Goal: Task Accomplishment & Management: Manage account settings

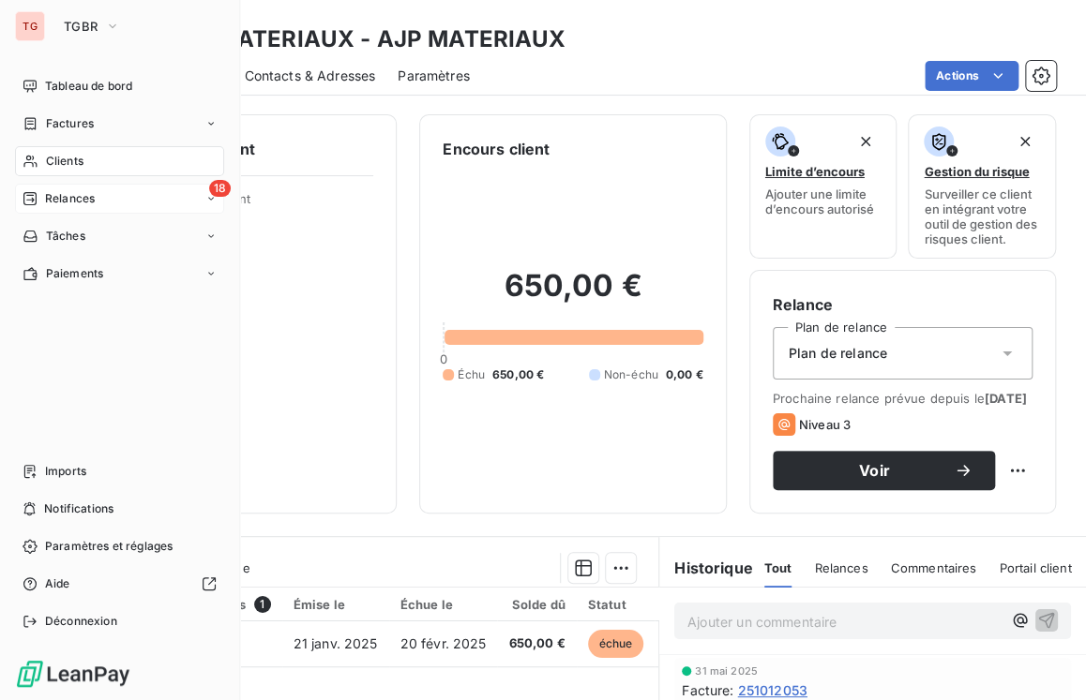
click at [84, 198] on span "Relances" at bounding box center [70, 198] width 50 height 17
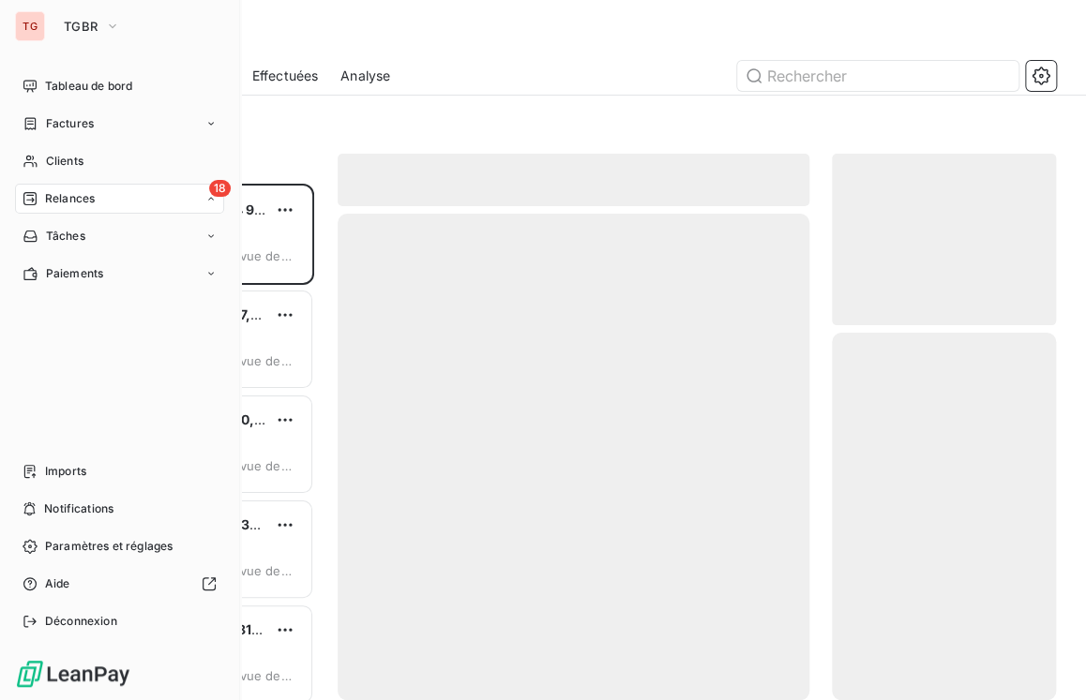
scroll to position [503, 210]
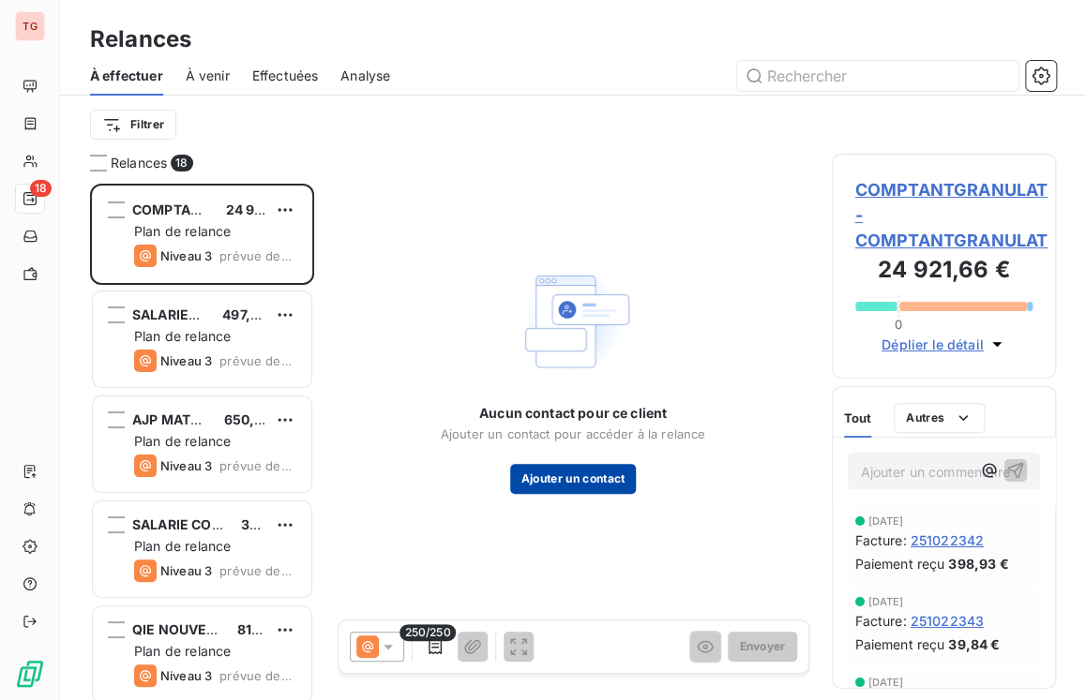
click at [600, 477] on button "Ajouter un contact" at bounding box center [573, 479] width 127 height 30
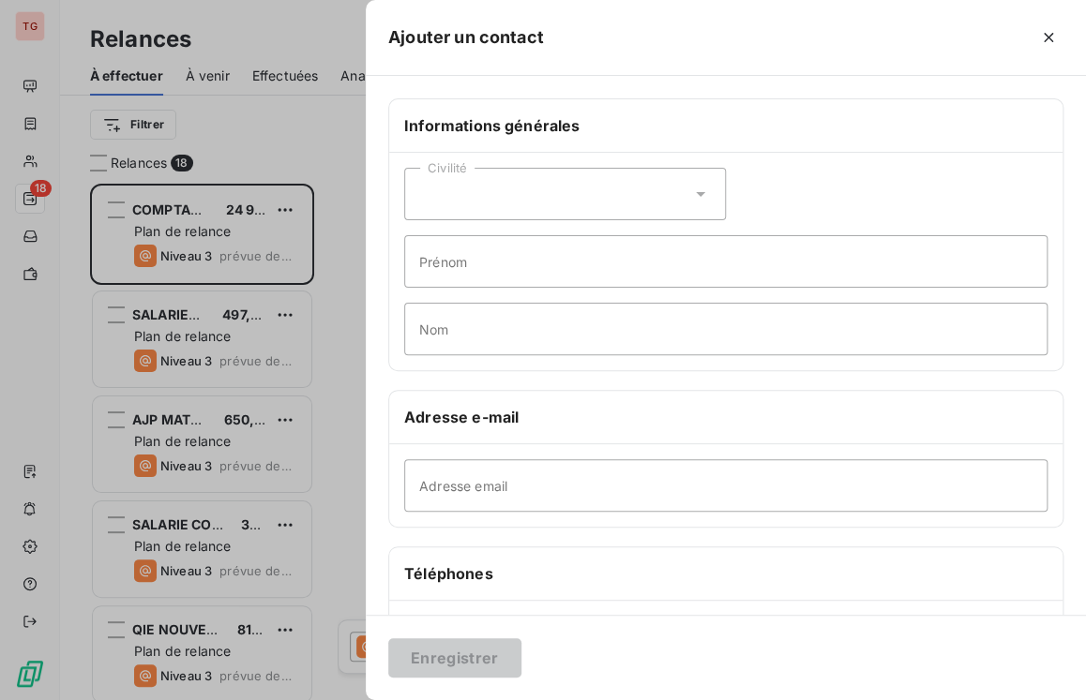
click at [522, 196] on div "Civilité" at bounding box center [565, 194] width 322 height 53
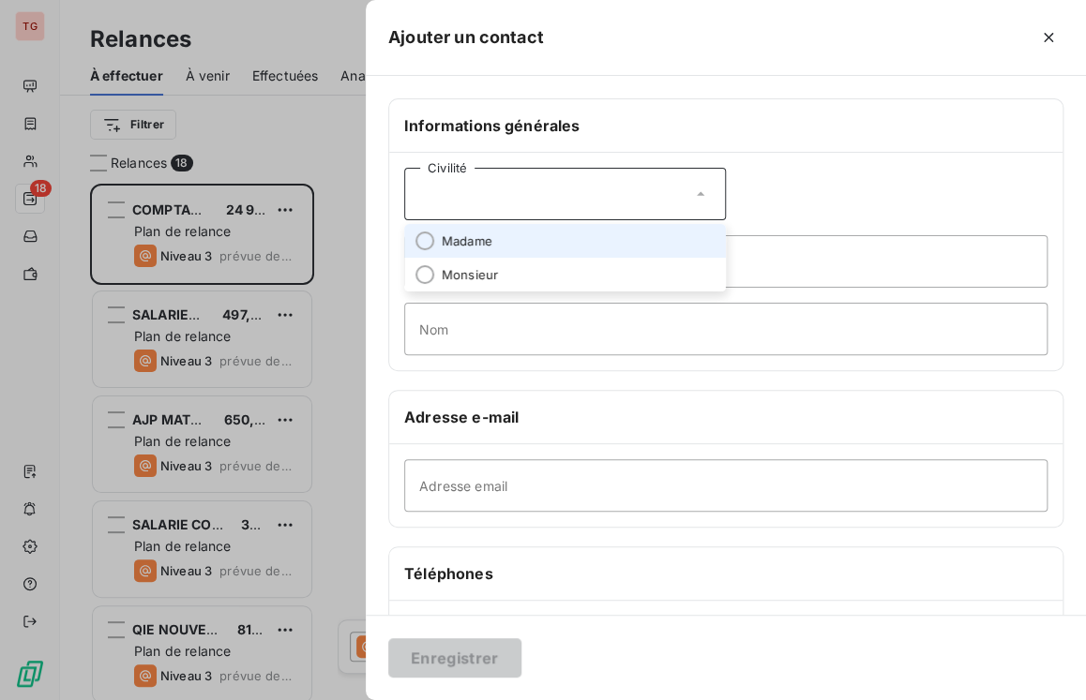
click at [529, 197] on div "Civilité" at bounding box center [565, 194] width 322 height 53
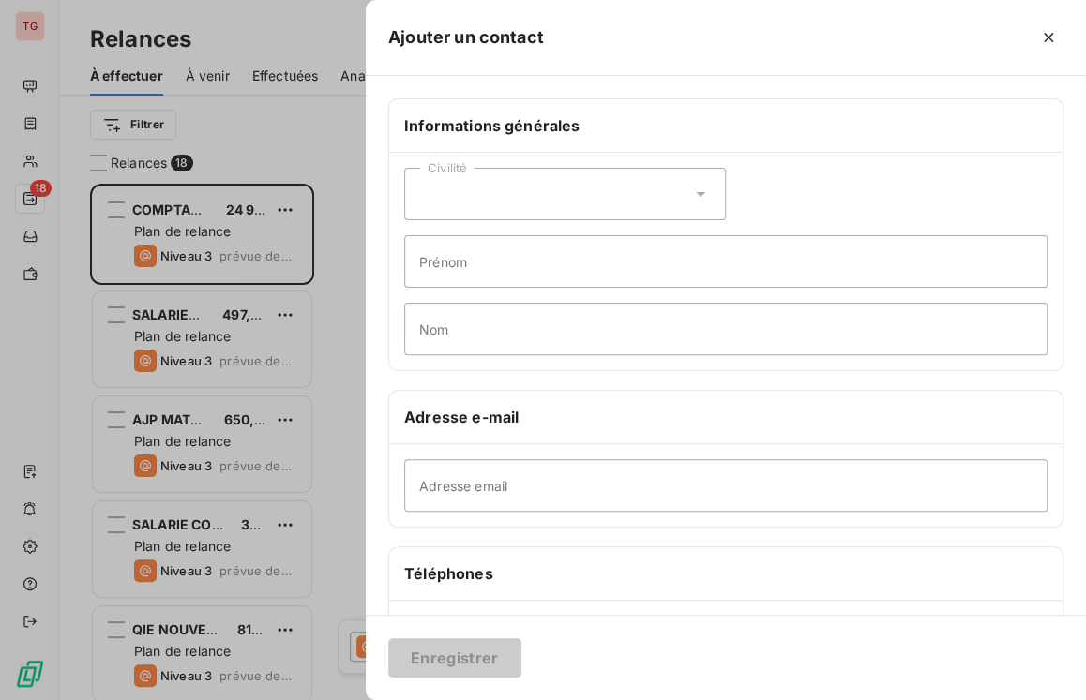
click at [478, 183] on div "Civilité" at bounding box center [565, 194] width 322 height 53
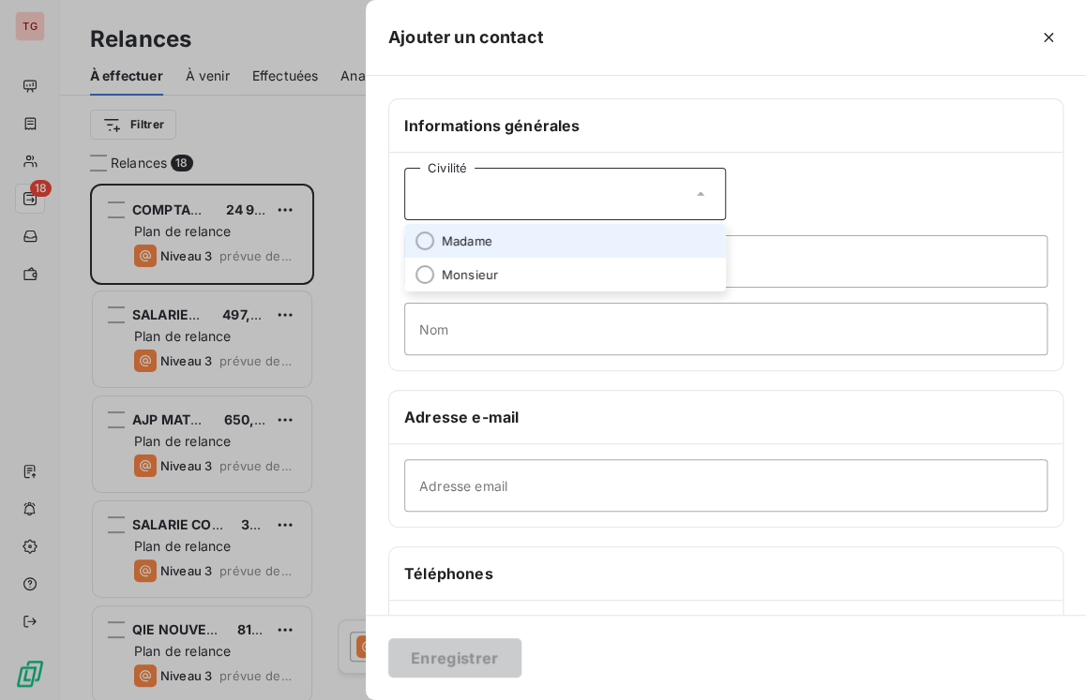
click at [451, 245] on span "Madame" at bounding box center [467, 242] width 51 height 18
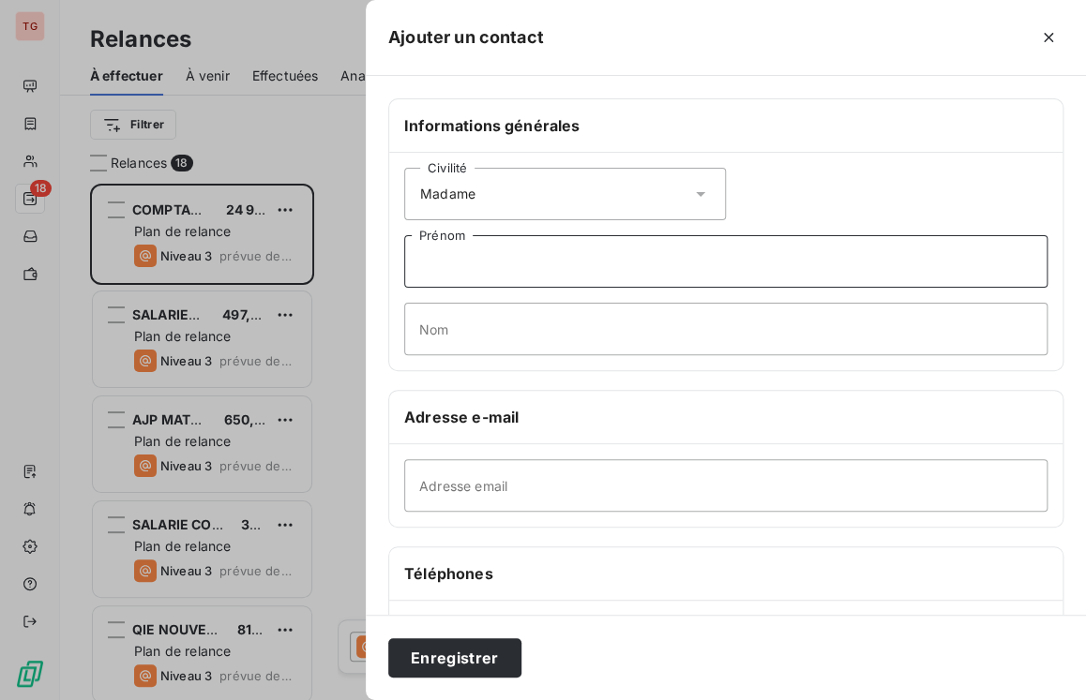
click at [491, 262] on input "Prénom" at bounding box center [725, 261] width 643 height 53
type input "[PERSON_NAME]"
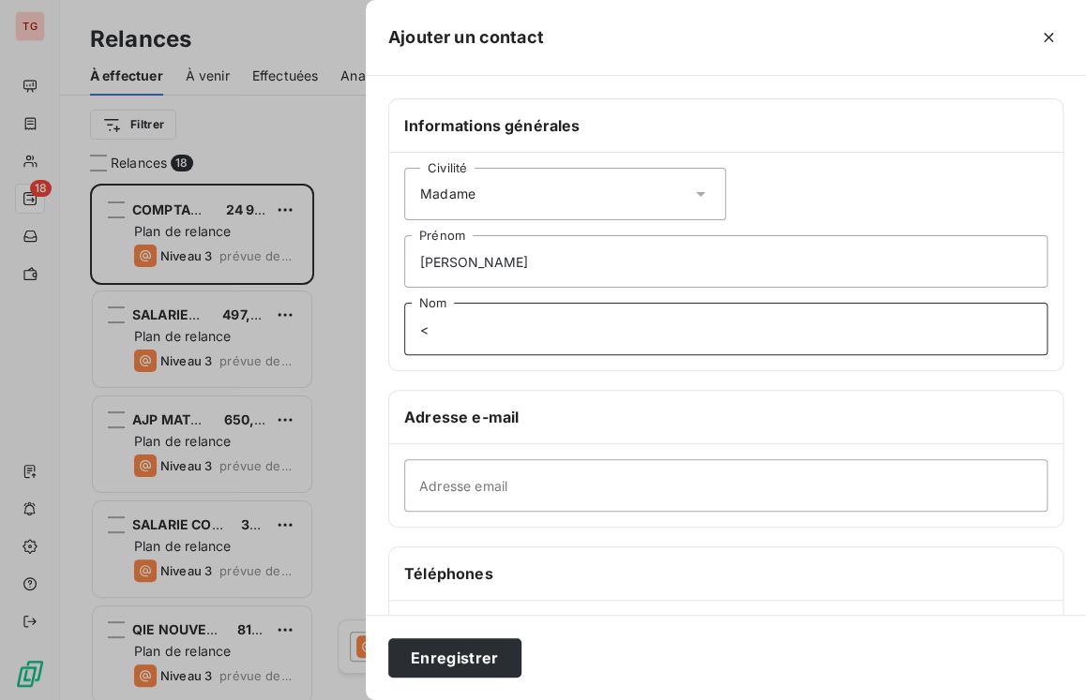
type input "<"
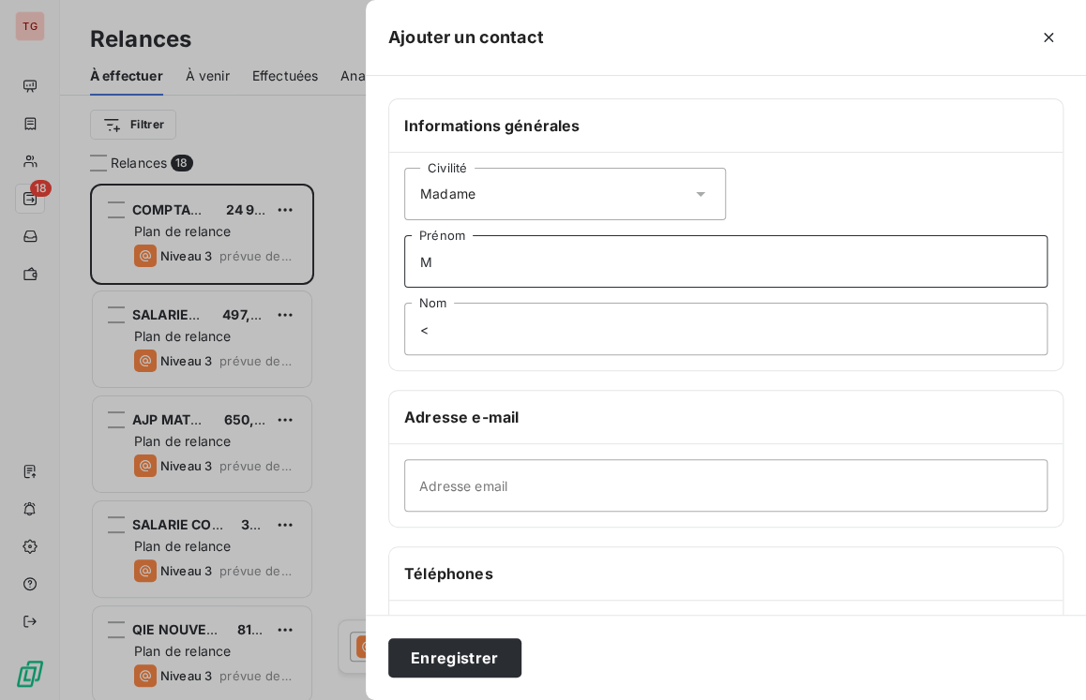
type input "M"
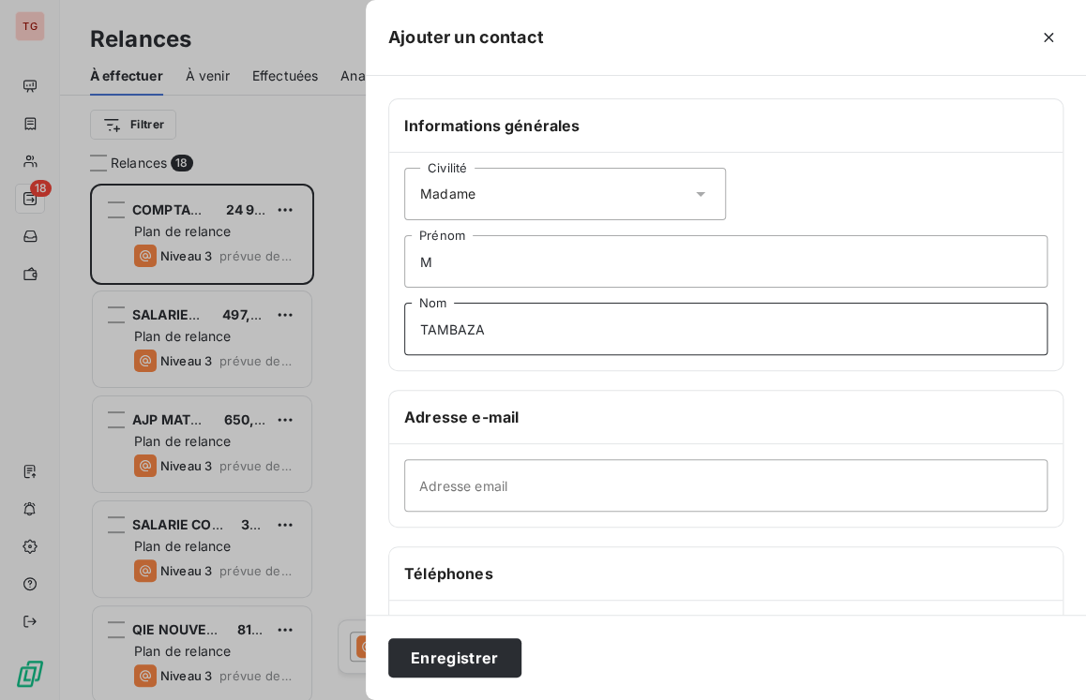
type input "TAMBAZA"
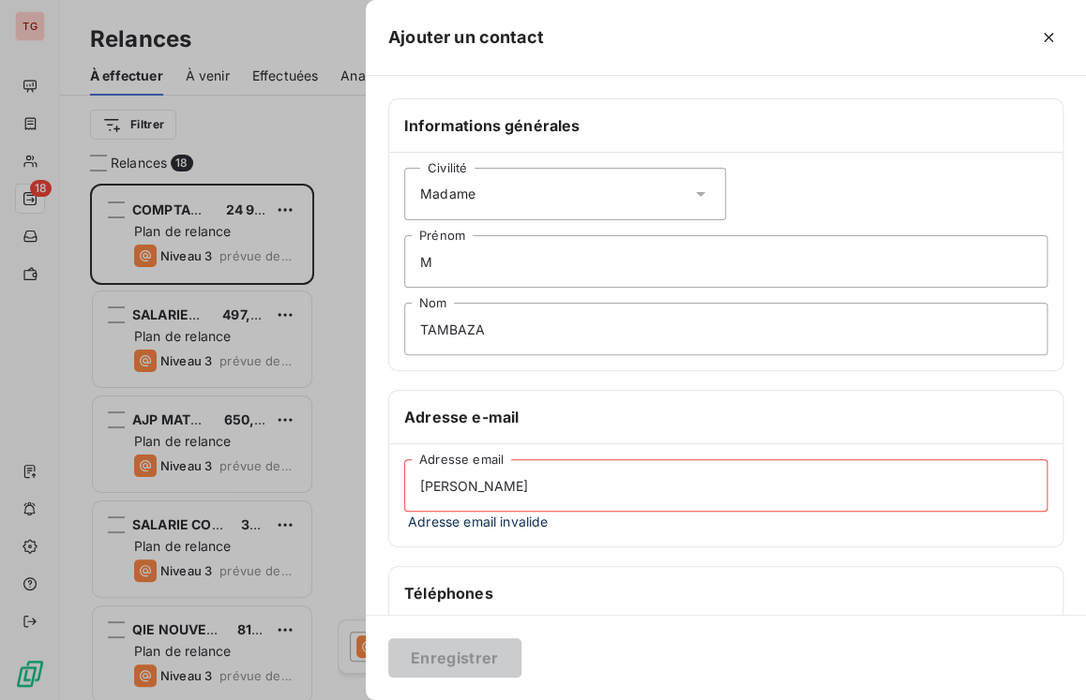
type input "[PERSON_NAME][EMAIL_ADDRESS][DOMAIN_NAME]"
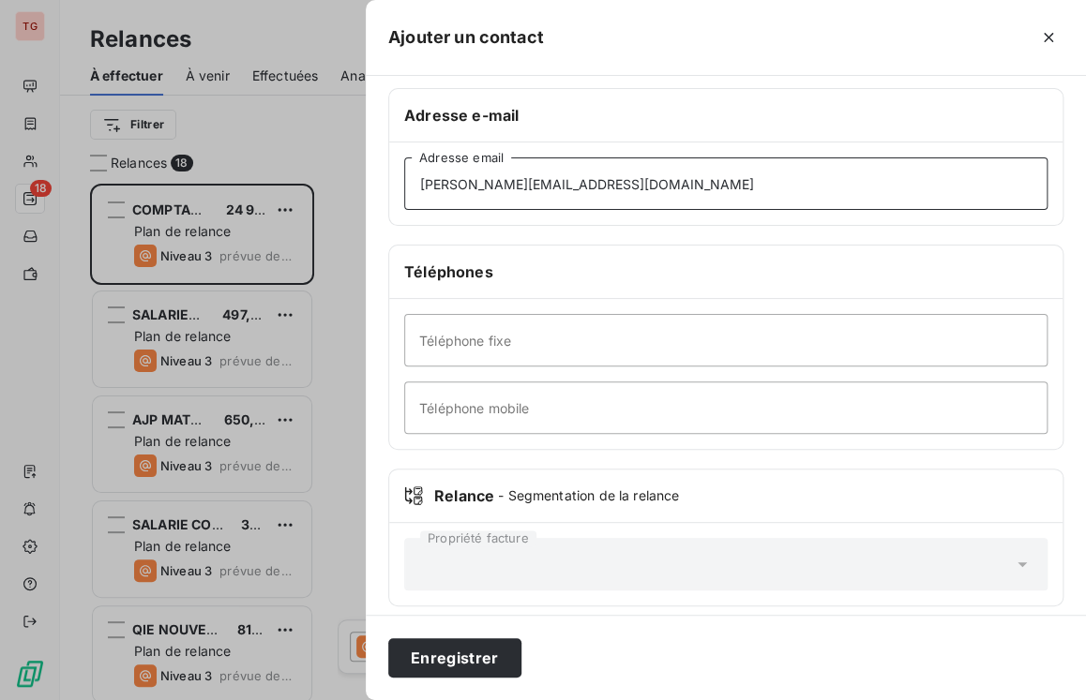
scroll to position [312, 0]
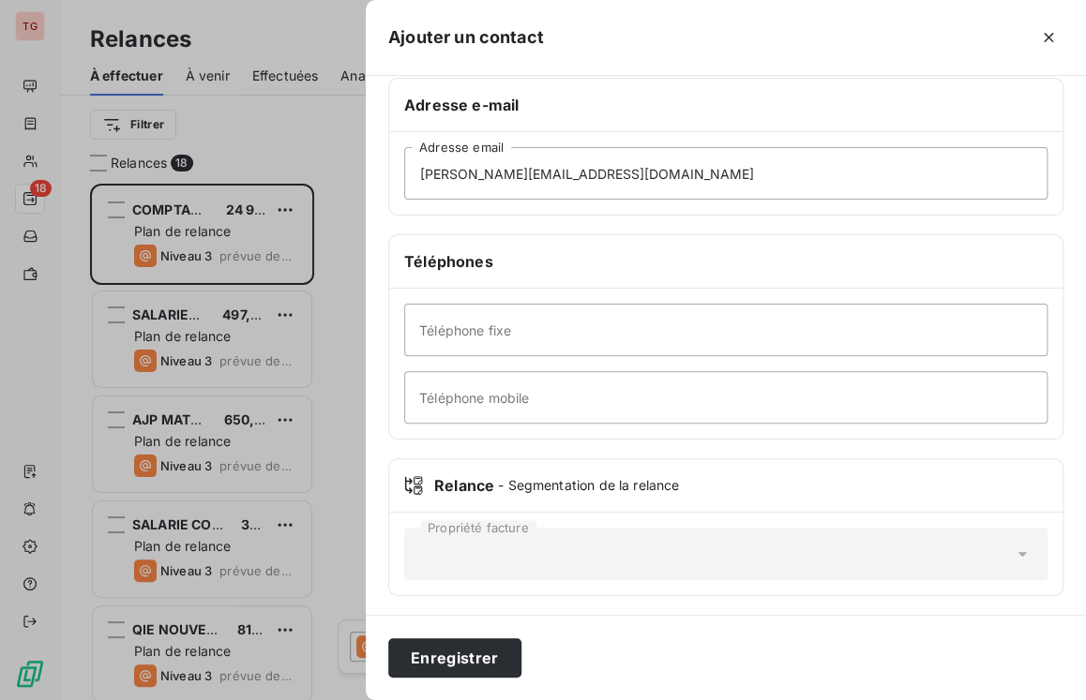
click at [493, 539] on div "Propriété facture" at bounding box center [725, 554] width 643 height 53
click at [630, 470] on div "Relance - Segmentation de la relance" at bounding box center [725, 485] width 673 height 53
drag, startPoint x: 647, startPoint y: 496, endPoint x: 718, endPoint y: 503, distance: 71.6
click at [654, 495] on div "Relance - Segmentation de la relance" at bounding box center [725, 485] width 673 height 53
click at [1015, 558] on icon at bounding box center [1022, 554] width 19 height 19
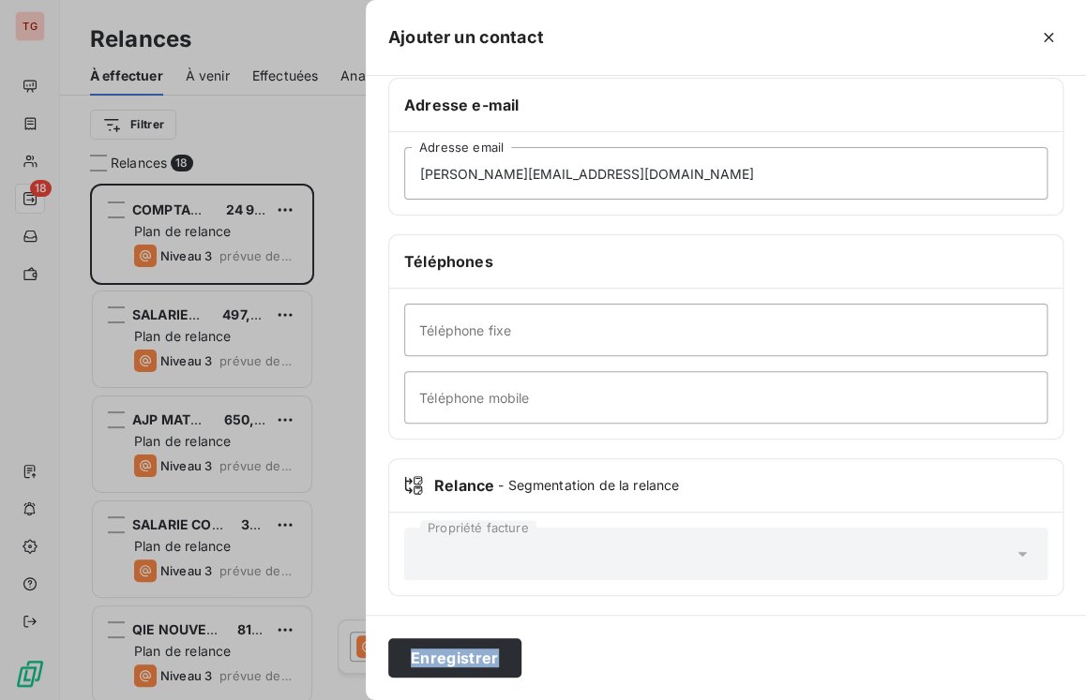
click at [1015, 558] on icon at bounding box center [1022, 554] width 19 height 19
click at [486, 657] on button "Enregistrer" at bounding box center [454, 657] width 133 height 39
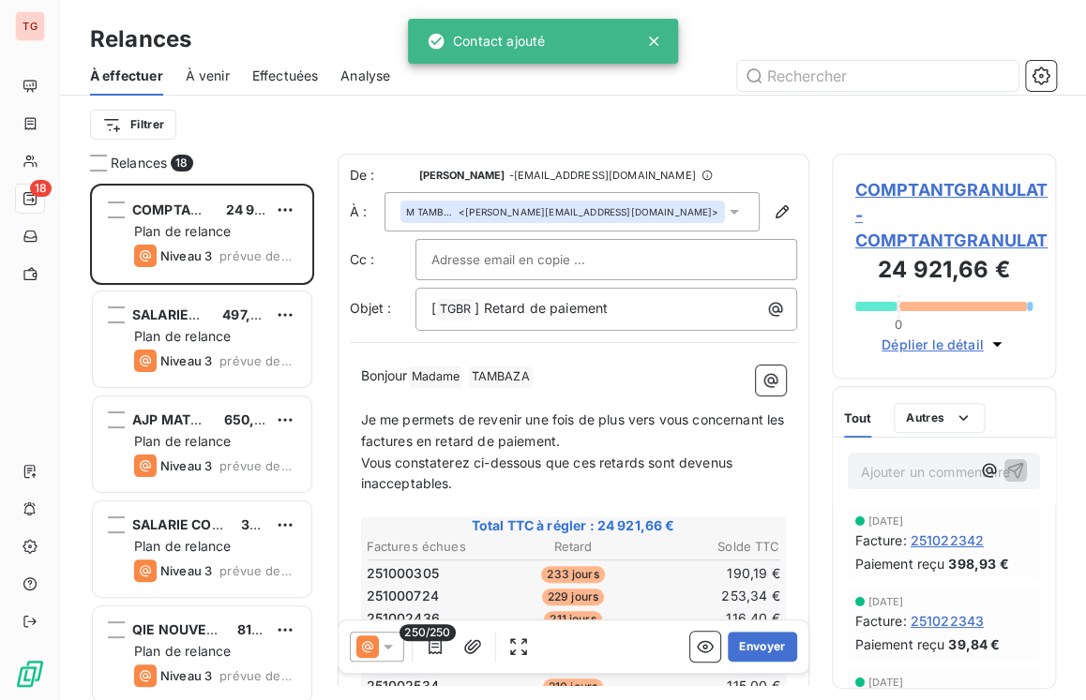
click at [559, 260] on input "text" at bounding box center [532, 260] width 202 height 28
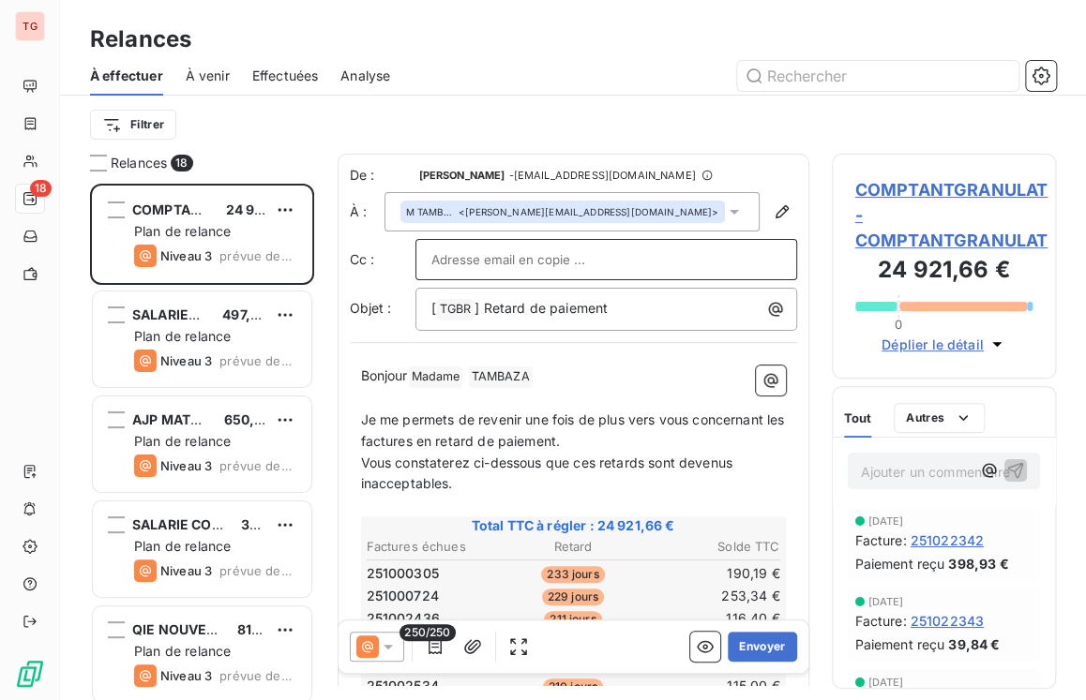
scroll to position [2, 0]
click at [413, 398] on p "﻿" at bounding box center [573, 398] width 425 height 22
drag, startPoint x: 648, startPoint y: 308, endPoint x: 671, endPoint y: 308, distance: 23.4
click at [650, 308] on p "[ TGBR ﻿ ] Retard de paiement" at bounding box center [610, 308] width 359 height 23
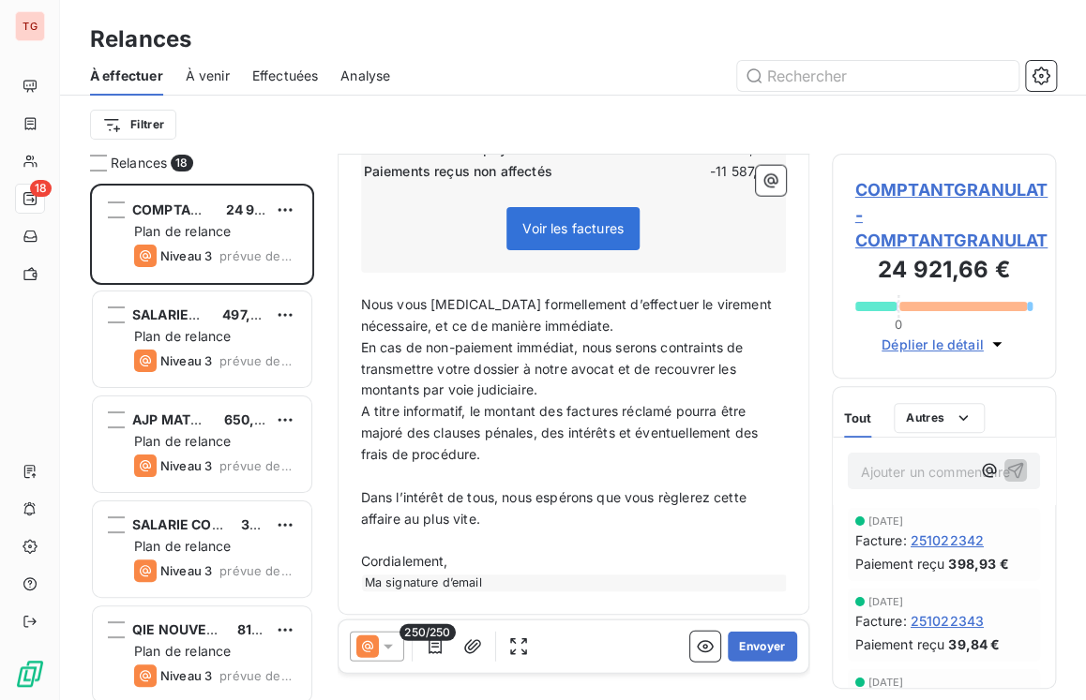
scroll to position [4277, 0]
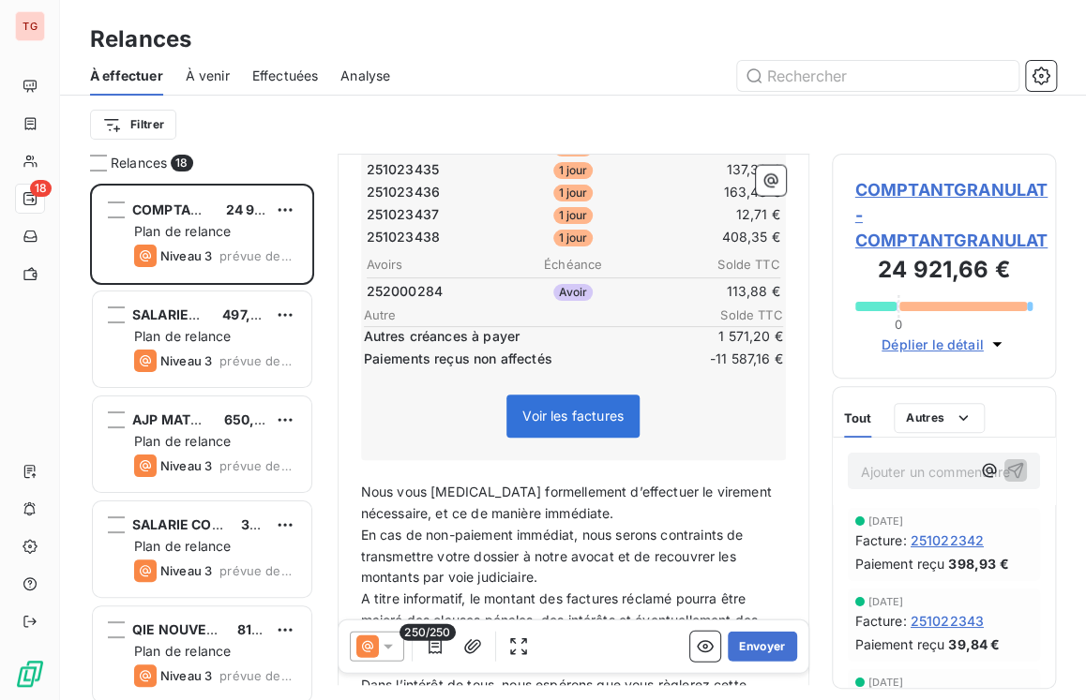
click at [576, 412] on span "Voir les factures" at bounding box center [572, 416] width 101 height 16
click at [751, 653] on button "Envoyer" at bounding box center [762, 647] width 68 height 30
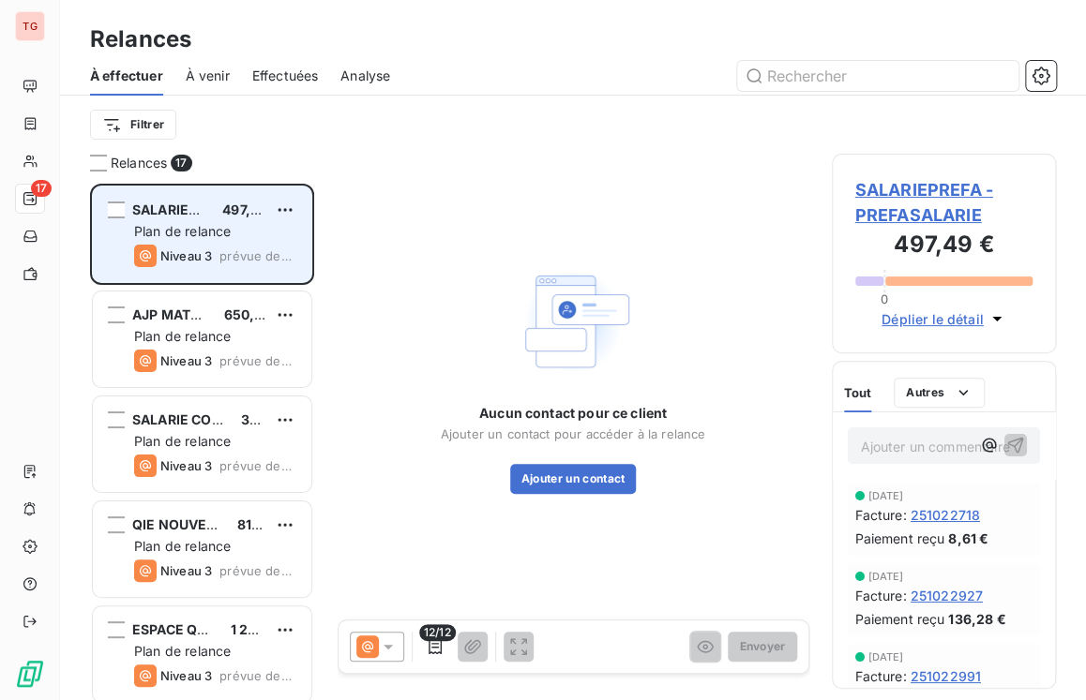
click at [236, 240] on div "Plan de relance" at bounding box center [215, 231] width 162 height 19
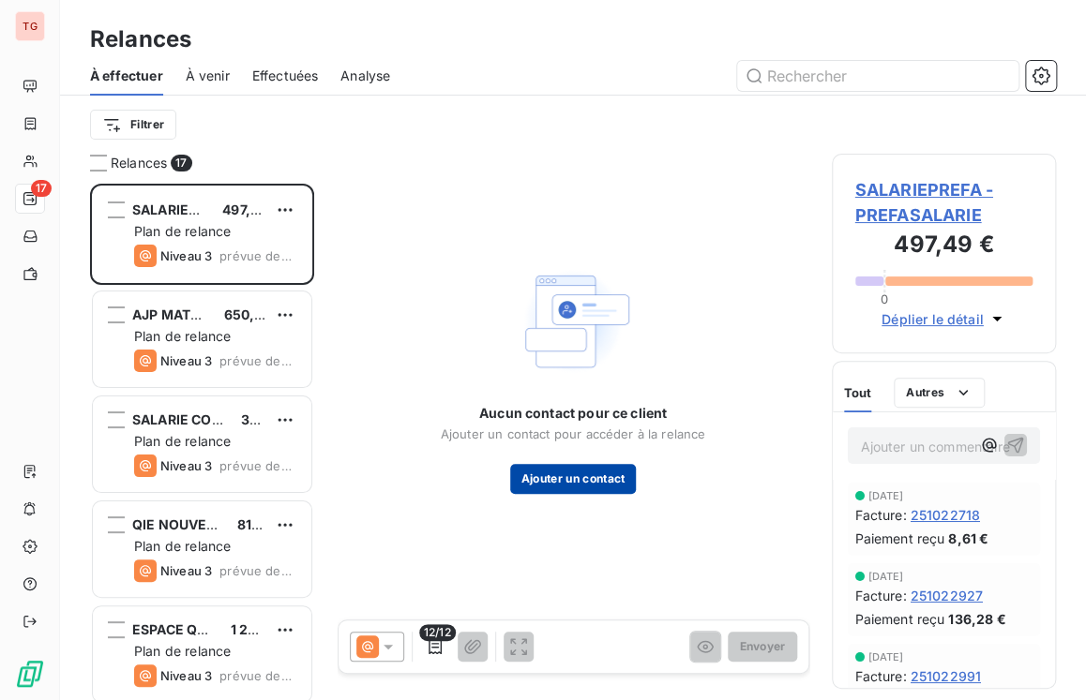
click at [548, 471] on button "Ajouter un contact" at bounding box center [573, 479] width 127 height 30
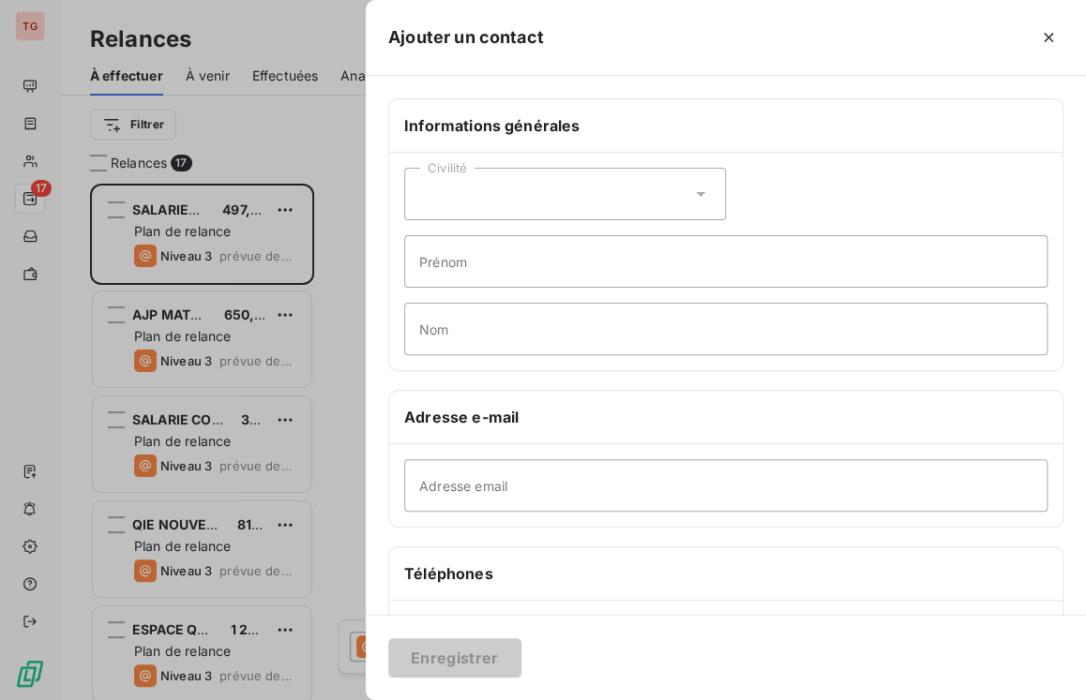
click at [589, 194] on div "Civilité" at bounding box center [565, 194] width 322 height 53
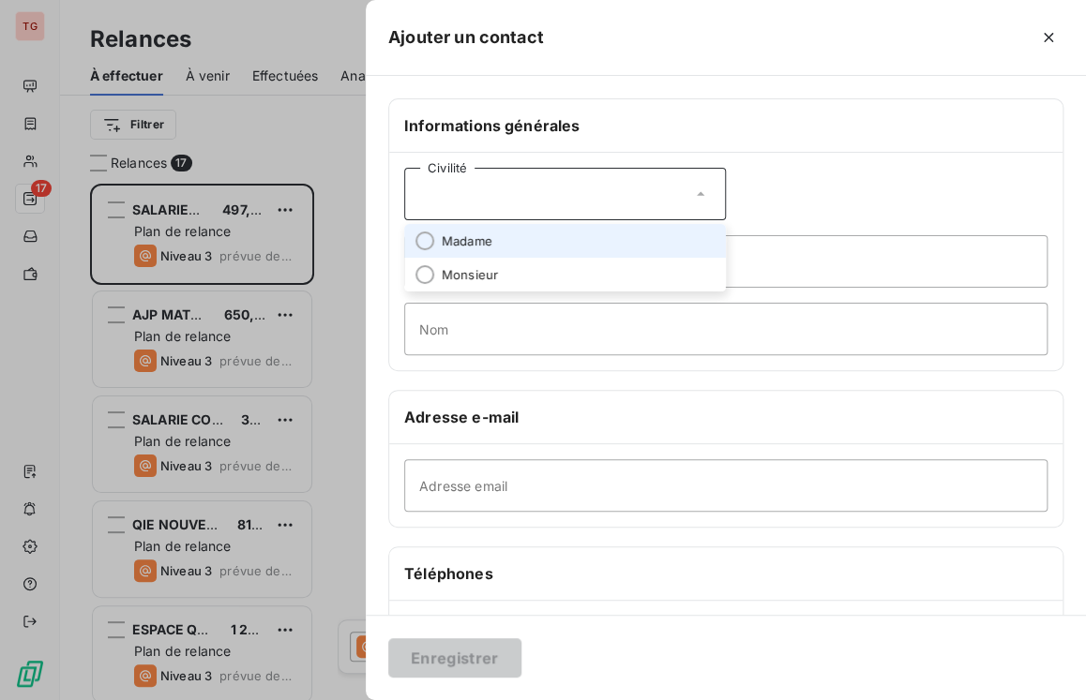
drag, startPoint x: 490, startPoint y: 242, endPoint x: 466, endPoint y: 242, distance: 24.4
click at [488, 242] on li "Madame" at bounding box center [565, 241] width 322 height 34
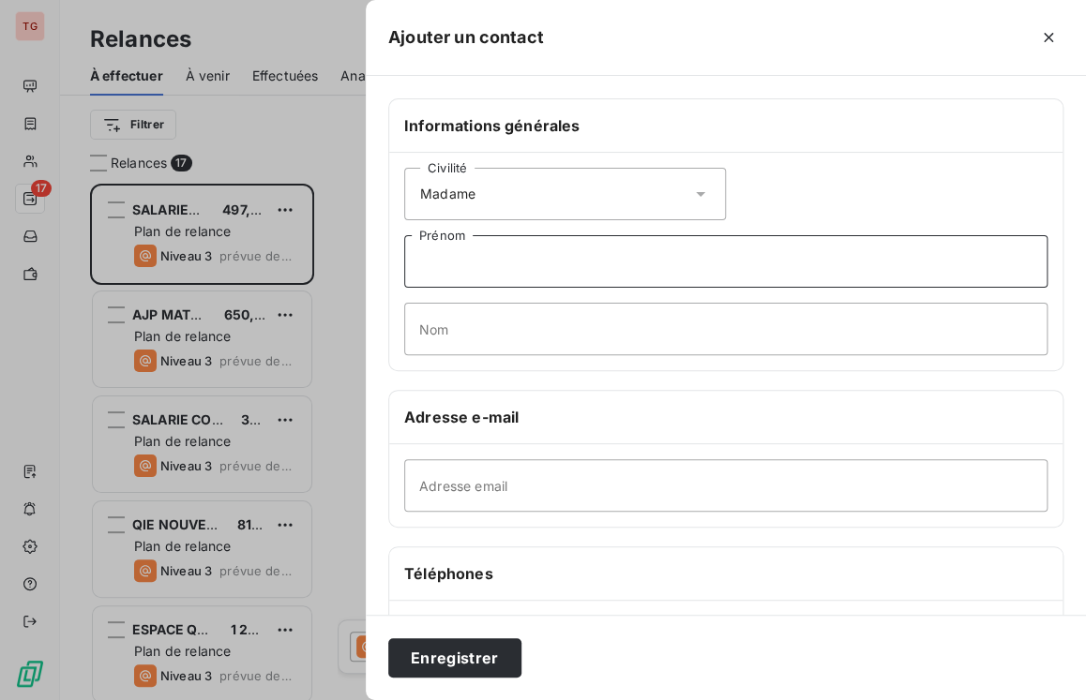
click at [465, 252] on input "Prénom" at bounding box center [725, 261] width 643 height 53
type input "l"
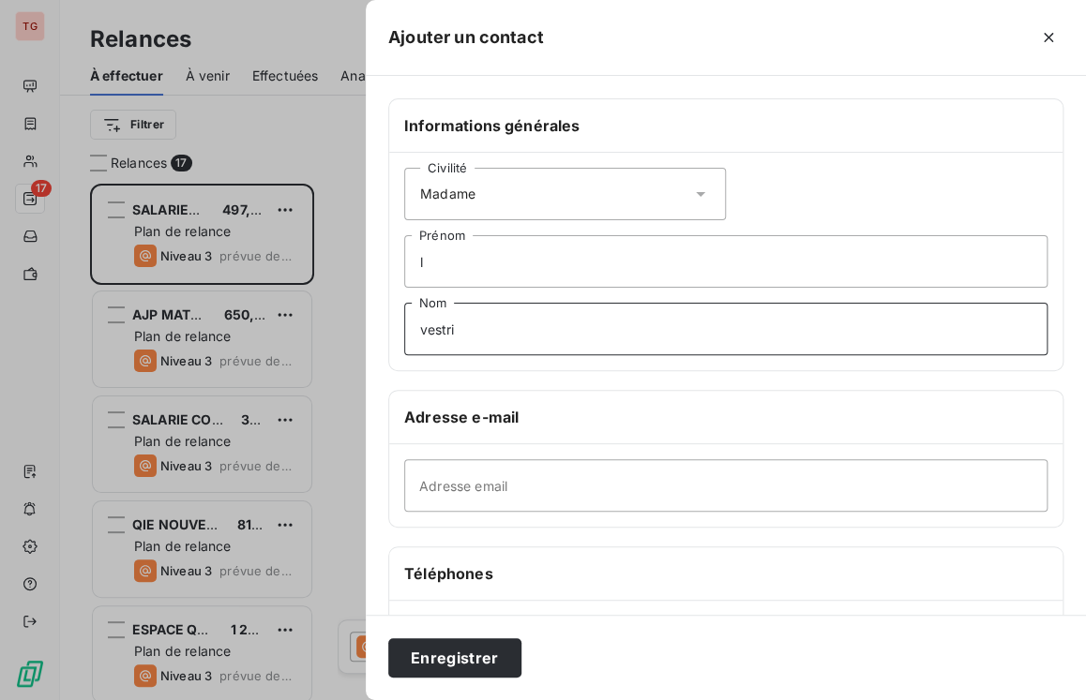
type input "vestri"
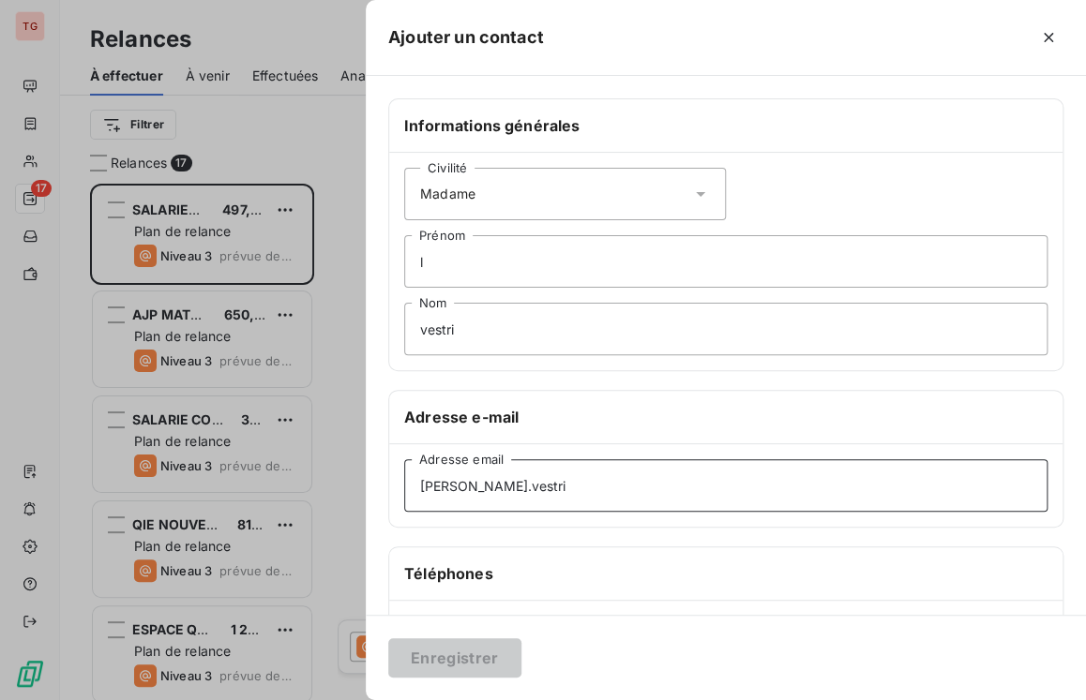
type input "[PERSON_NAME][EMAIL_ADDRESS][DOMAIN_NAME]"
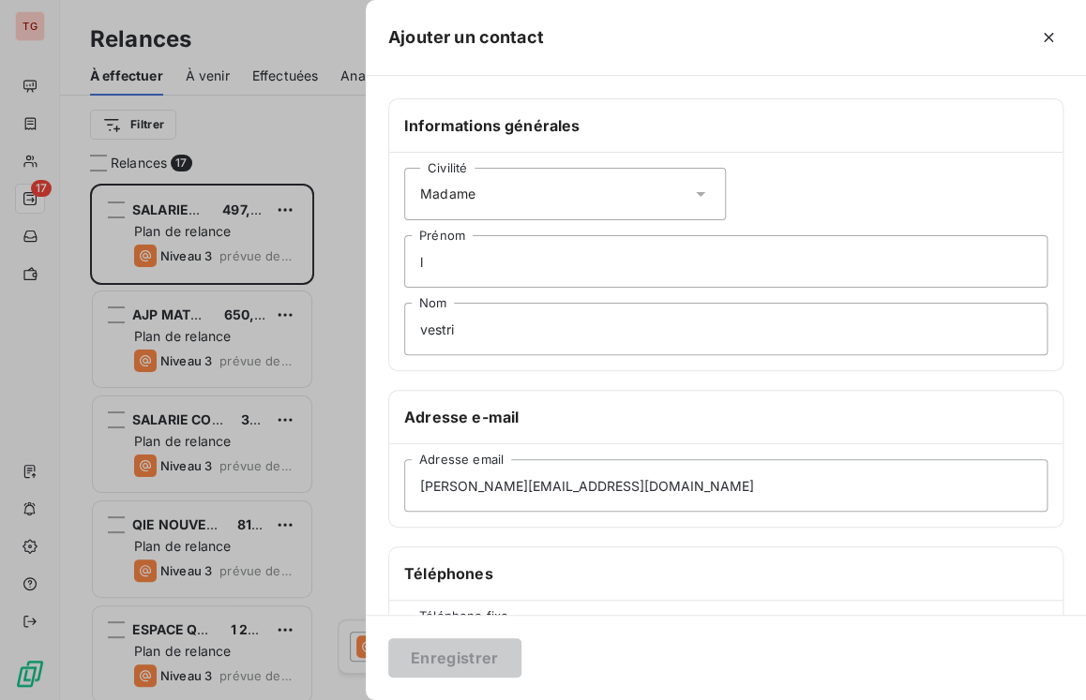
type input "0626086369"
click at [470, 646] on button "Enregistrer" at bounding box center [454, 657] width 133 height 39
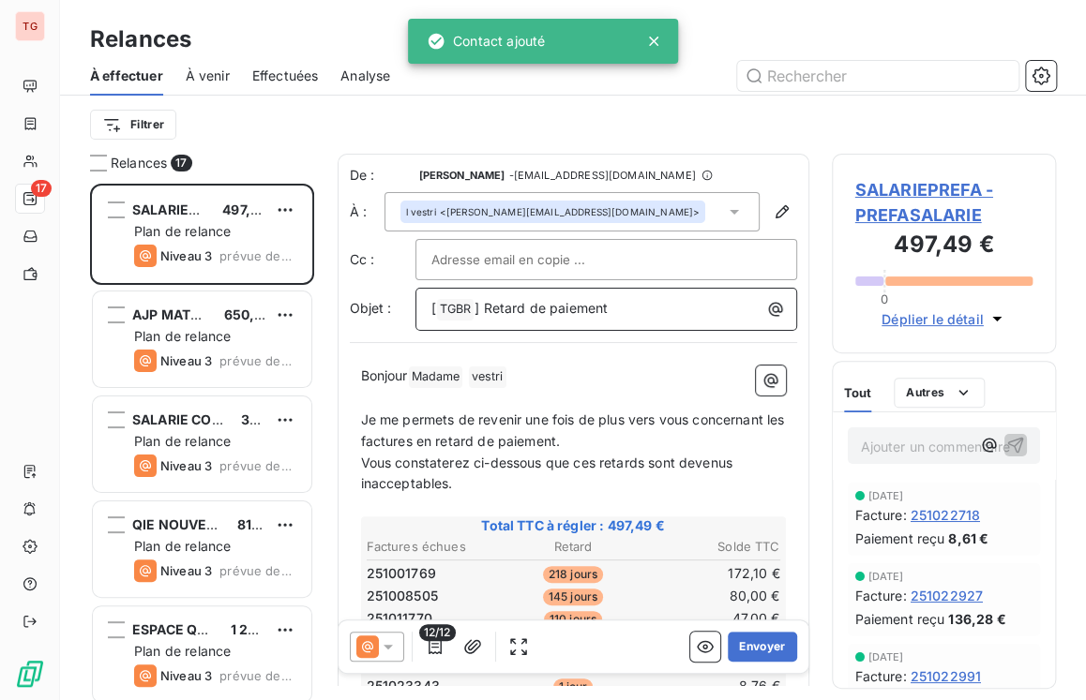
click at [626, 299] on p "[ TGBR ﻿ ] Retard de paiement" at bounding box center [610, 309] width 359 height 23
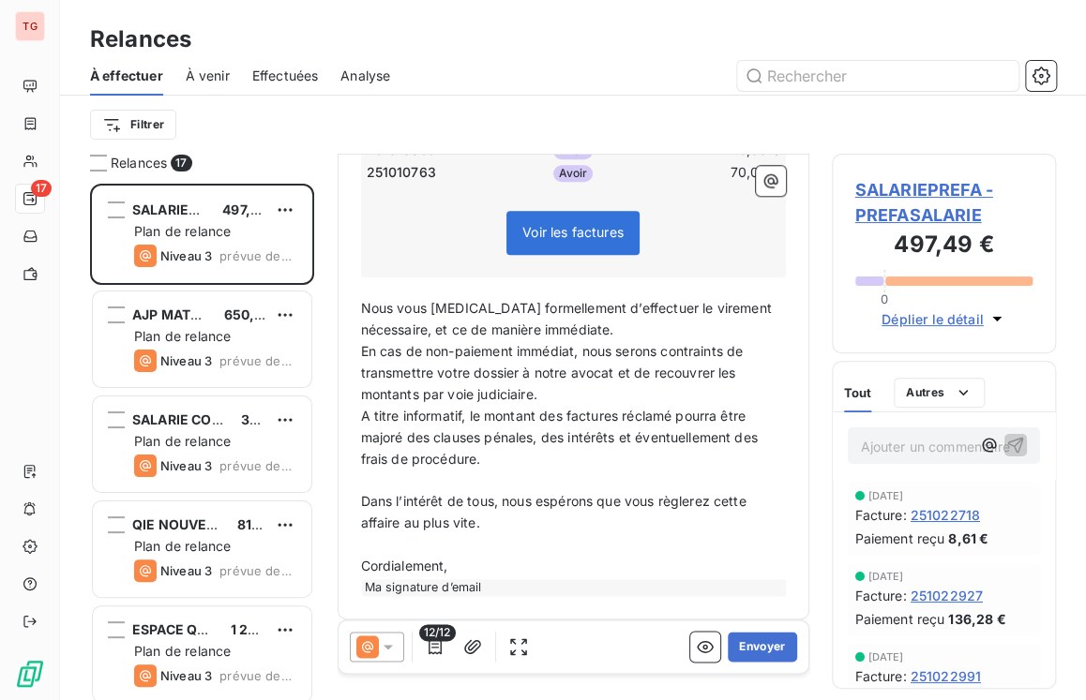
scroll to position [687, 0]
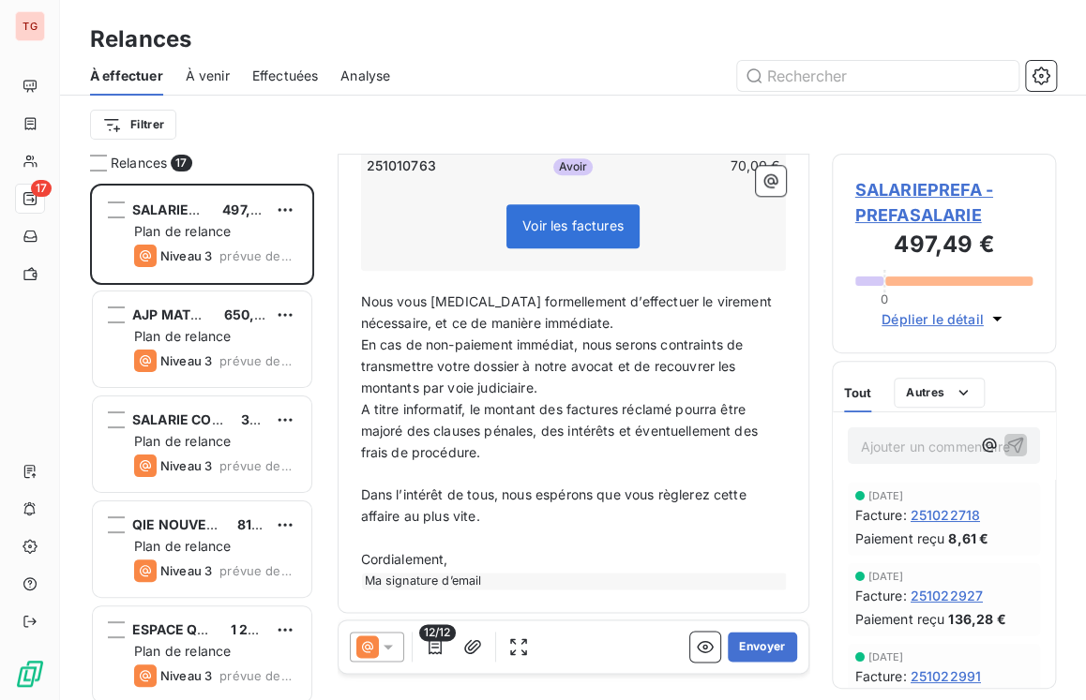
click at [743, 616] on div "De : [PERSON_NAME] - [EMAIL_ADDRESS][DOMAIN_NAME] À : l vestri <[PERSON_NAME][E…" at bounding box center [574, 45] width 472 height 1157
click at [743, 635] on button "Envoyer" at bounding box center [762, 647] width 68 height 30
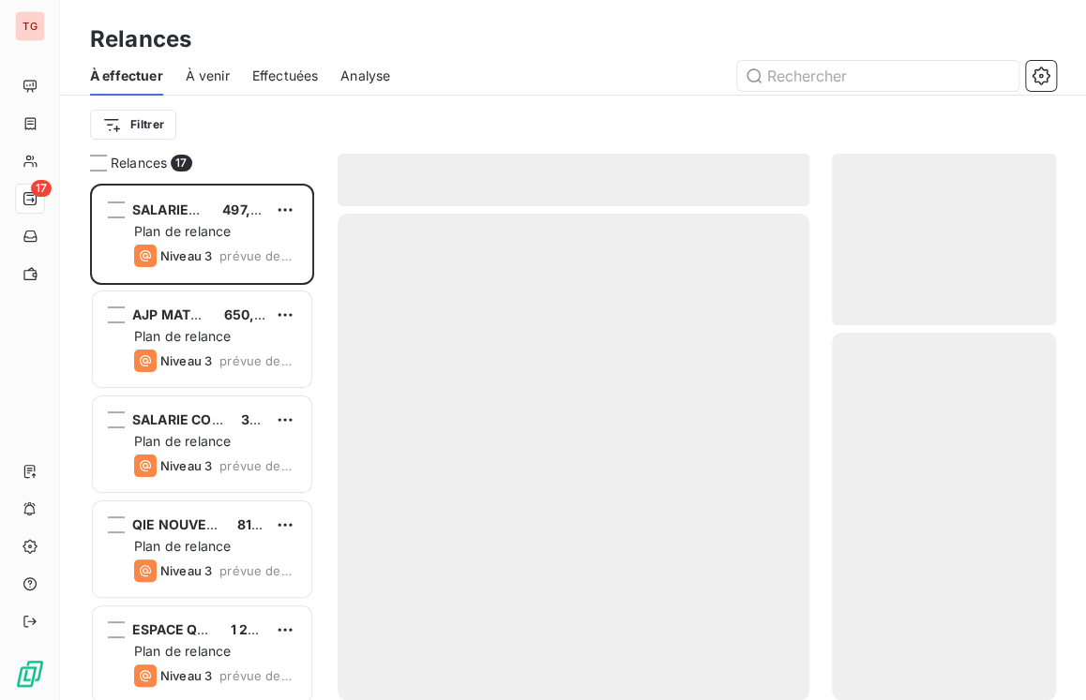
click at [743, 642] on div at bounding box center [574, 457] width 472 height 487
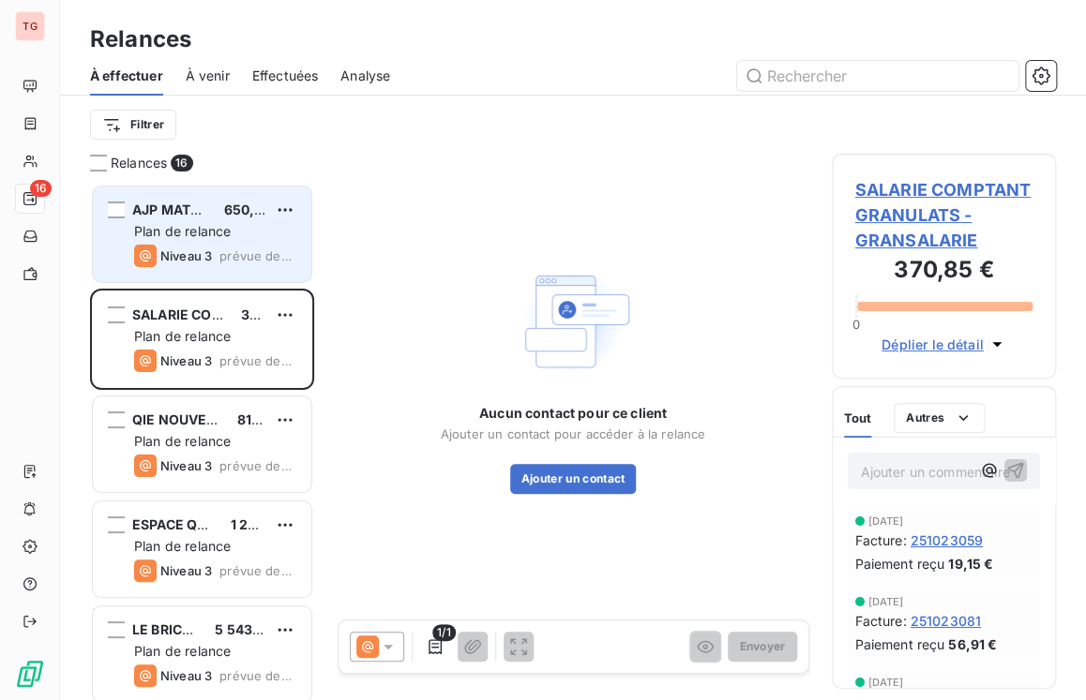
click at [150, 233] on span "Plan de relance" at bounding box center [182, 231] width 97 height 16
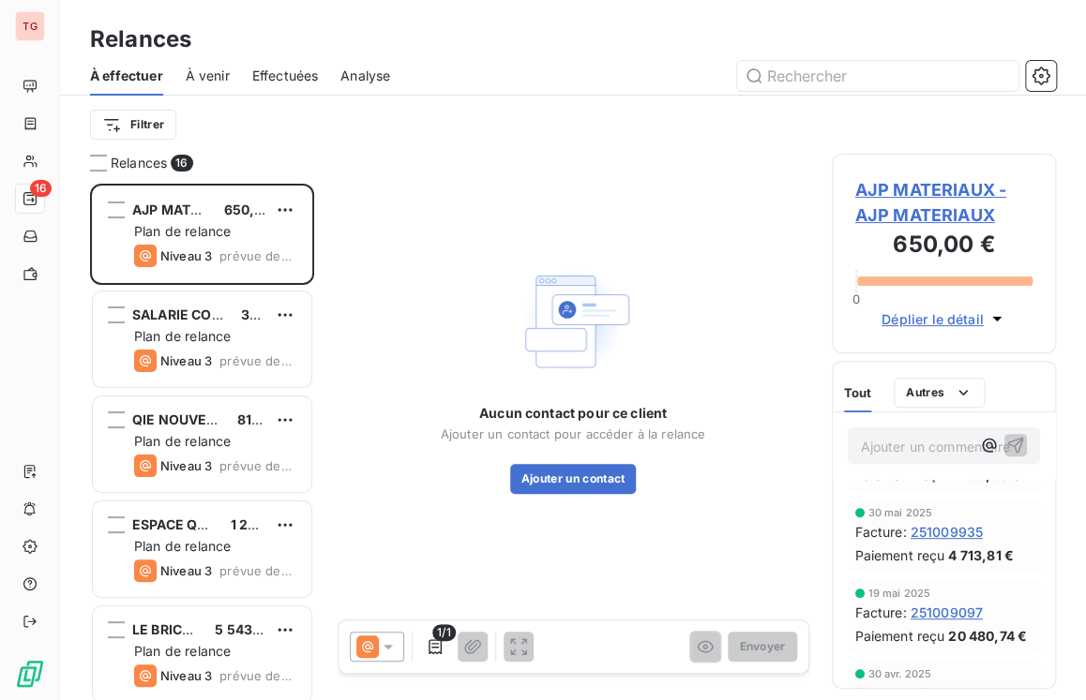
scroll to position [469, 0]
click at [960, 316] on span "Déplier le détail" at bounding box center [932, 319] width 102 height 20
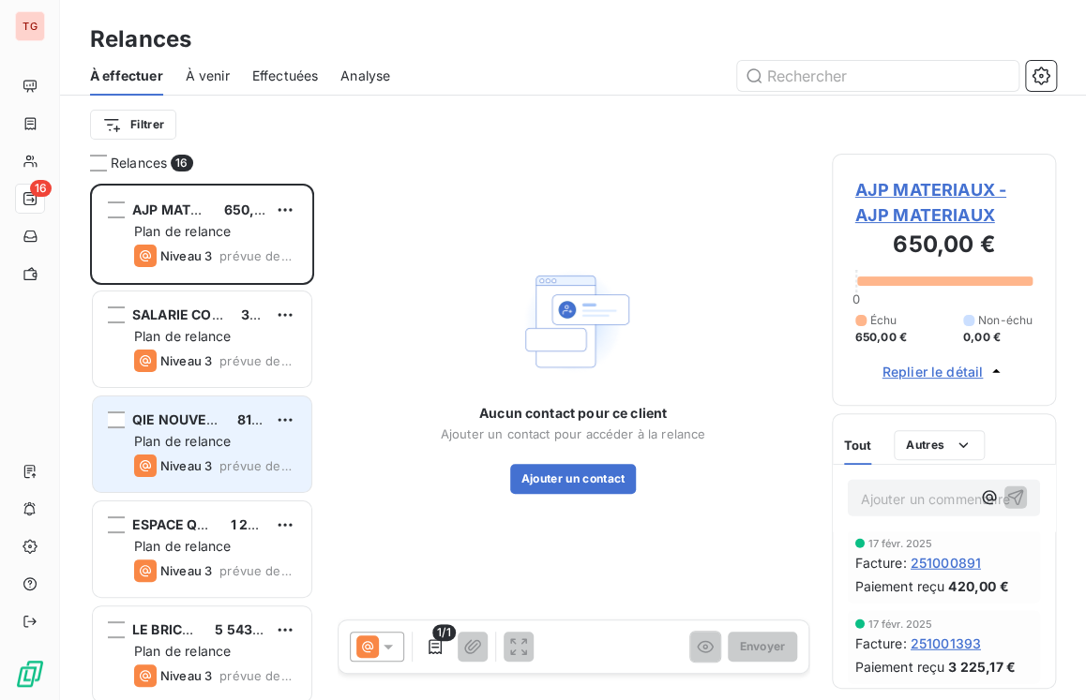
scroll to position [1969, 0]
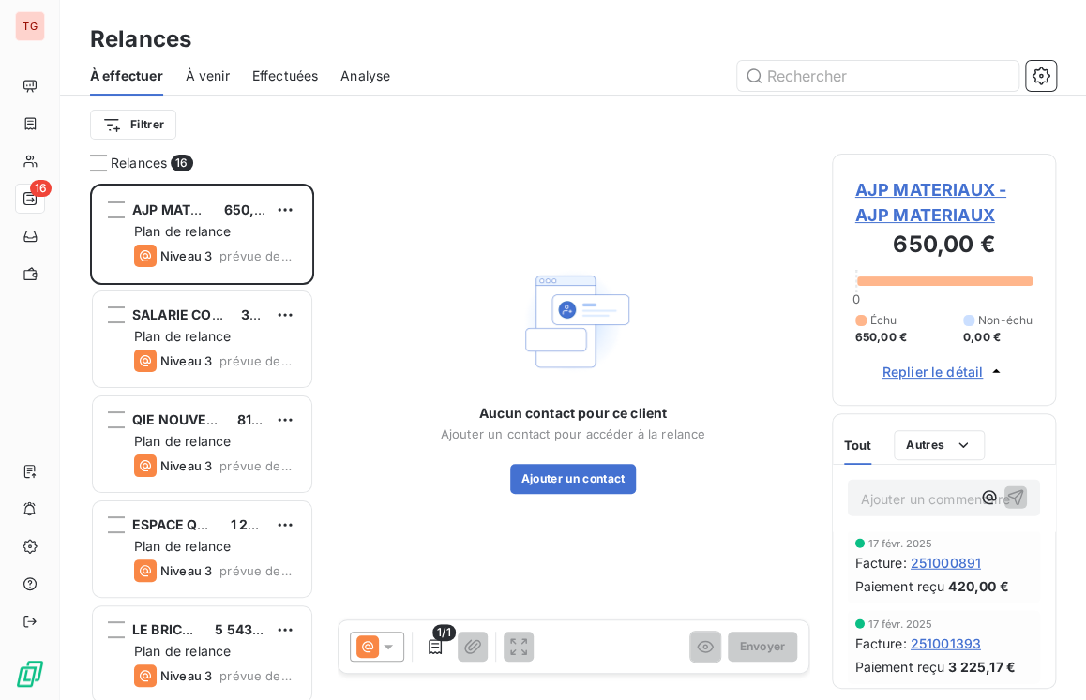
click at [193, 68] on span "À venir" at bounding box center [208, 76] width 44 height 19
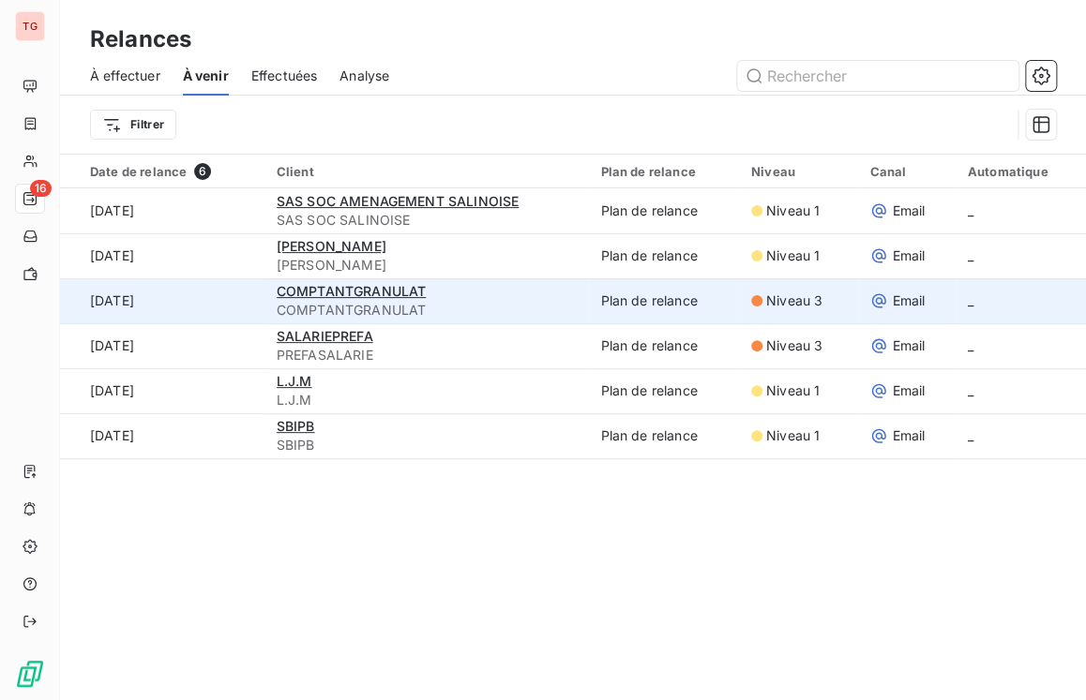
click at [322, 299] on div "COMPTANTGRANULAT" at bounding box center [428, 291] width 302 height 19
click at [899, 315] on td "Email" at bounding box center [907, 300] width 98 height 45
click at [901, 306] on span "Email" at bounding box center [908, 301] width 33 height 19
click at [315, 297] on span "COMPTANTGRANULAT" at bounding box center [351, 291] width 149 height 16
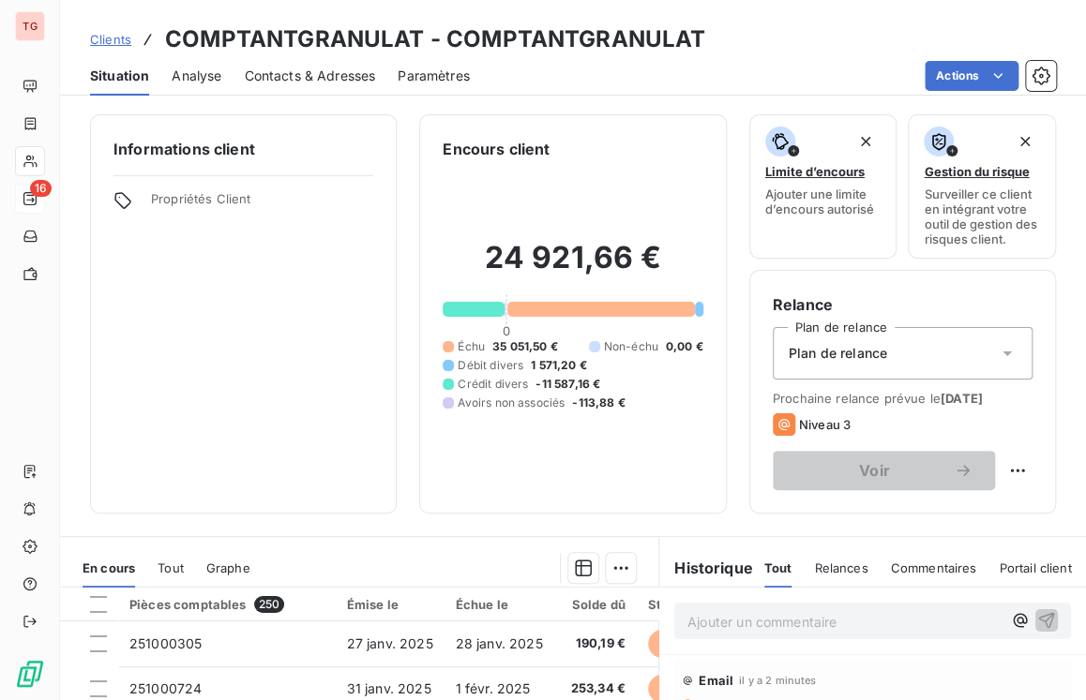
click at [297, 69] on span "Contacts & Adresses" at bounding box center [309, 76] width 131 height 19
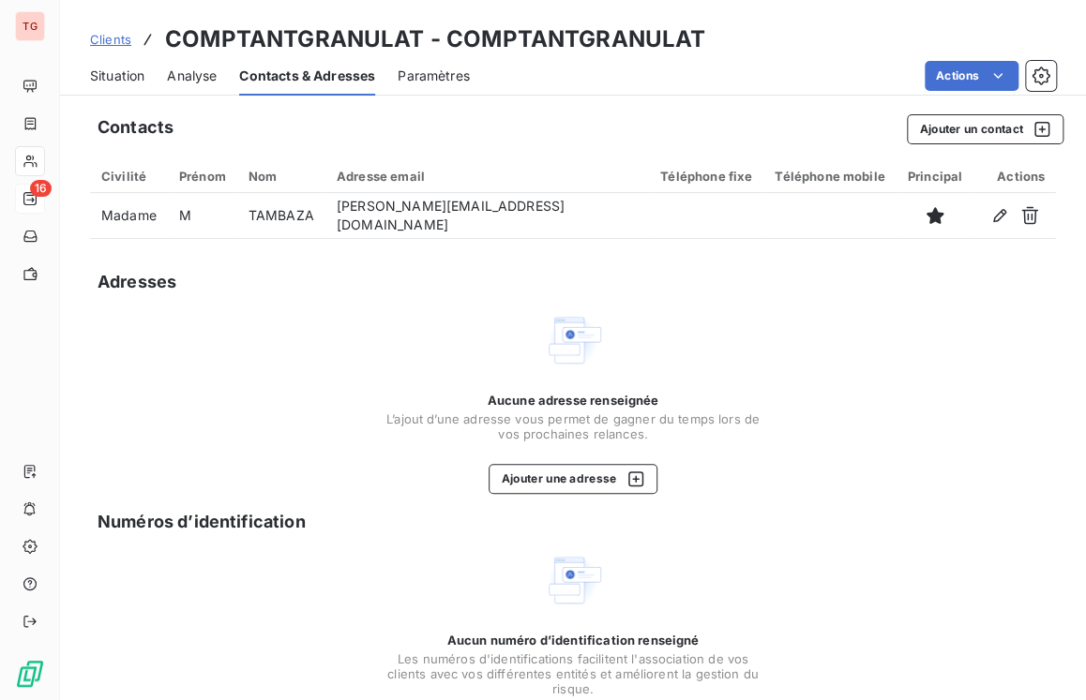
click at [287, 79] on span "Contacts & Adresses" at bounding box center [307, 76] width 136 height 19
click at [466, 71] on span "Paramètres" at bounding box center [434, 76] width 72 height 19
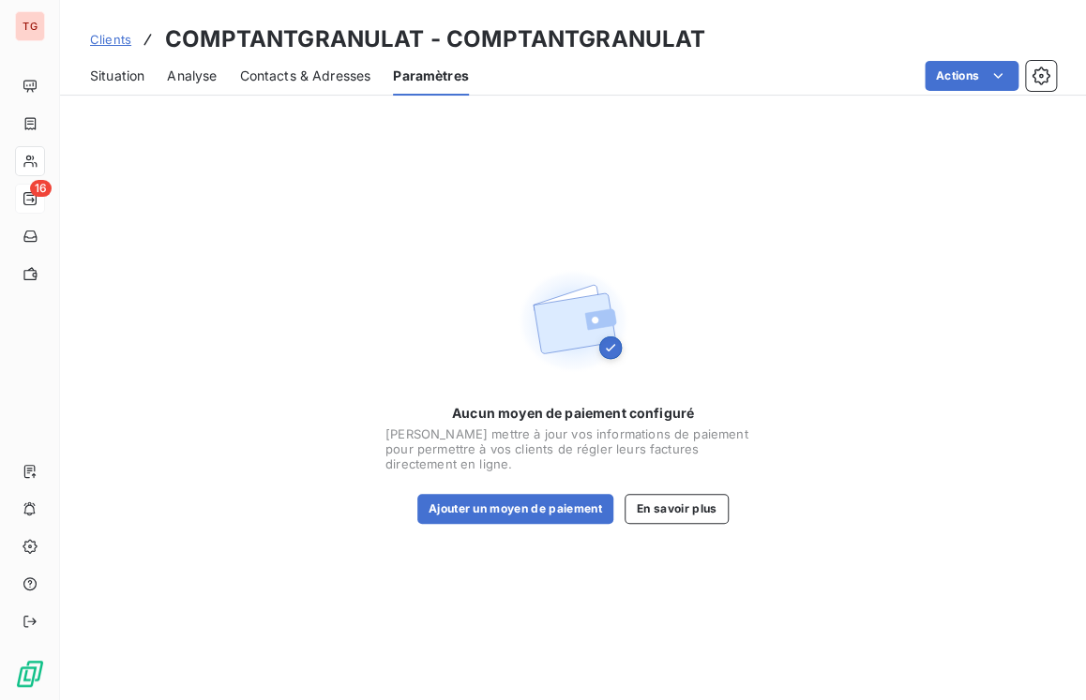
click at [116, 82] on span "Situation" at bounding box center [117, 76] width 54 height 19
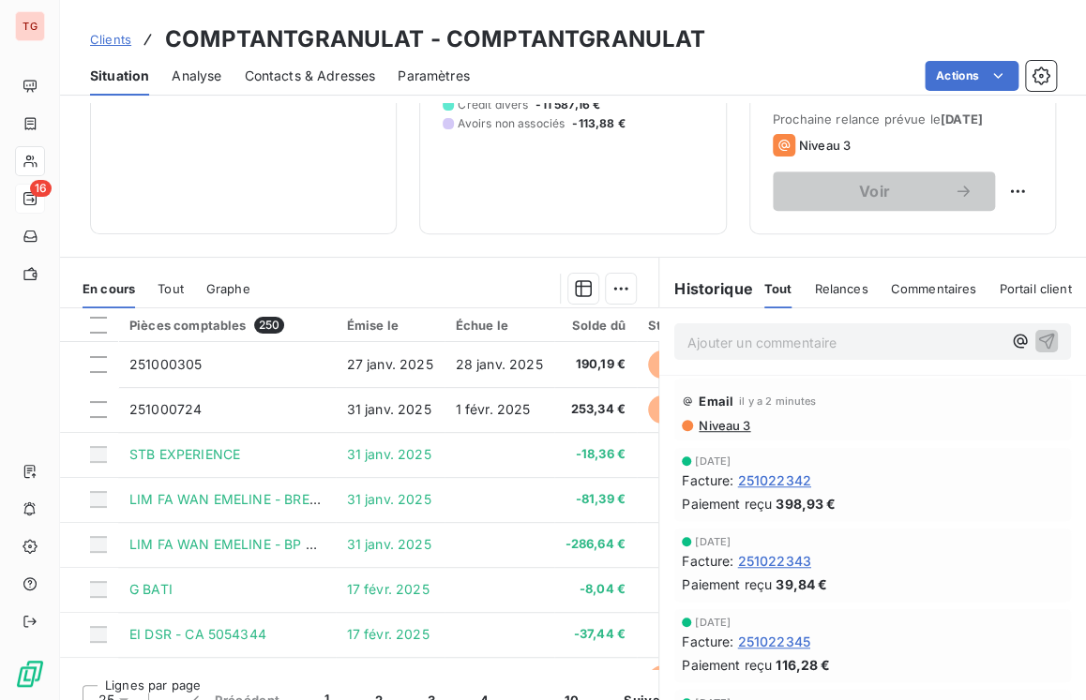
scroll to position [281, 0]
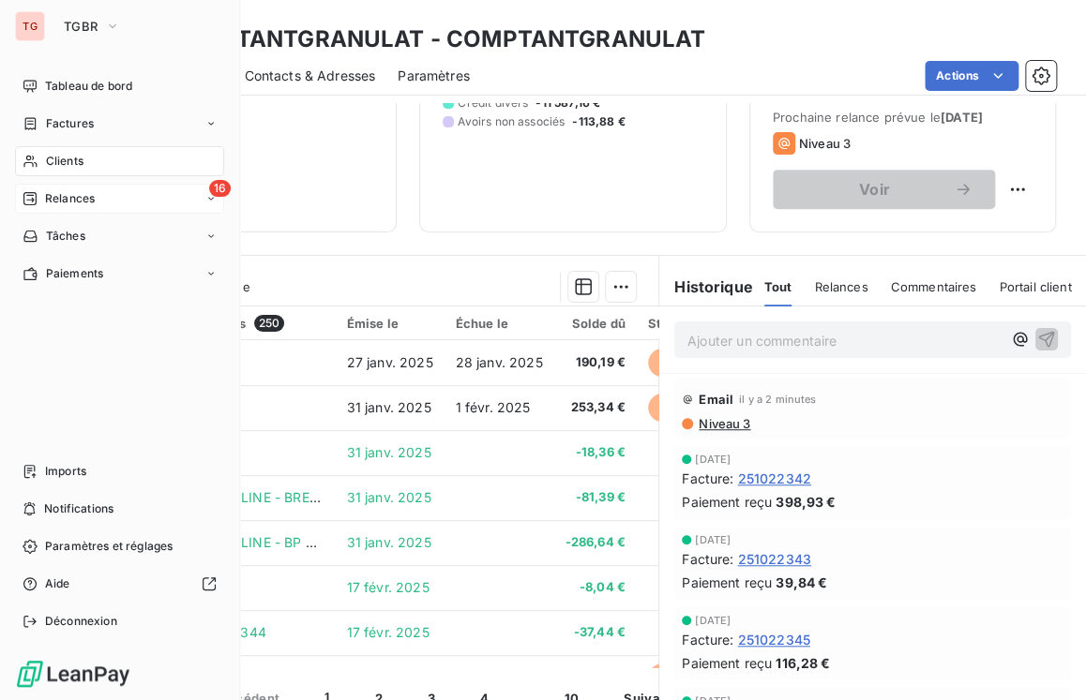
click at [79, 159] on span "Clients" at bounding box center [65, 161] width 38 height 17
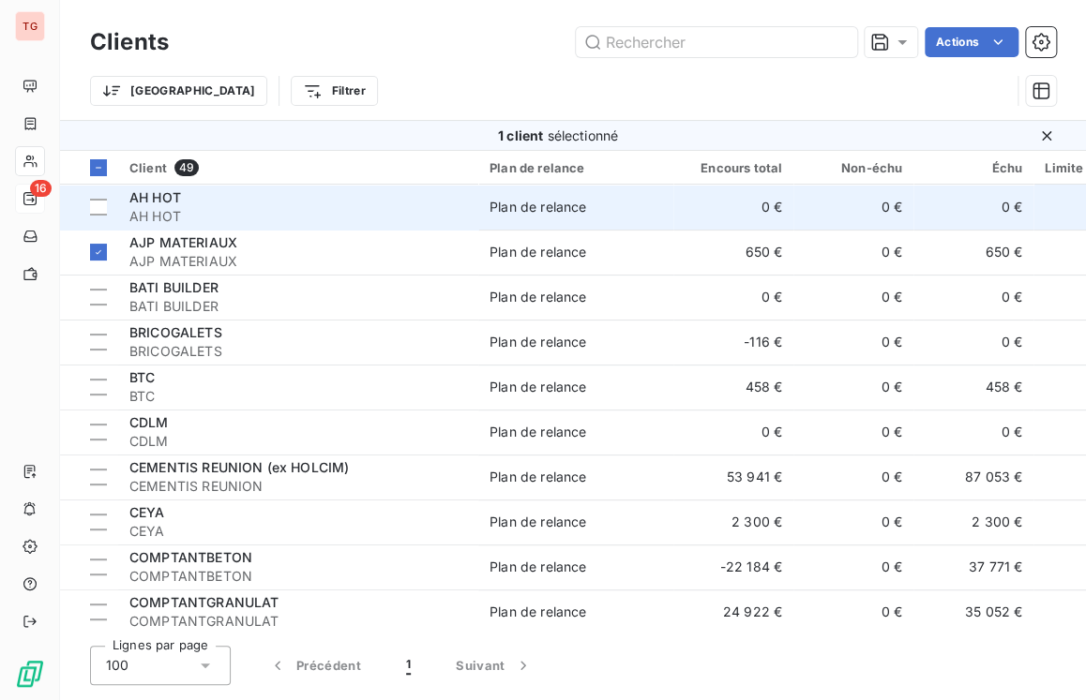
click at [173, 196] on span "AH HOT" at bounding box center [155, 197] width 52 height 16
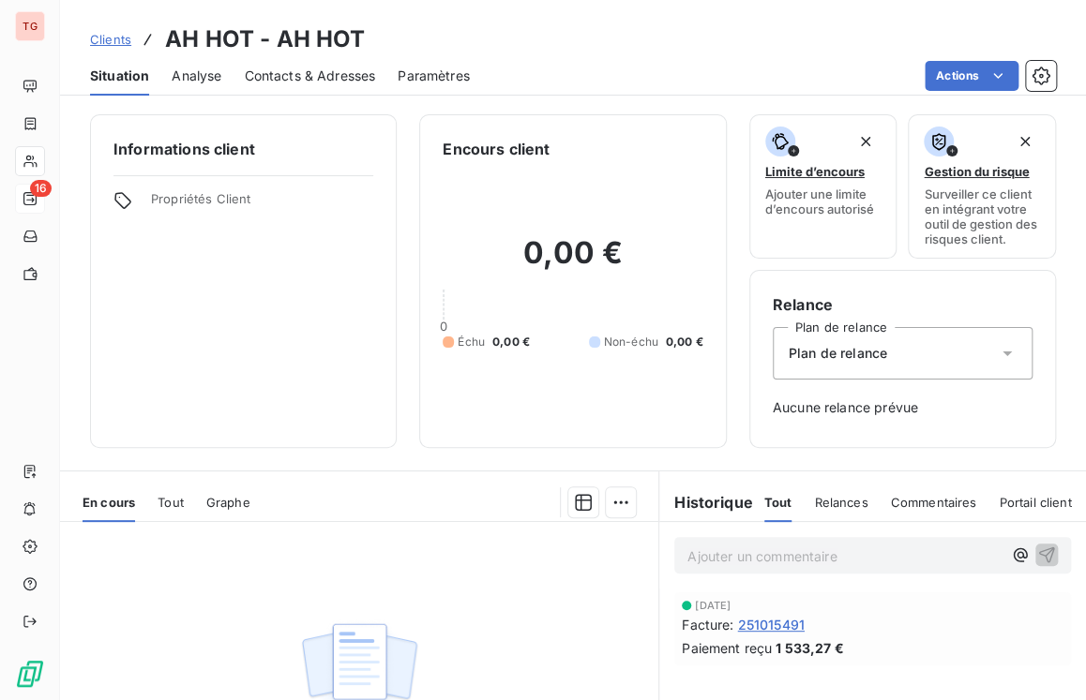
click at [428, 72] on span "Paramètres" at bounding box center [434, 76] width 72 height 19
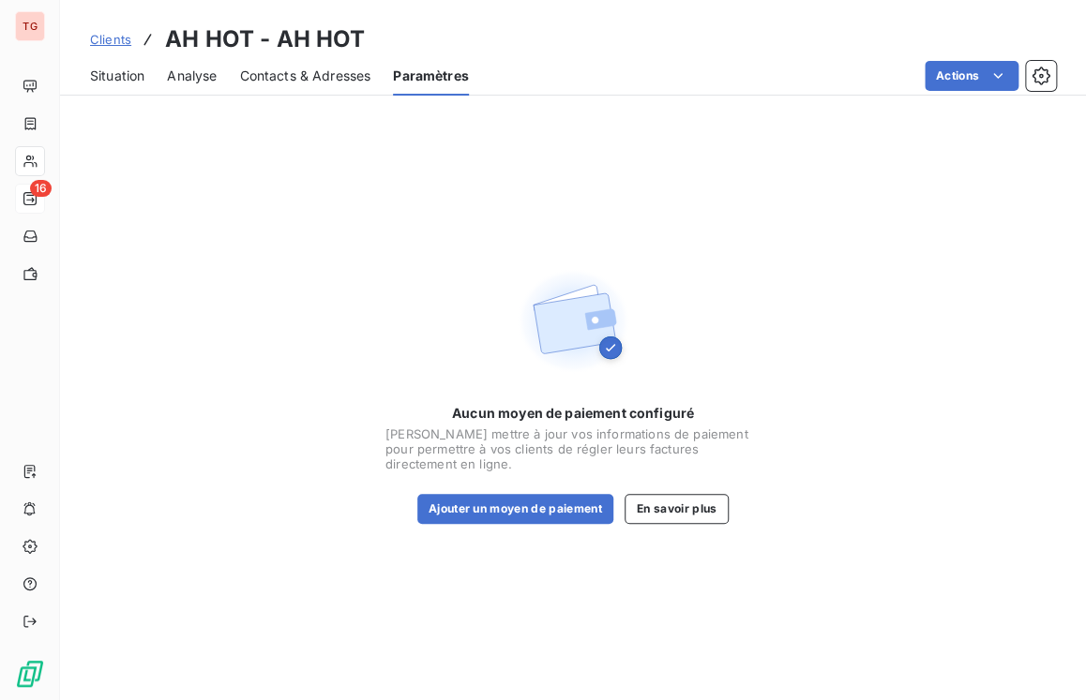
click at [308, 83] on span "Contacts & Adresses" at bounding box center [304, 76] width 131 height 19
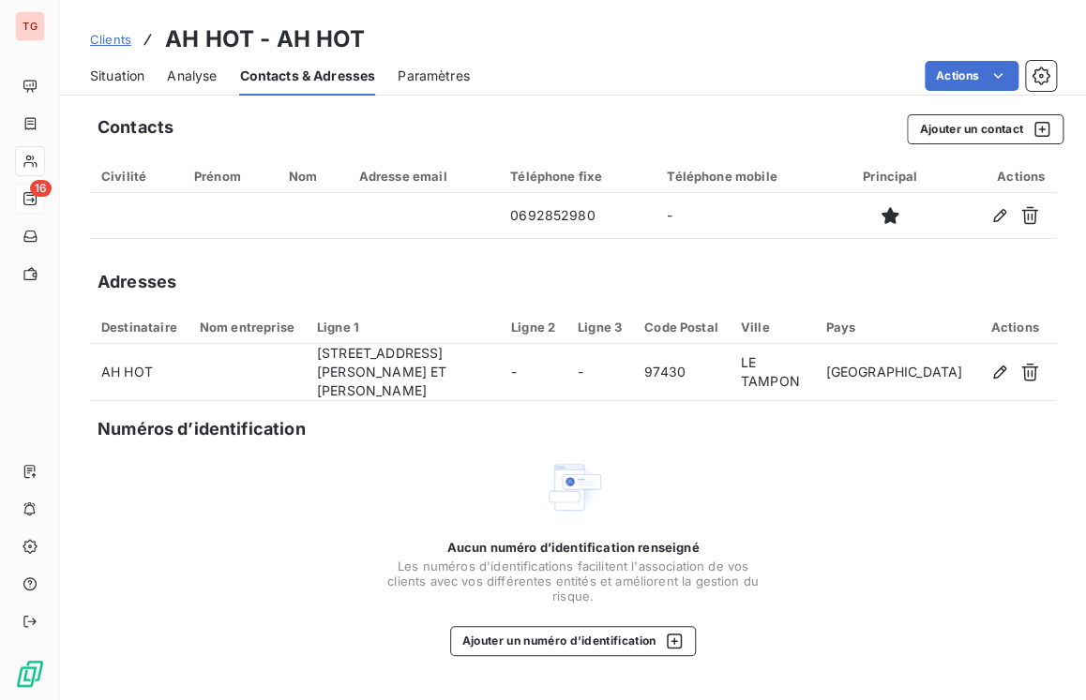
click at [119, 42] on span "Clients" at bounding box center [110, 39] width 41 height 15
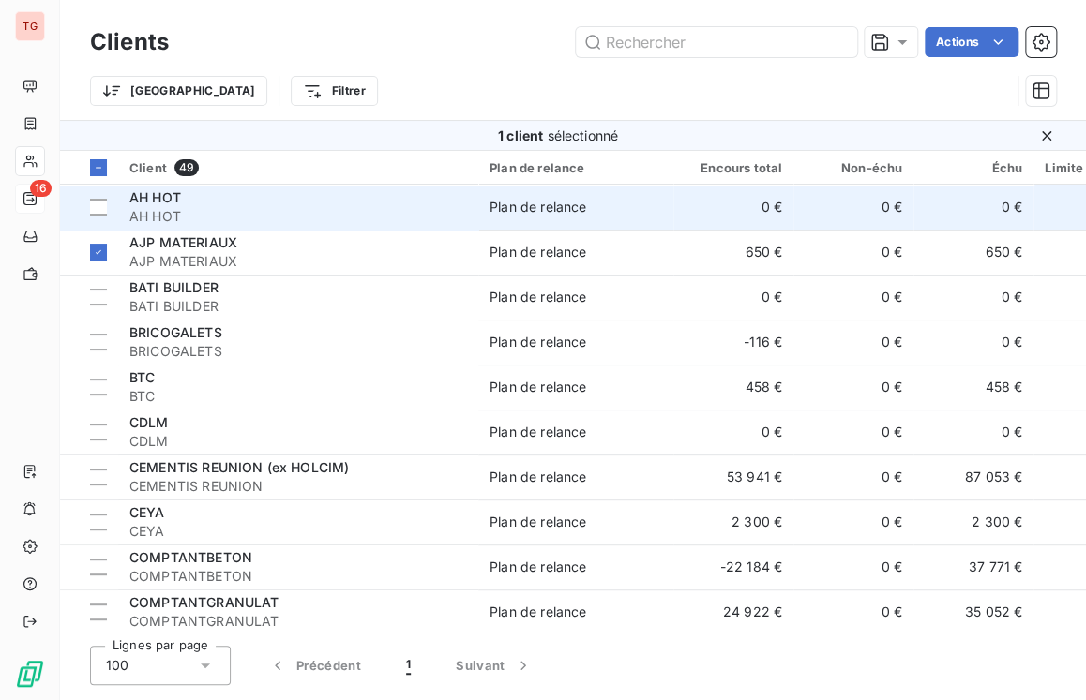
click at [174, 210] on span "AH HOT" at bounding box center [298, 216] width 338 height 19
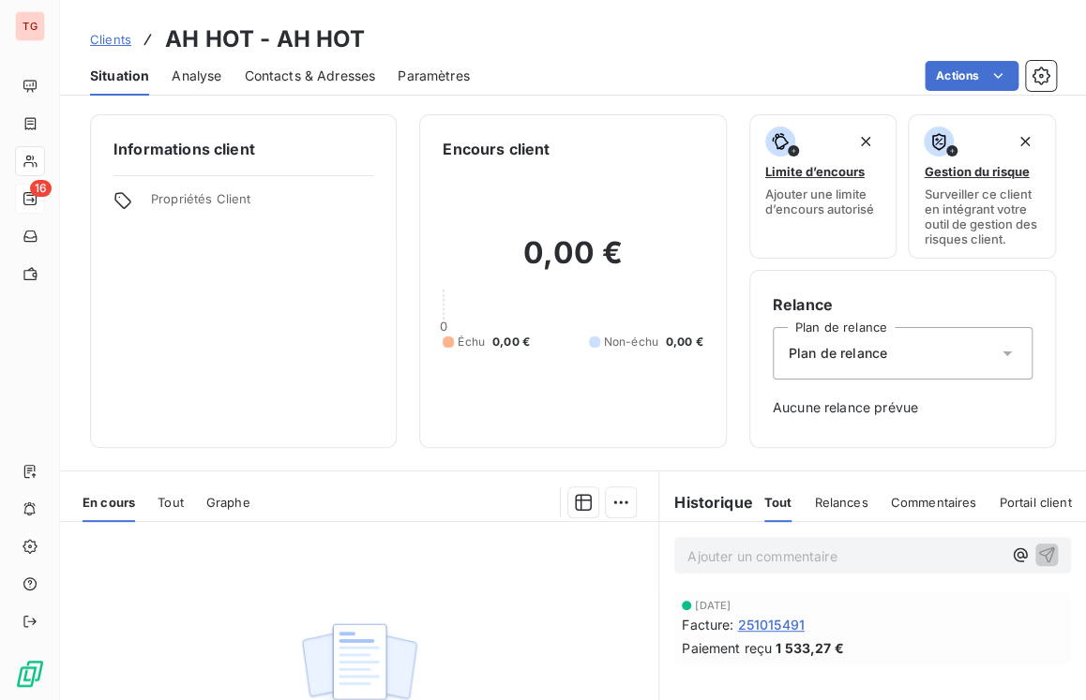
click at [289, 80] on span "Contacts & Adresses" at bounding box center [309, 76] width 131 height 19
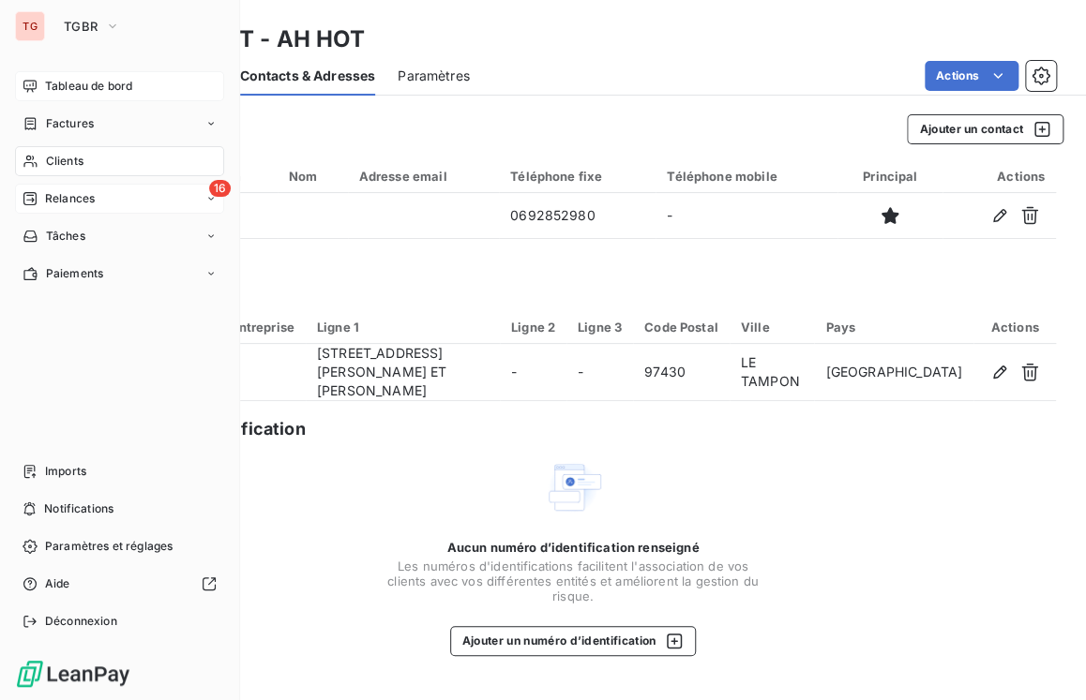
click at [75, 84] on span "Tableau de bord" at bounding box center [88, 86] width 87 height 17
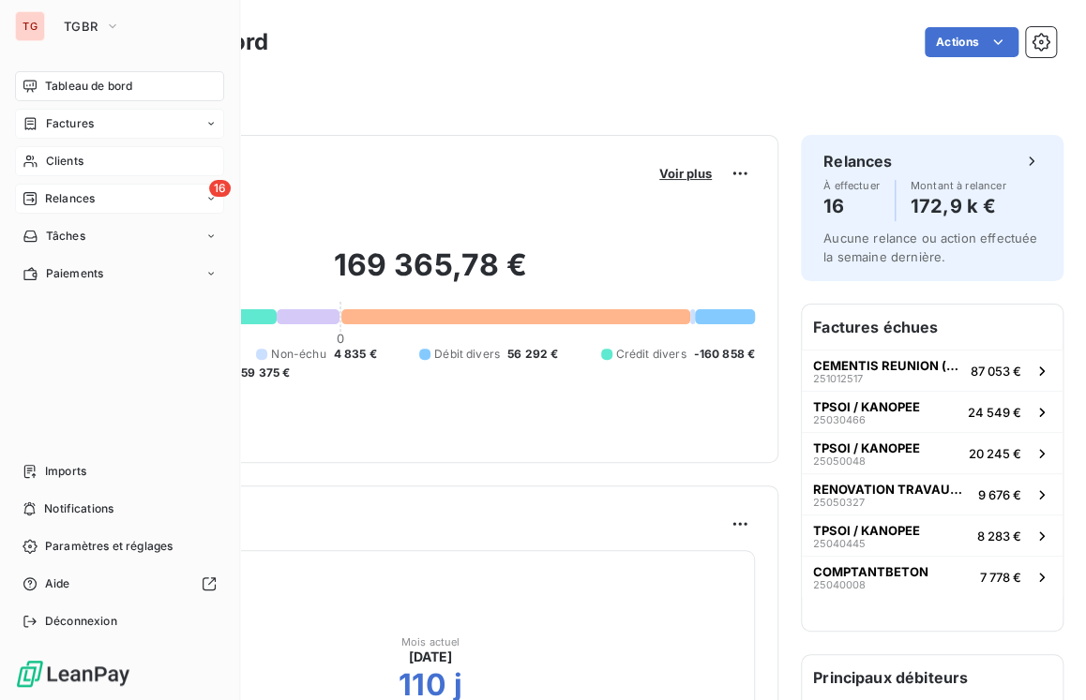
click at [71, 124] on span "Factures" at bounding box center [70, 123] width 48 height 17
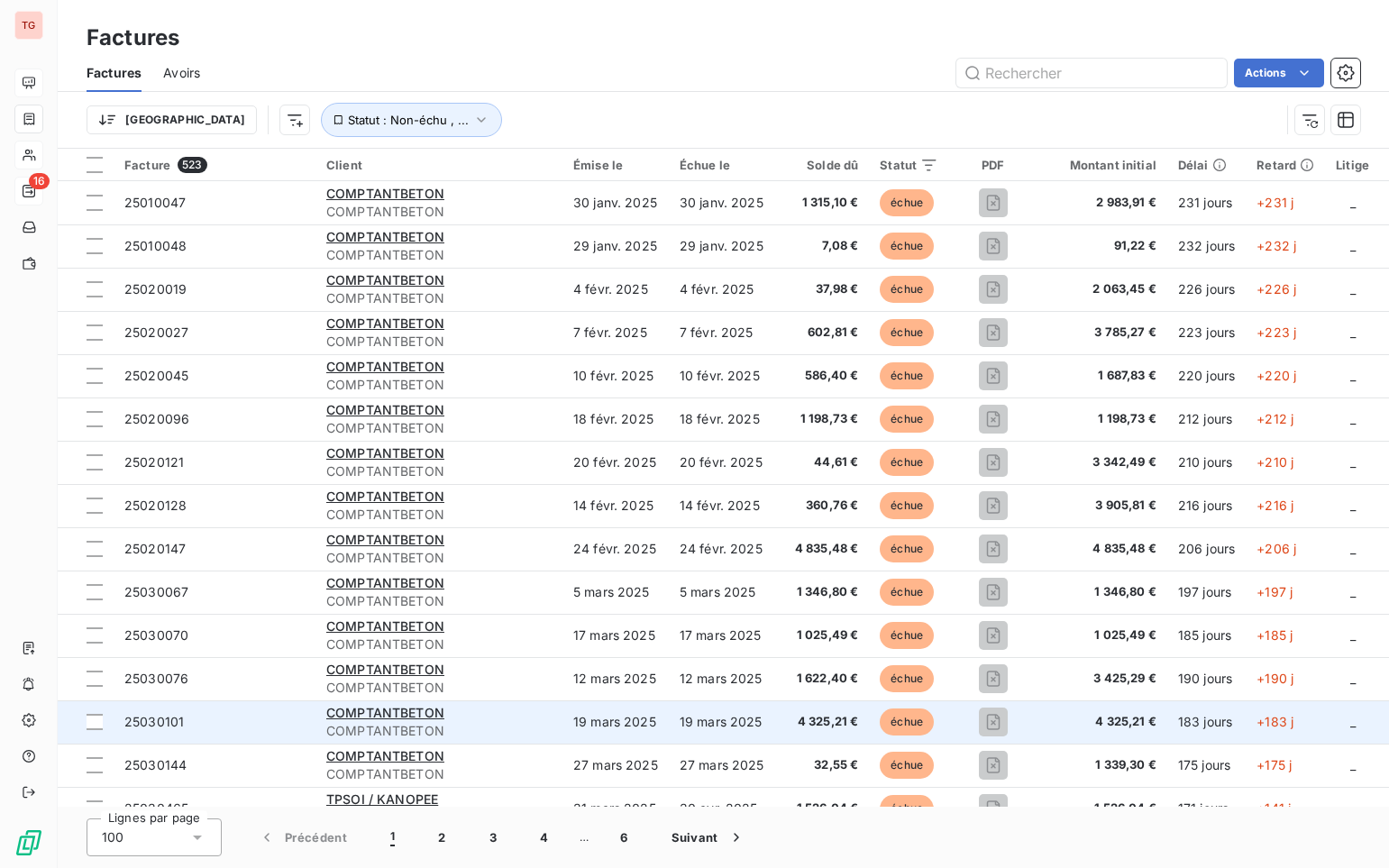
click at [711, 672] on td "19 mars 2025" at bounding box center [723, 721] width 108 height 43
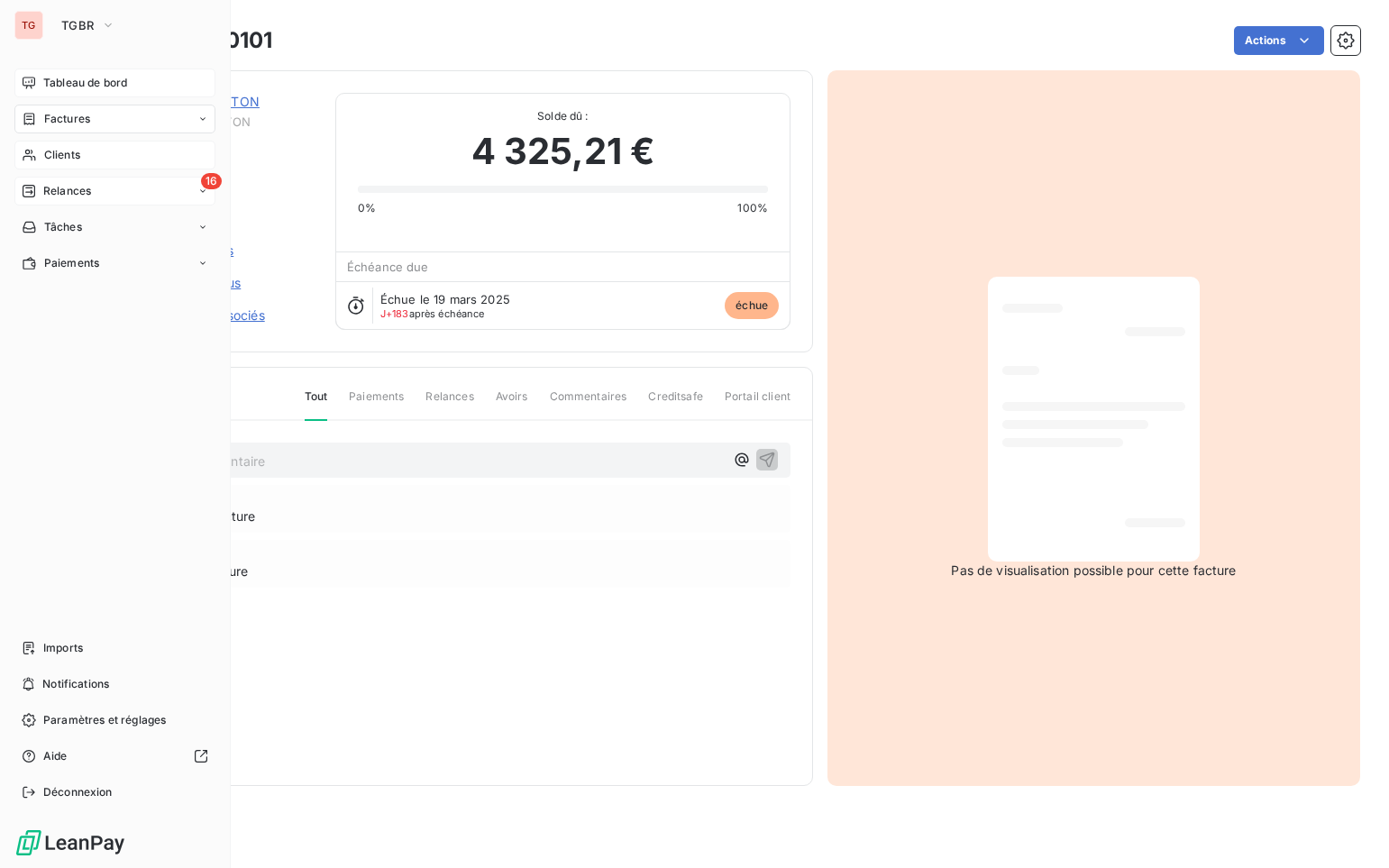
click at [30, 89] on icon at bounding box center [29, 83] width 14 height 14
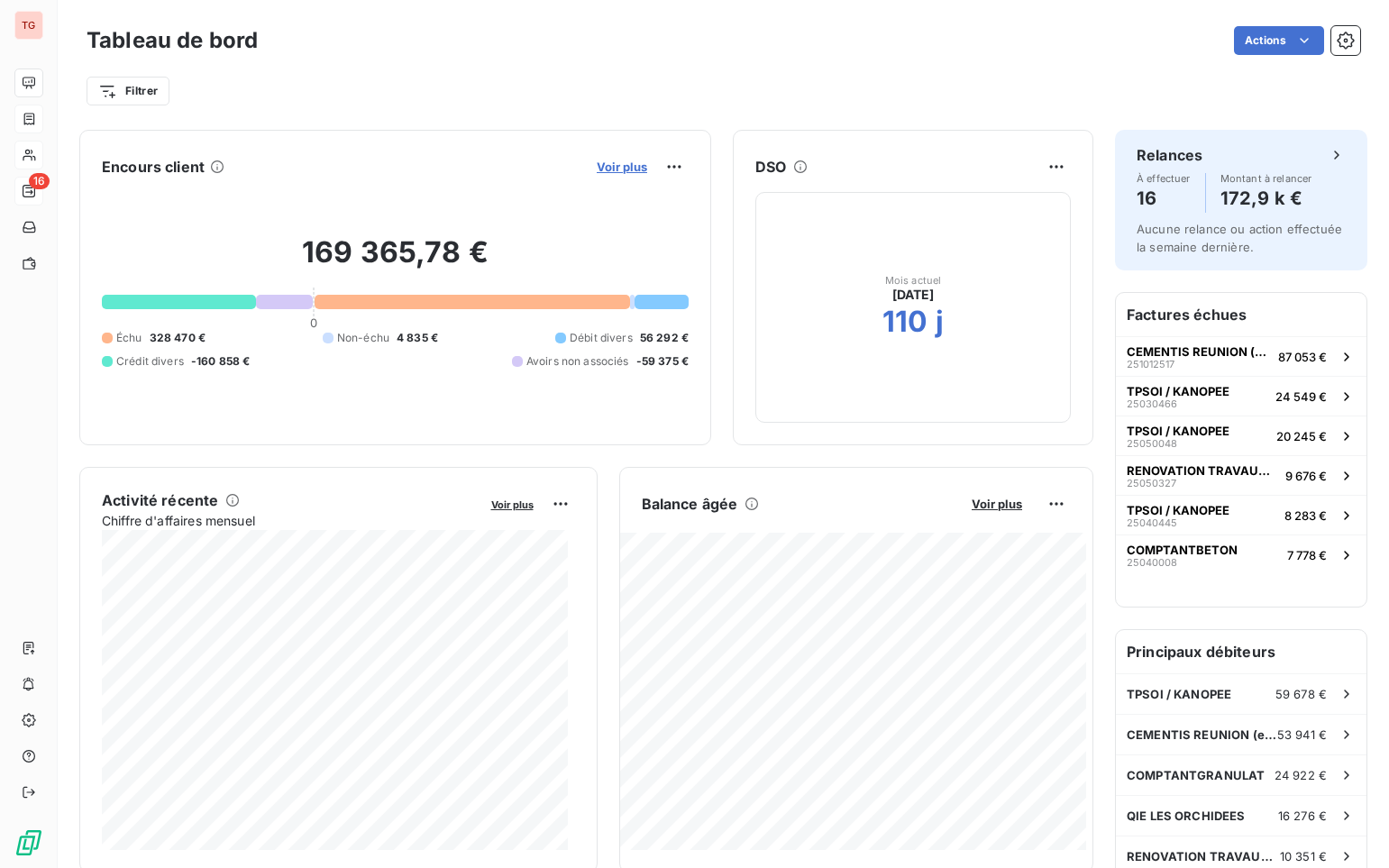
click at [600, 168] on span "Voir plus" at bounding box center [622, 166] width 51 height 14
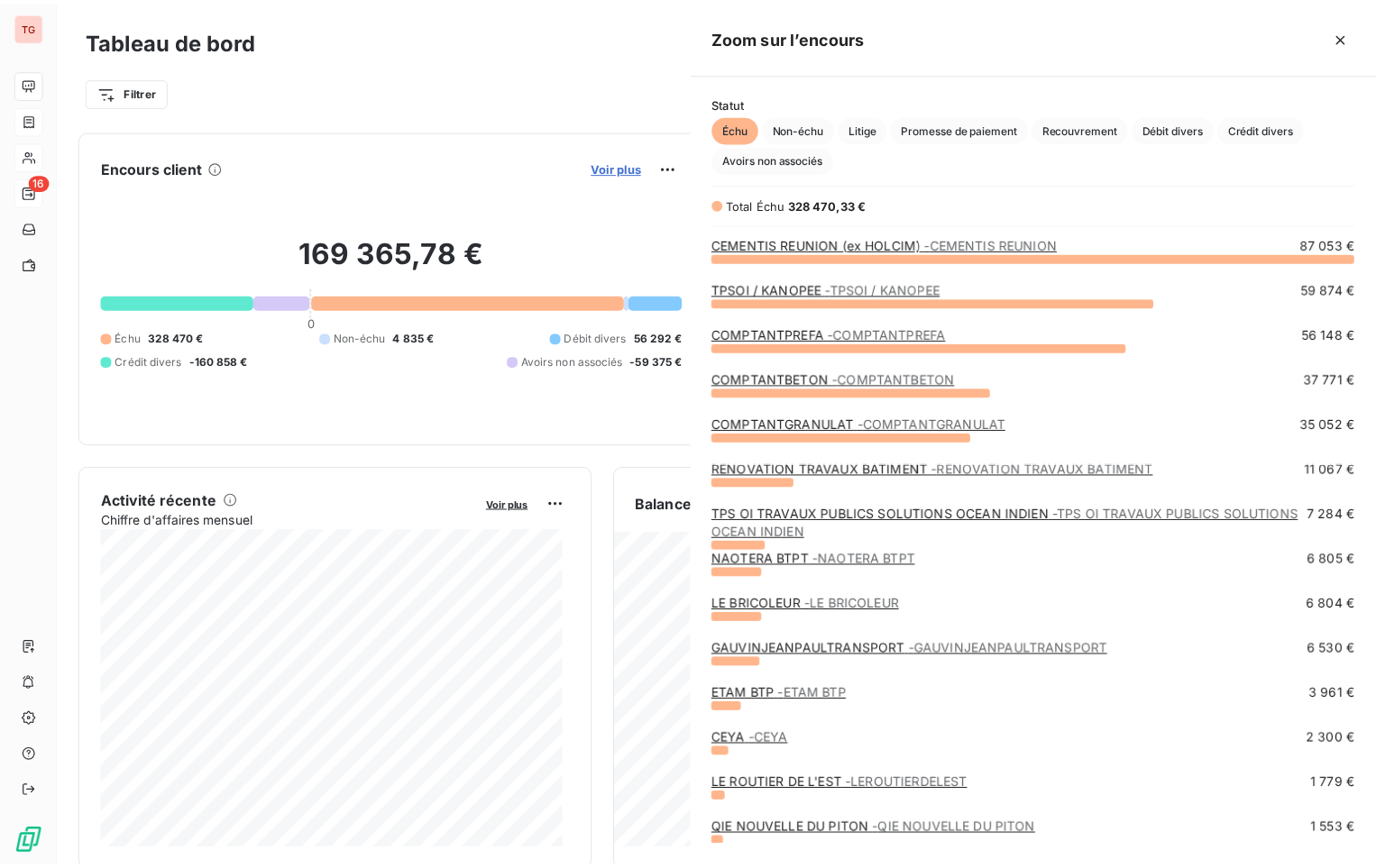
scroll to position [598, 679]
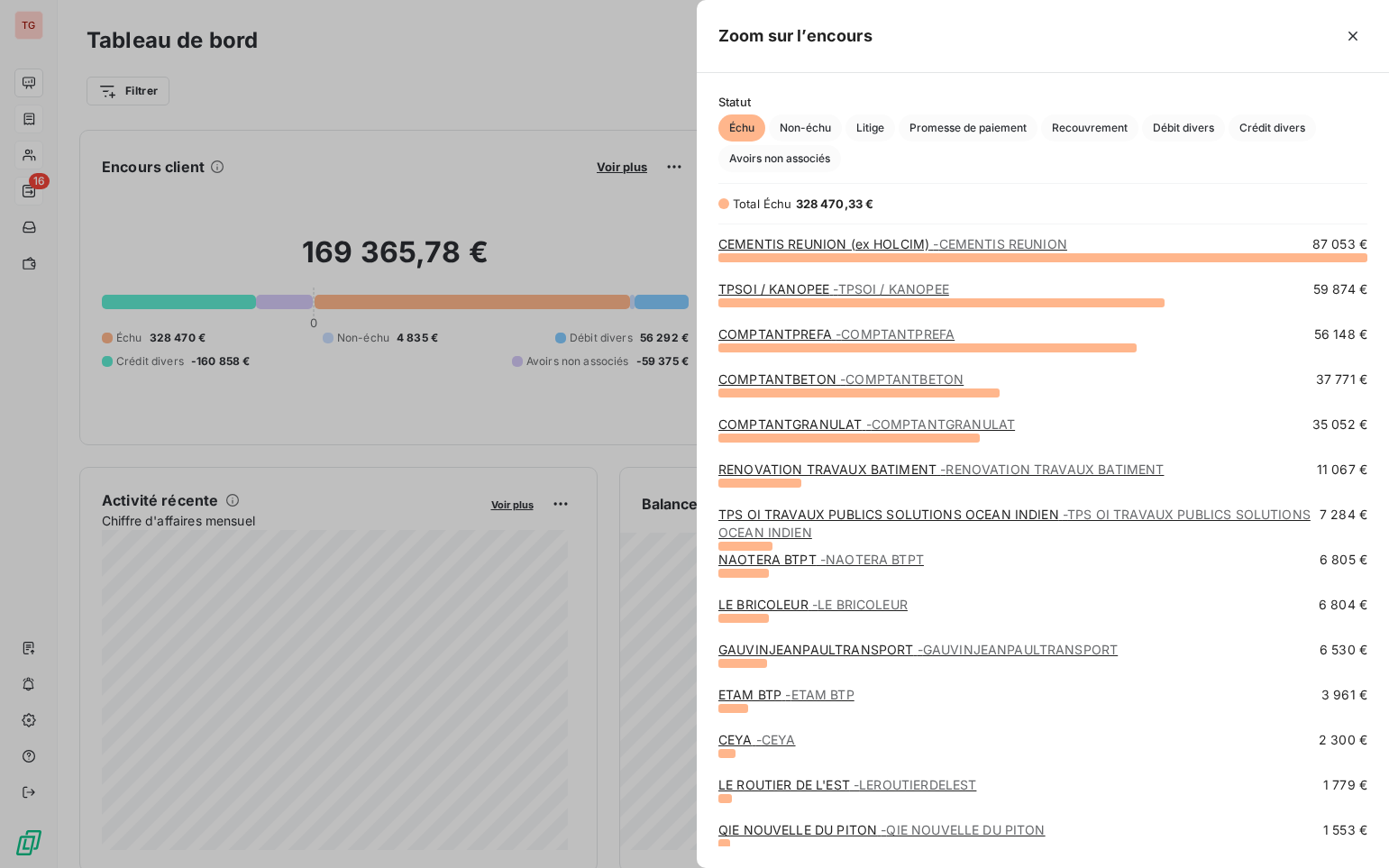
click at [28, 125] on div at bounding box center [694, 434] width 1389 height 868
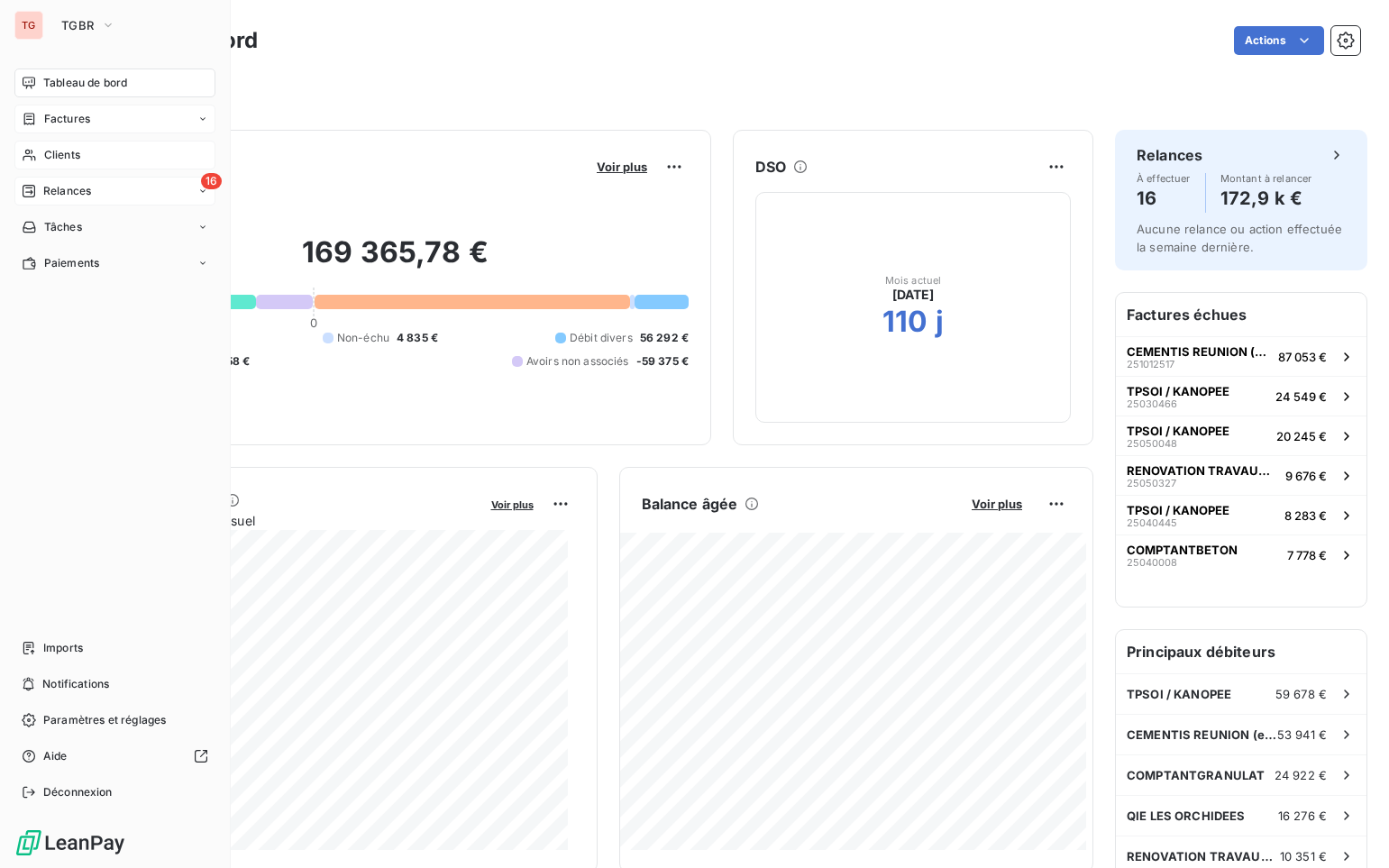
click at [28, 123] on icon at bounding box center [30, 118] width 15 height 14
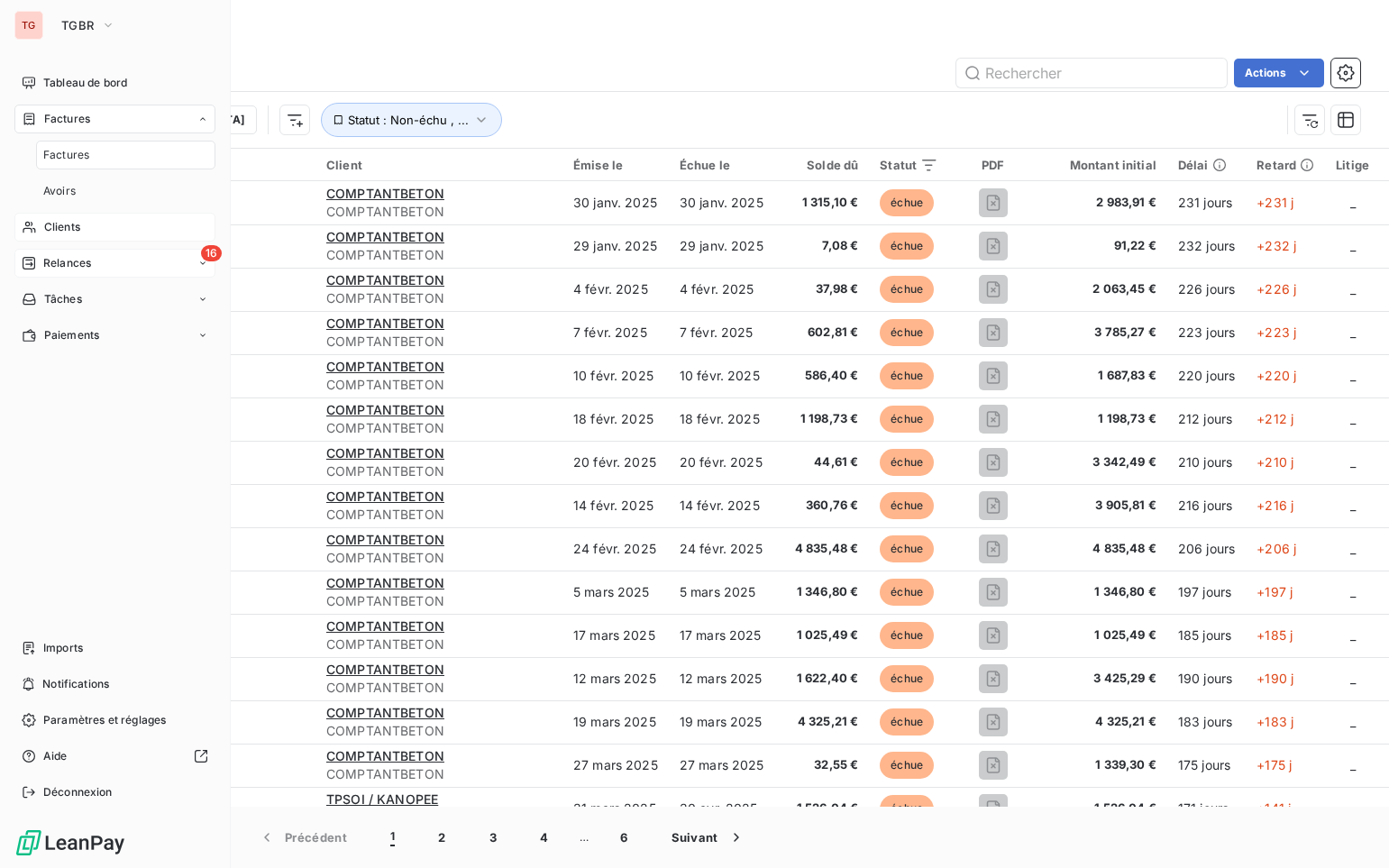
click at [22, 125] on icon at bounding box center [30, 118] width 15 height 14
click at [69, 216] on div "Clients" at bounding box center [114, 227] width 201 height 29
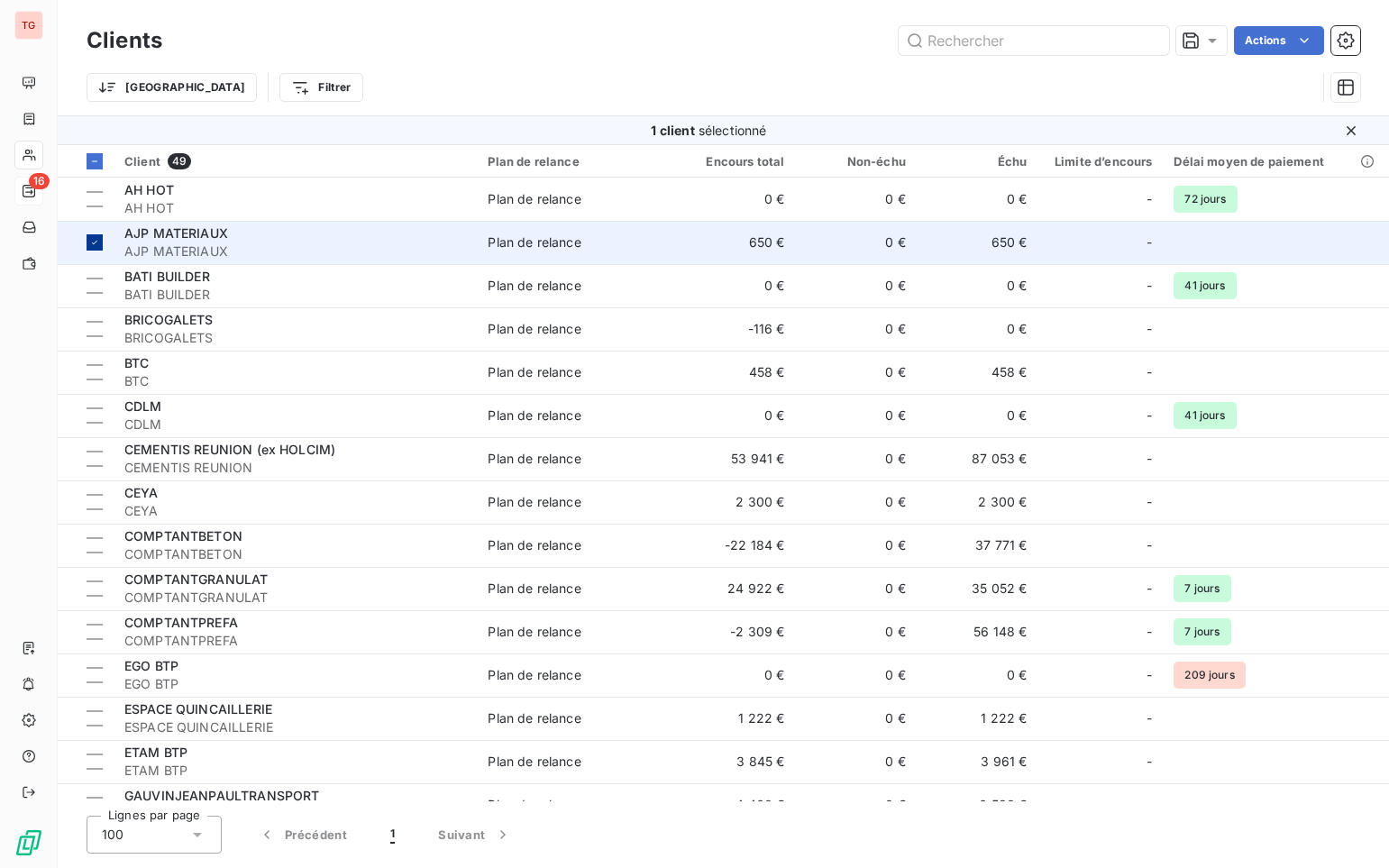
drag, startPoint x: 203, startPoint y: 210, endPoint x: 104, endPoint y: 246, distance: 105.3
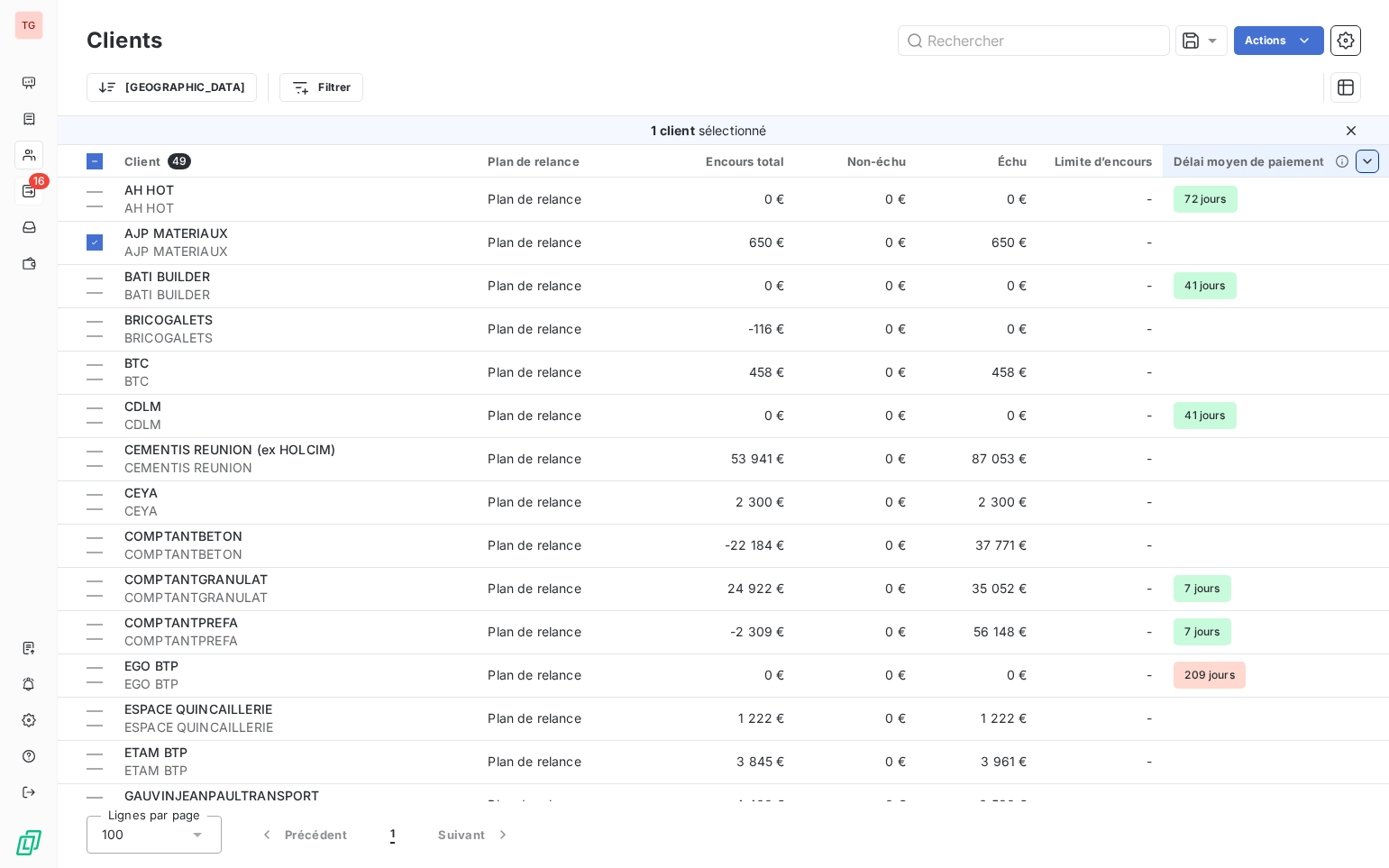
drag, startPoint x: 104, startPoint y: 246, endPoint x: 1360, endPoint y: 161, distance: 1258.9
click at [1043, 161] on div at bounding box center [1349, 161] width 58 height 22
click at [1043, 162] on html "TG 16 Clients Actions Trier Filtrer 1 client sélectionné Client 49 Plan de rela…" at bounding box center [694, 434] width 1389 height 868
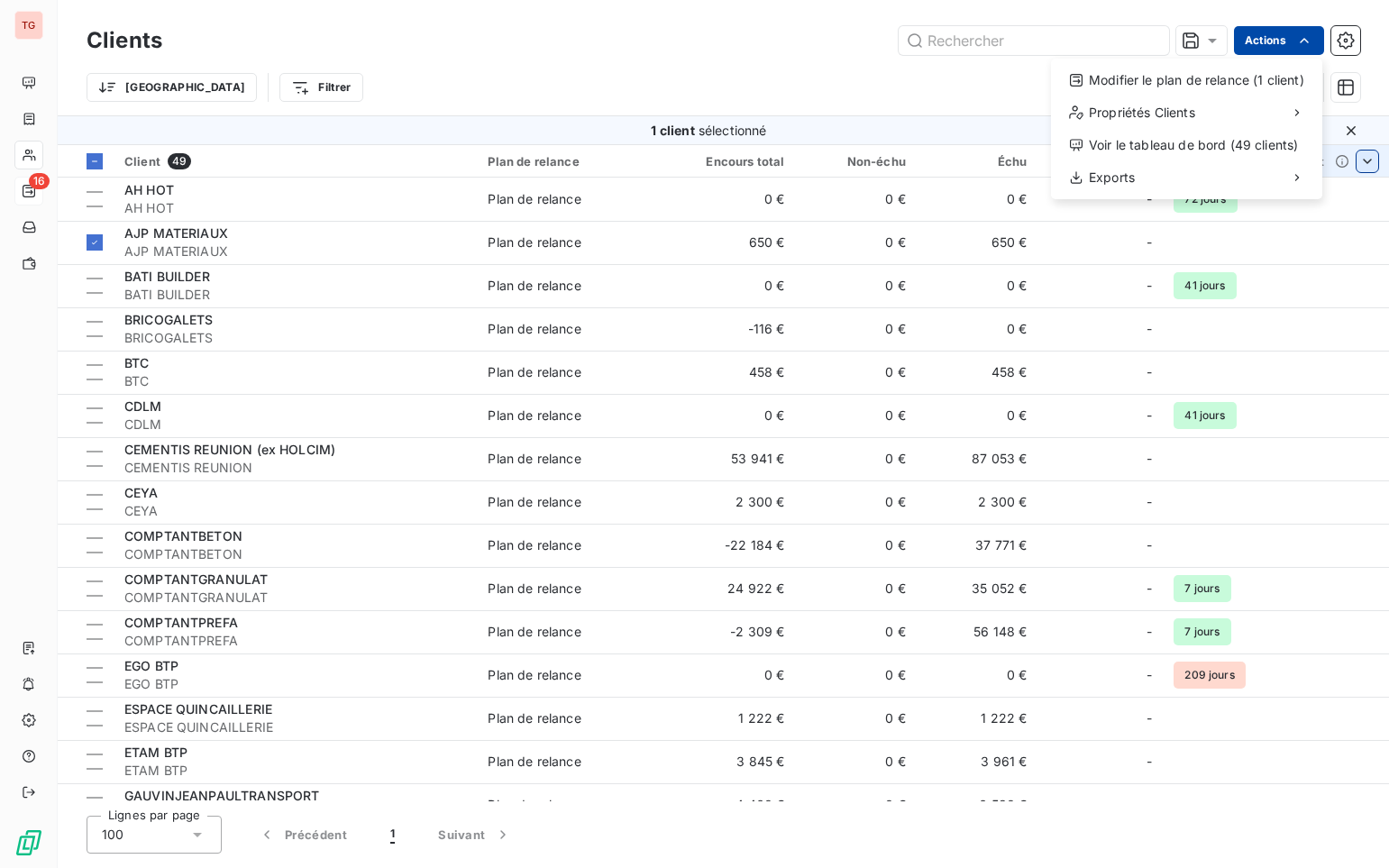
click at [1043, 50] on html "TG 16 Clients Actions Modifier le plan de relance (1 client) Propriétés Clients…" at bounding box center [694, 434] width 1389 height 868
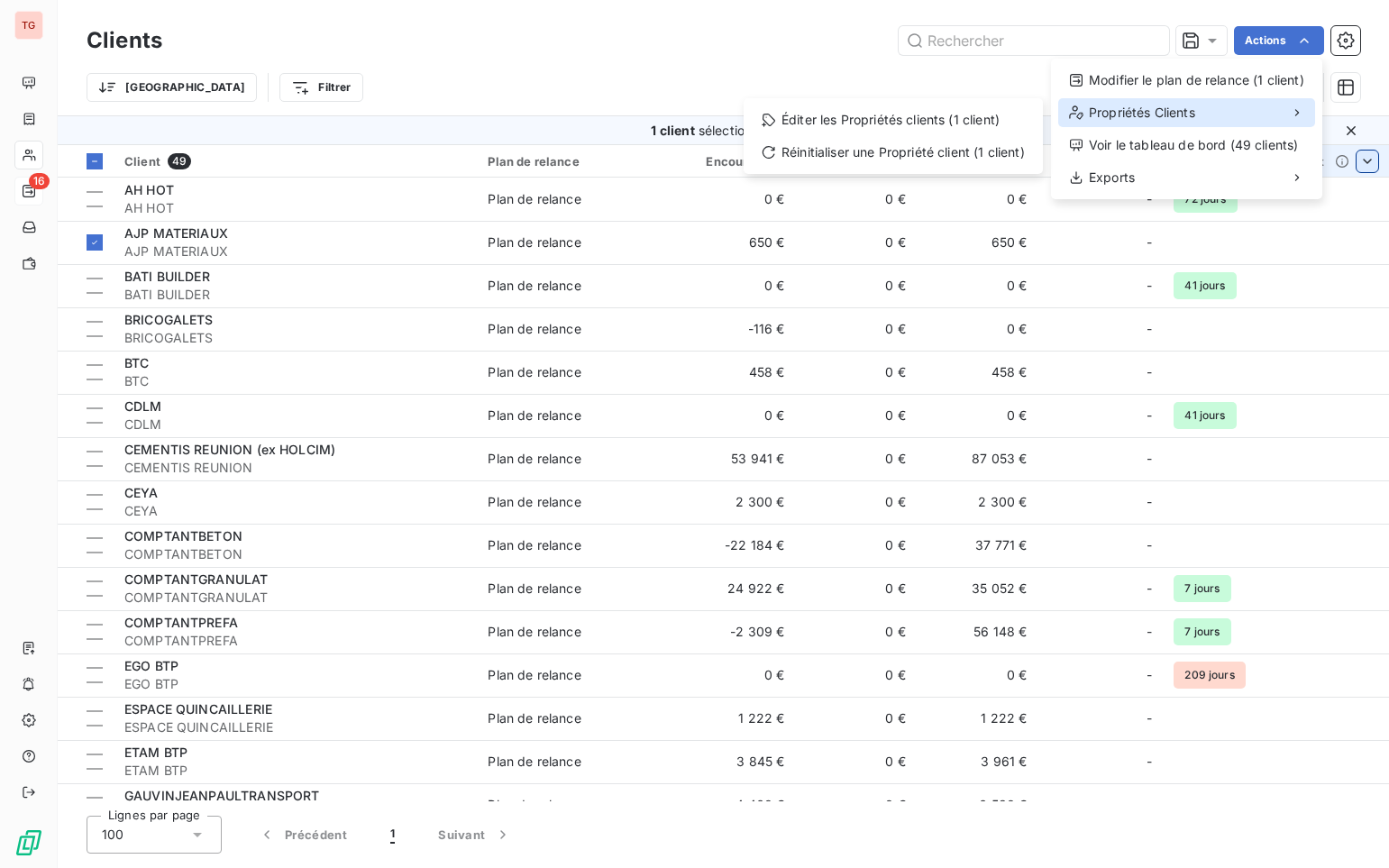
click at [1043, 113] on span "Propriétés Clients" at bounding box center [1142, 112] width 107 height 18
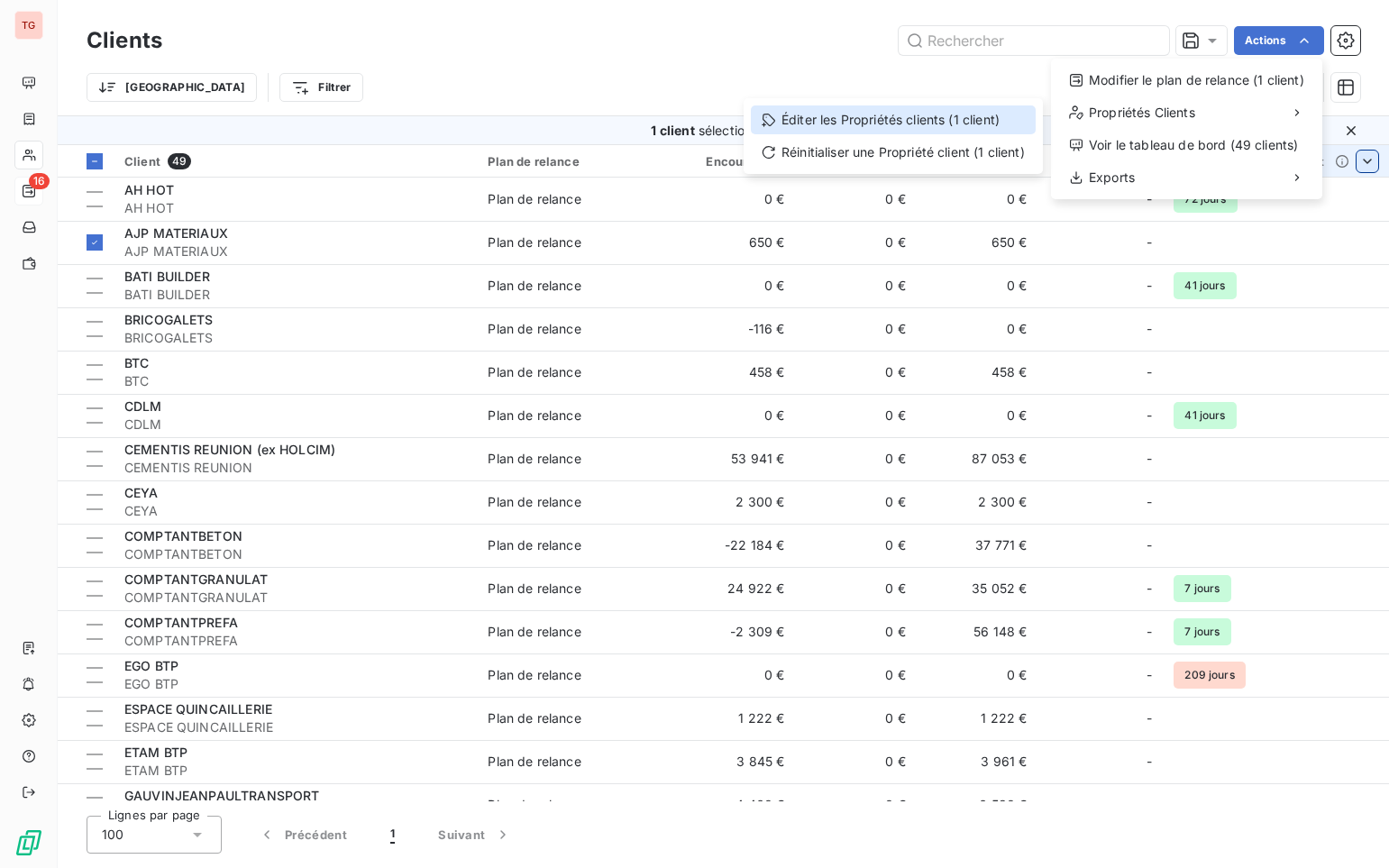
click at [992, 113] on div "Éditer les Propriétés clients (1 client)" at bounding box center [893, 120] width 285 height 29
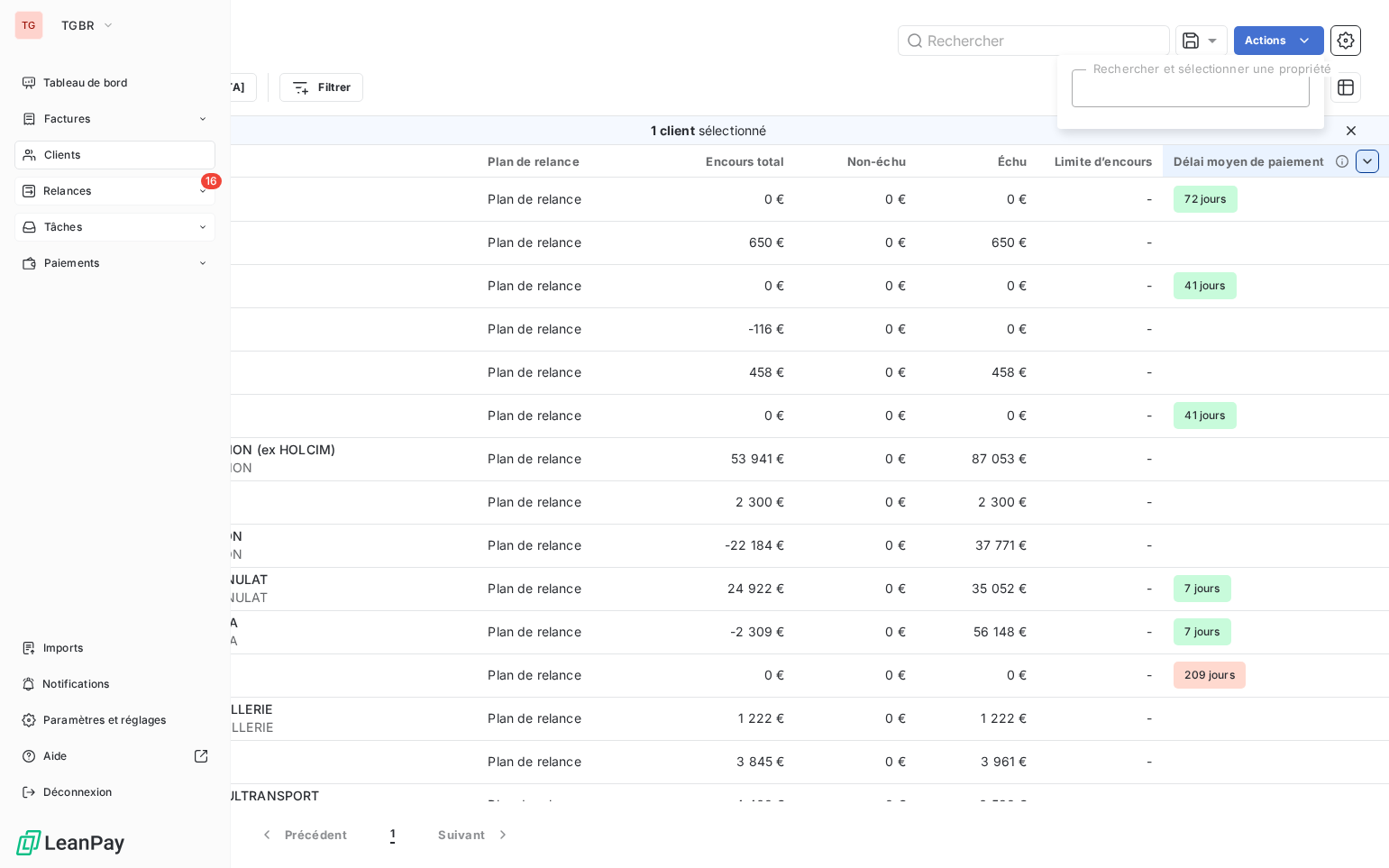
click at [68, 229] on span "Tâches" at bounding box center [62, 227] width 37 height 16
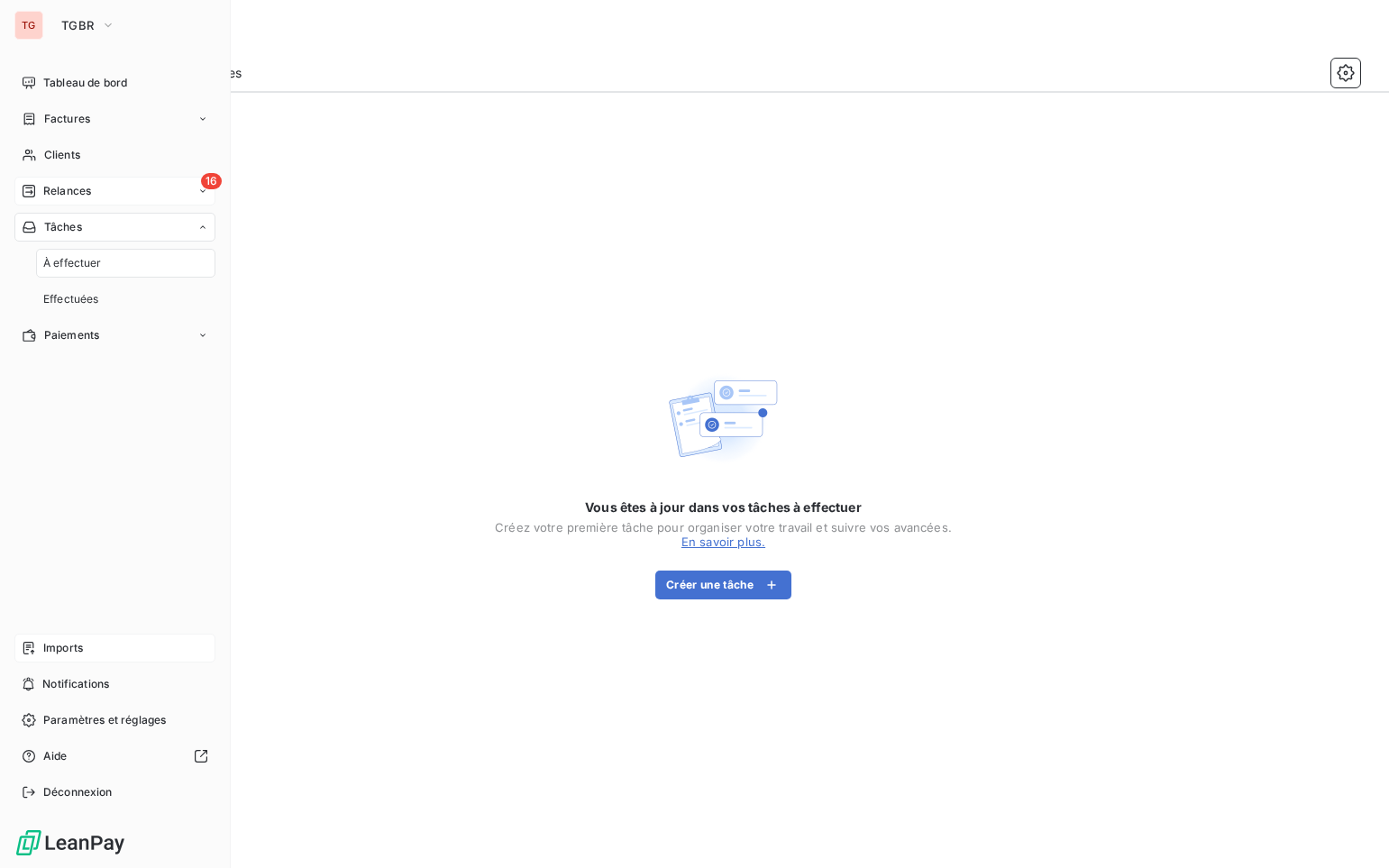
click at [64, 646] on span "Imports" at bounding box center [62, 648] width 39 height 16
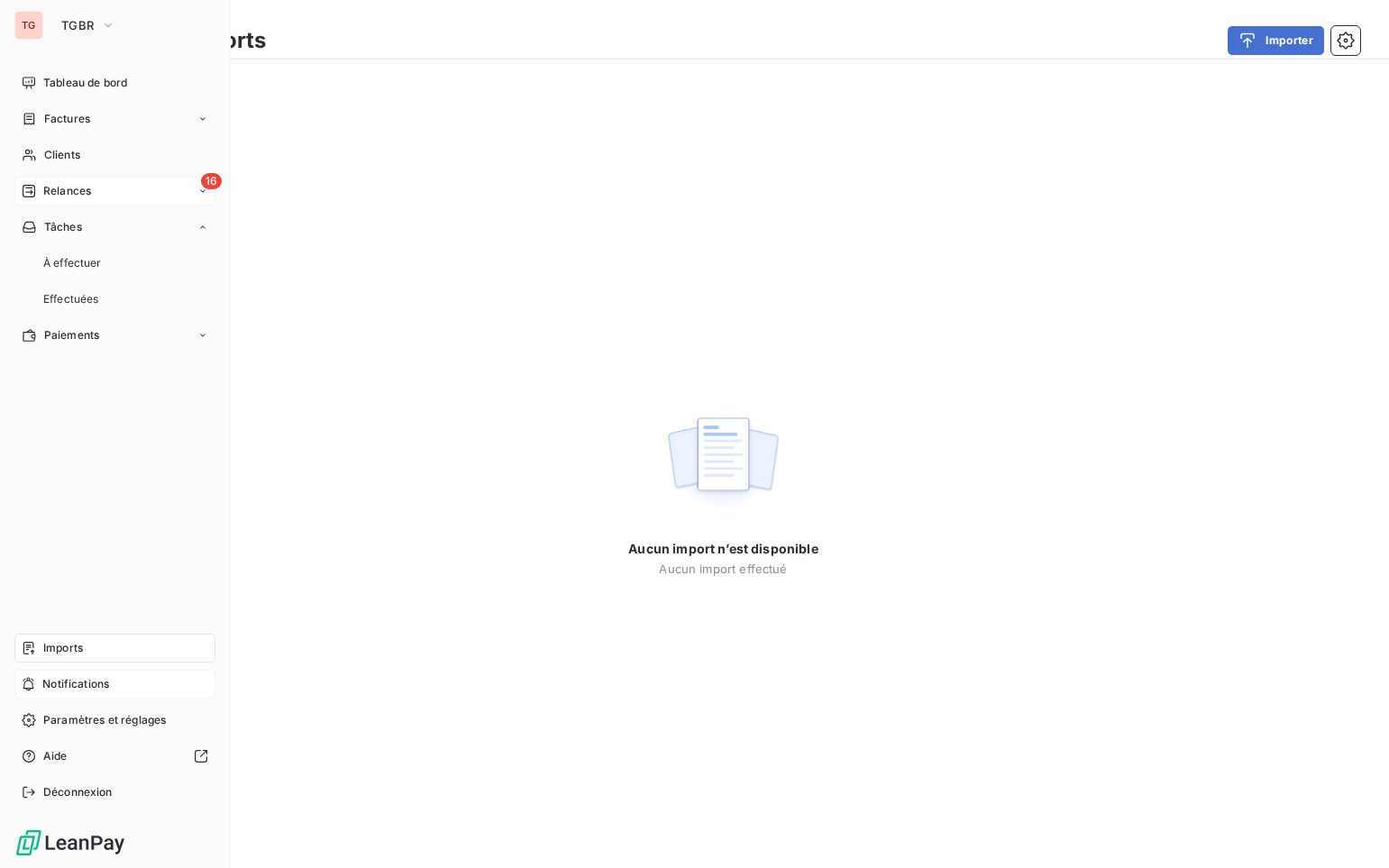
click at [91, 672] on span "Notifications" at bounding box center [75, 683] width 66 height 16
click at [109, 672] on div "Paramètres et réglages" at bounding box center [114, 720] width 201 height 29
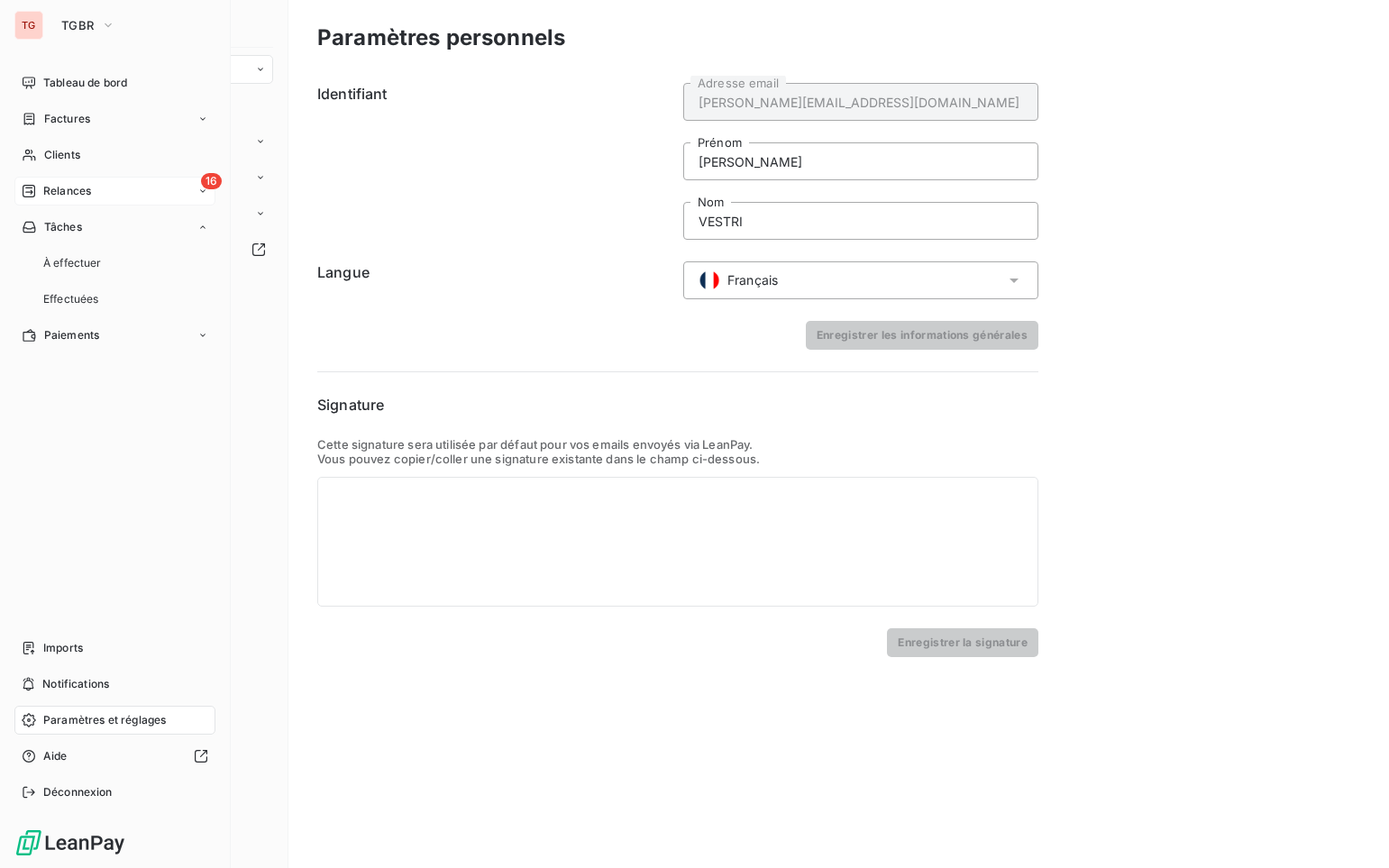
click at [136, 672] on div "Paramètres et réglages" at bounding box center [114, 720] width 201 height 29
click at [136, 672] on span "Paramètres et réglages" at bounding box center [105, 720] width 123 height 16
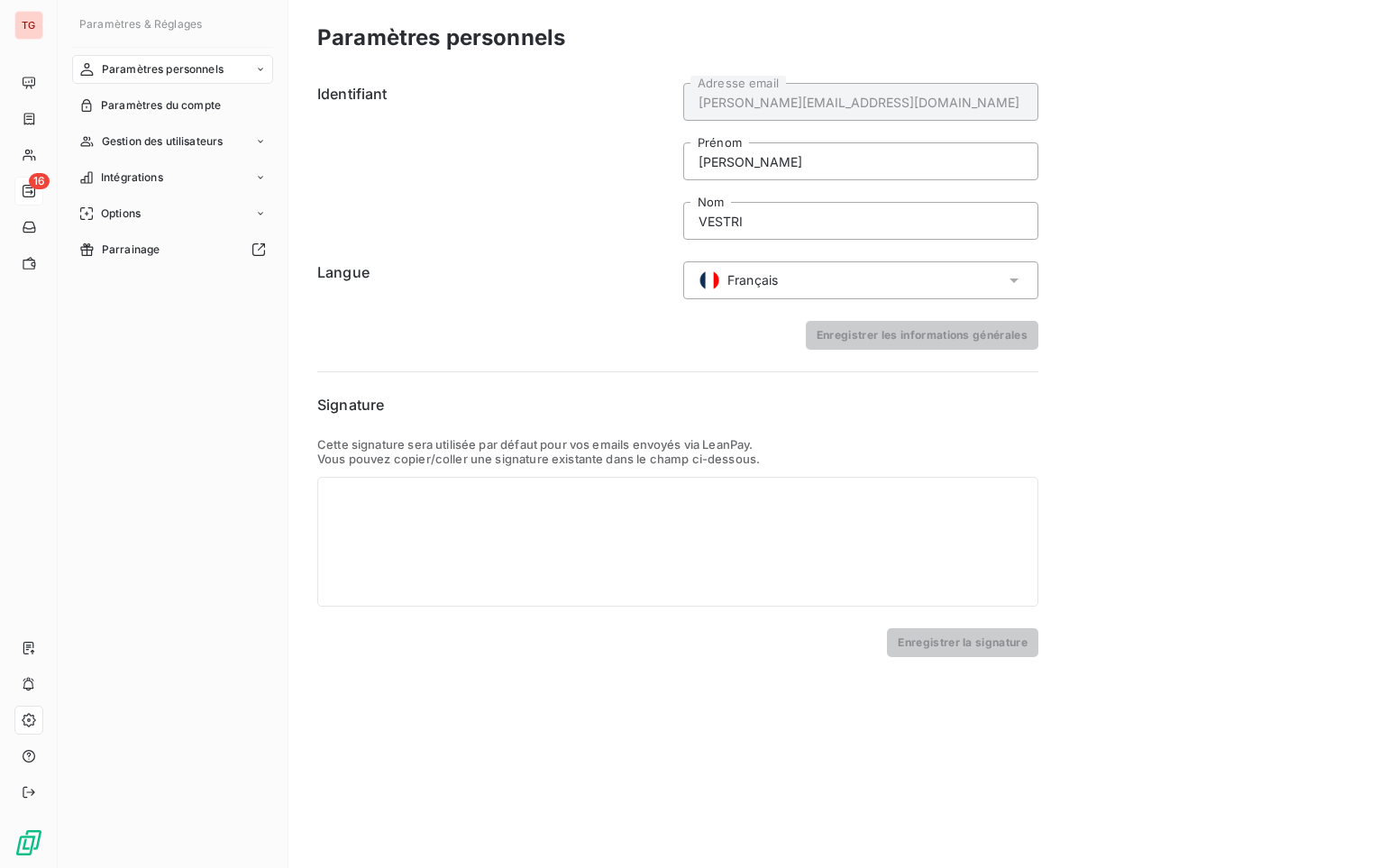
click at [260, 65] on icon at bounding box center [260, 69] width 11 height 11
click at [211, 142] on span "Centre de notifications" at bounding box center [160, 141] width 118 height 16
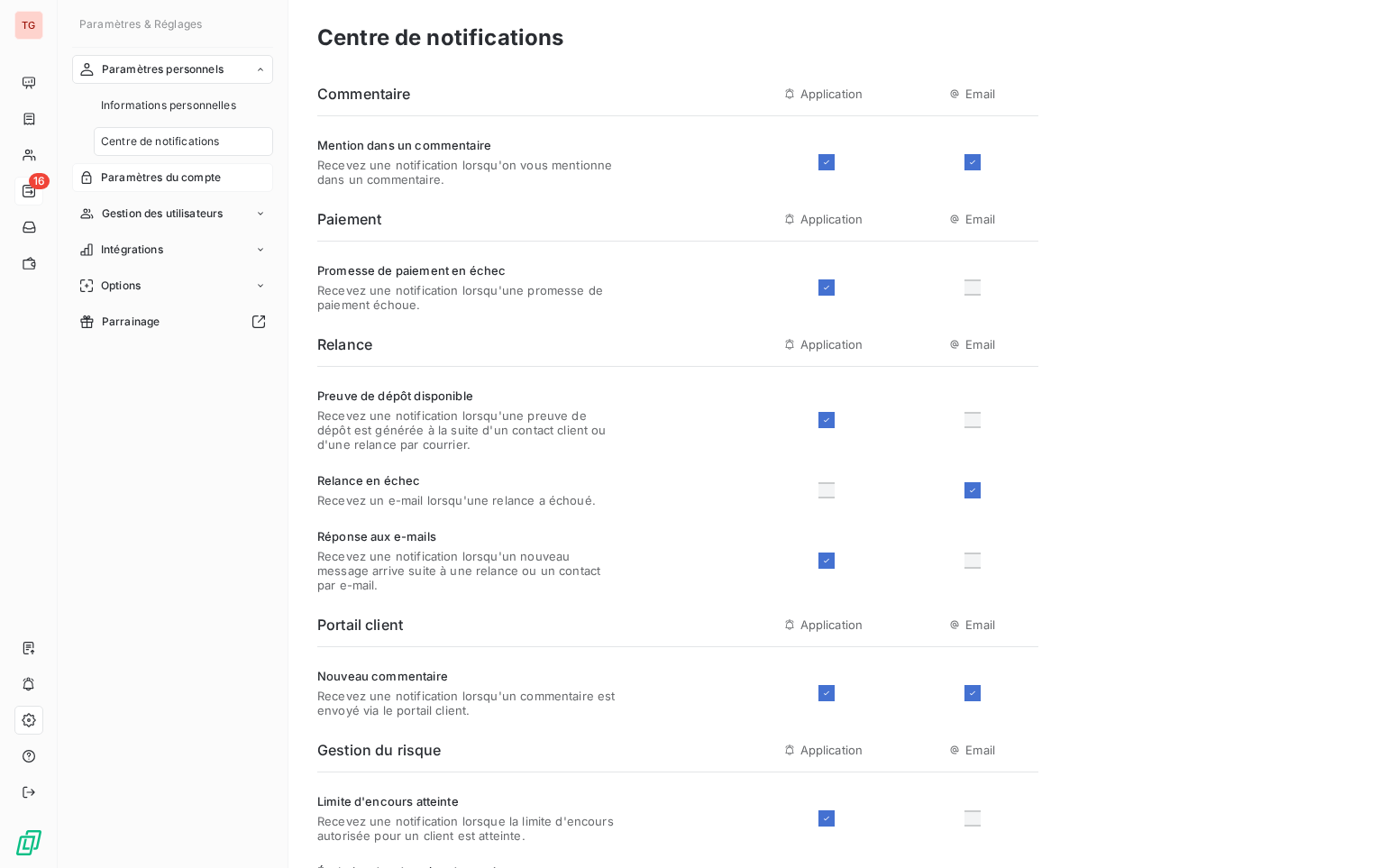
click at [227, 188] on div "Paramètres du compte" at bounding box center [172, 178] width 201 height 29
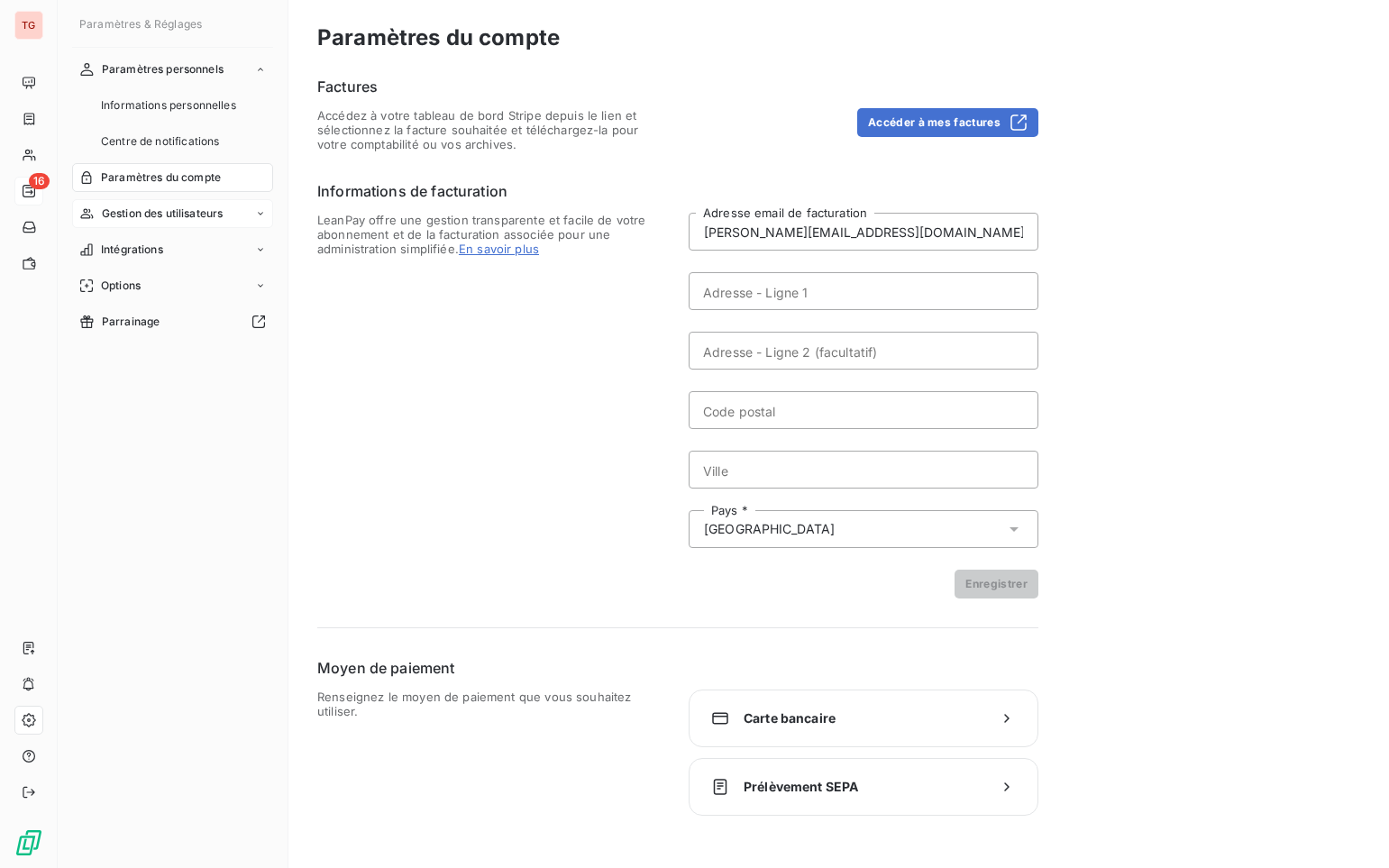
click at [224, 215] on span "Gestion des utilisateurs" at bounding box center [162, 213] width 122 height 16
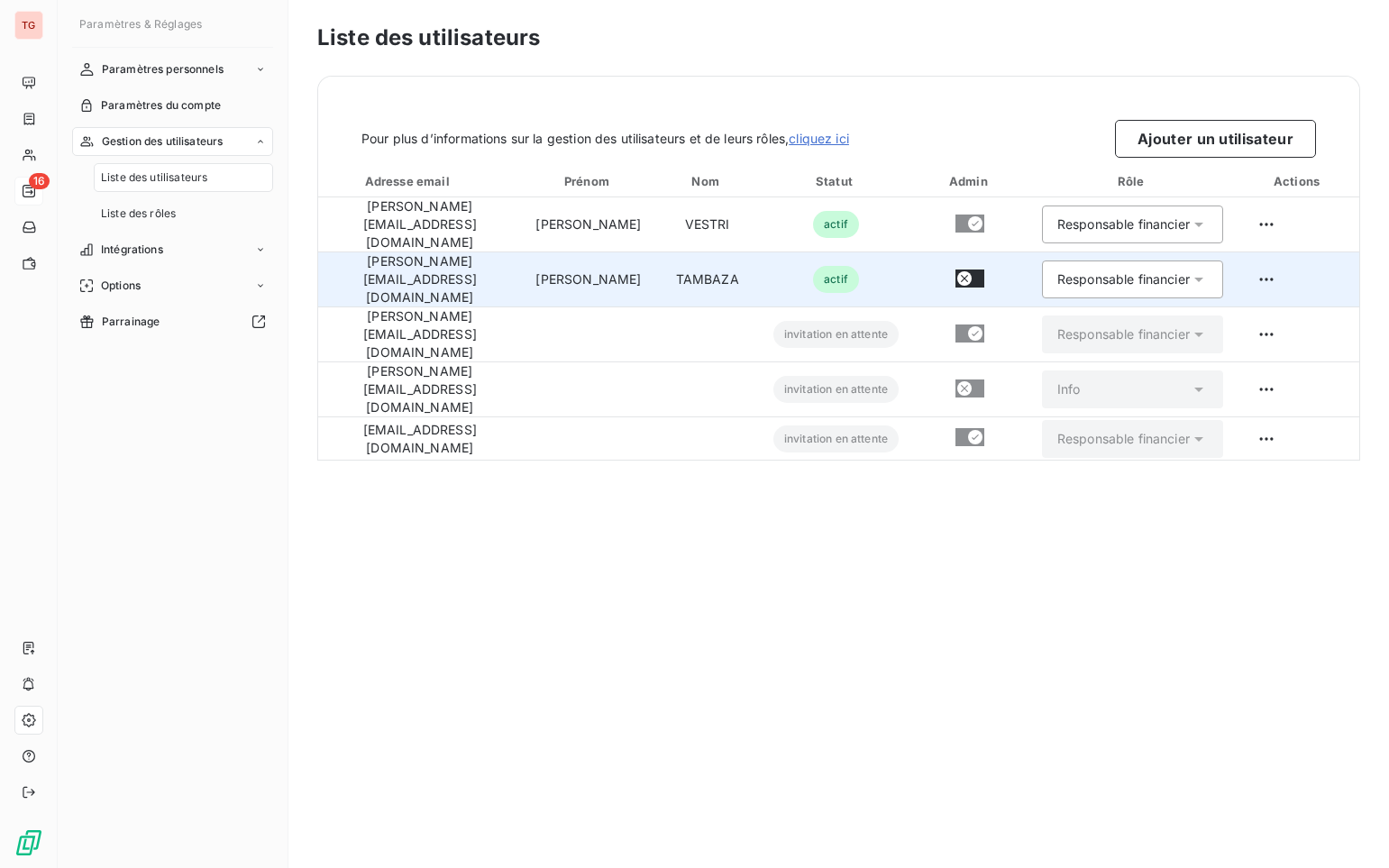
click at [1043, 270] on div "Responsable financier" at bounding box center [1124, 279] width 133 height 18
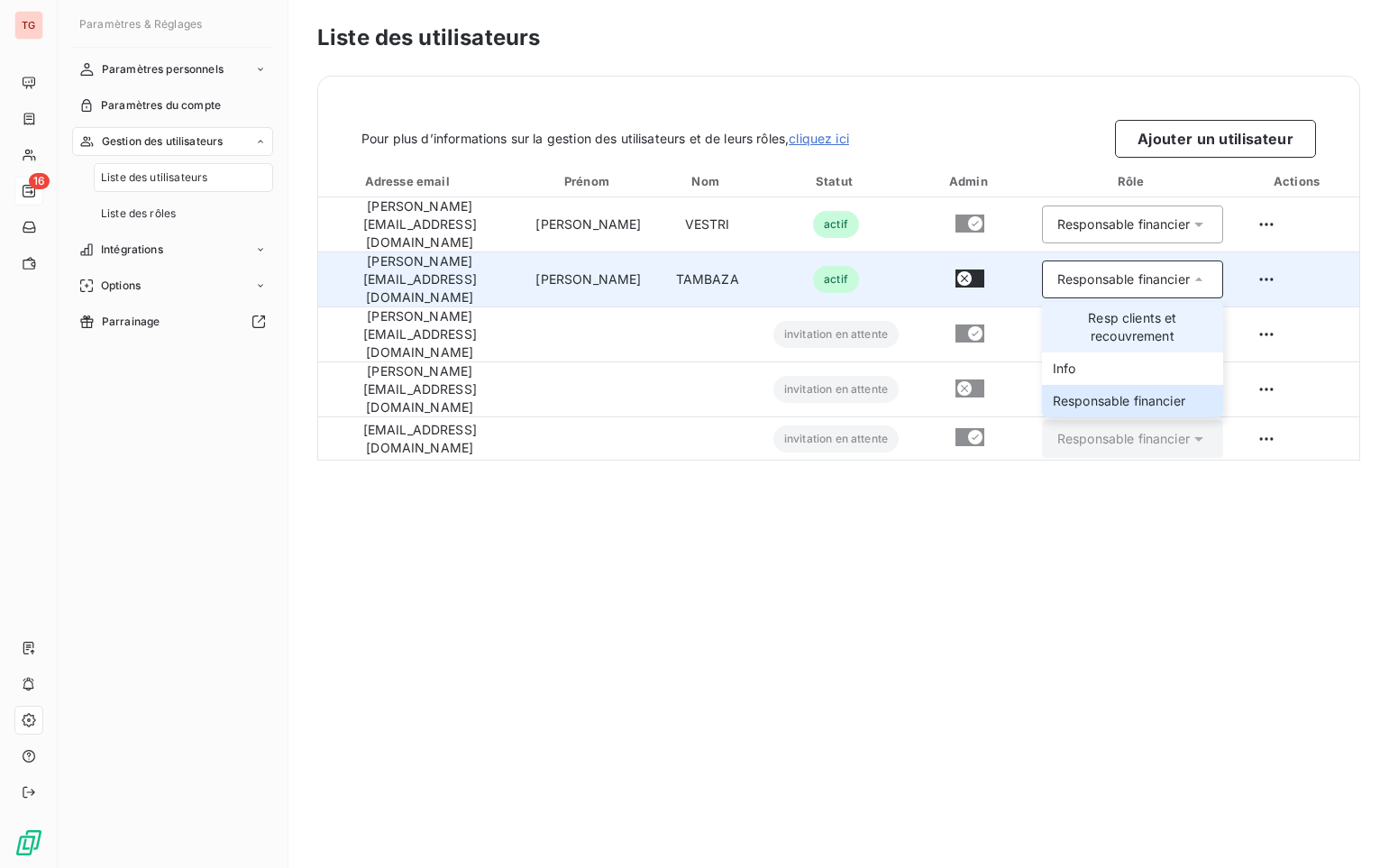
click at [1043, 310] on span "Resp clients et recouvrement" at bounding box center [1132, 328] width 160 height 37
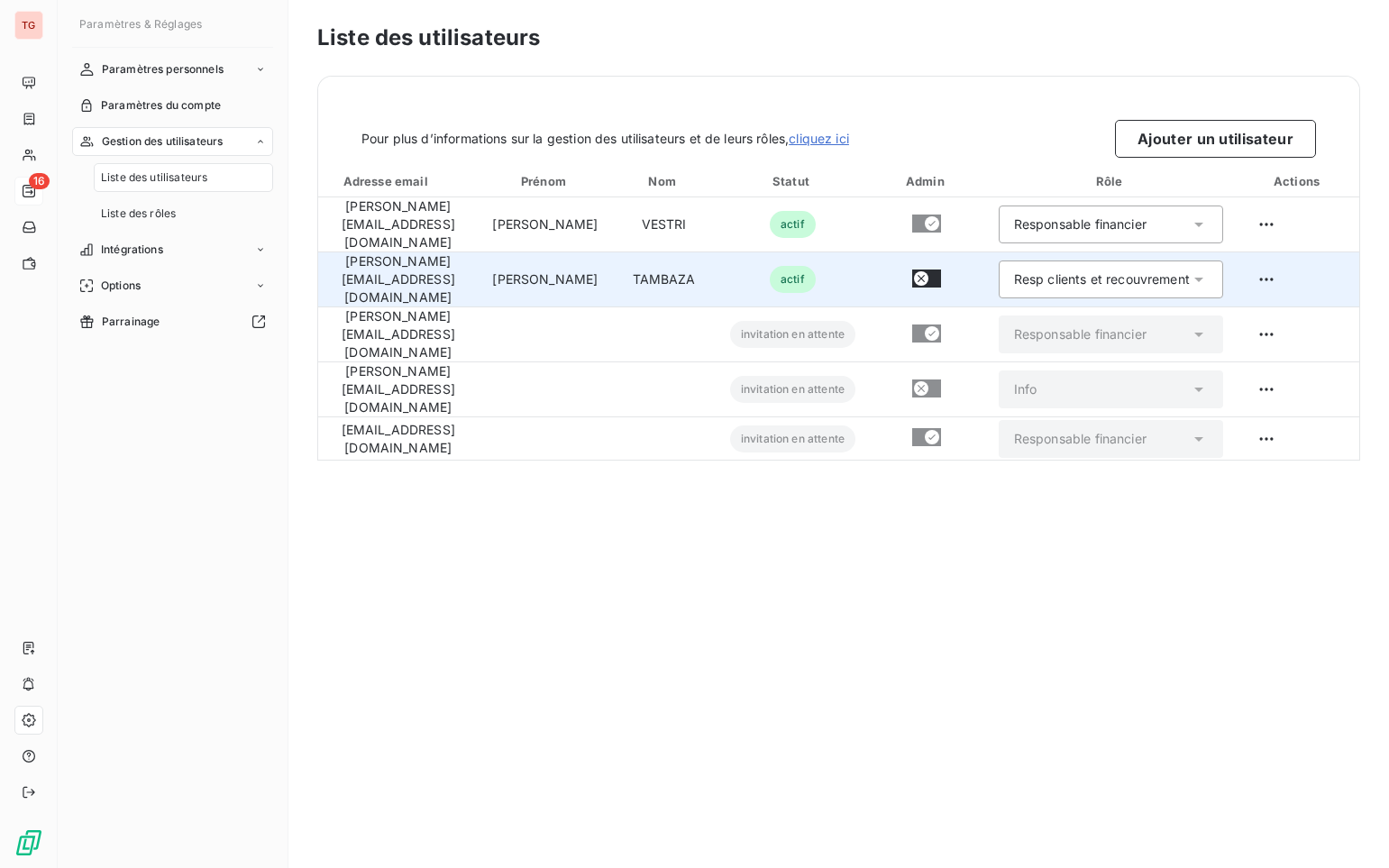
click at [941, 269] on button "button" at bounding box center [927, 278] width 29 height 18
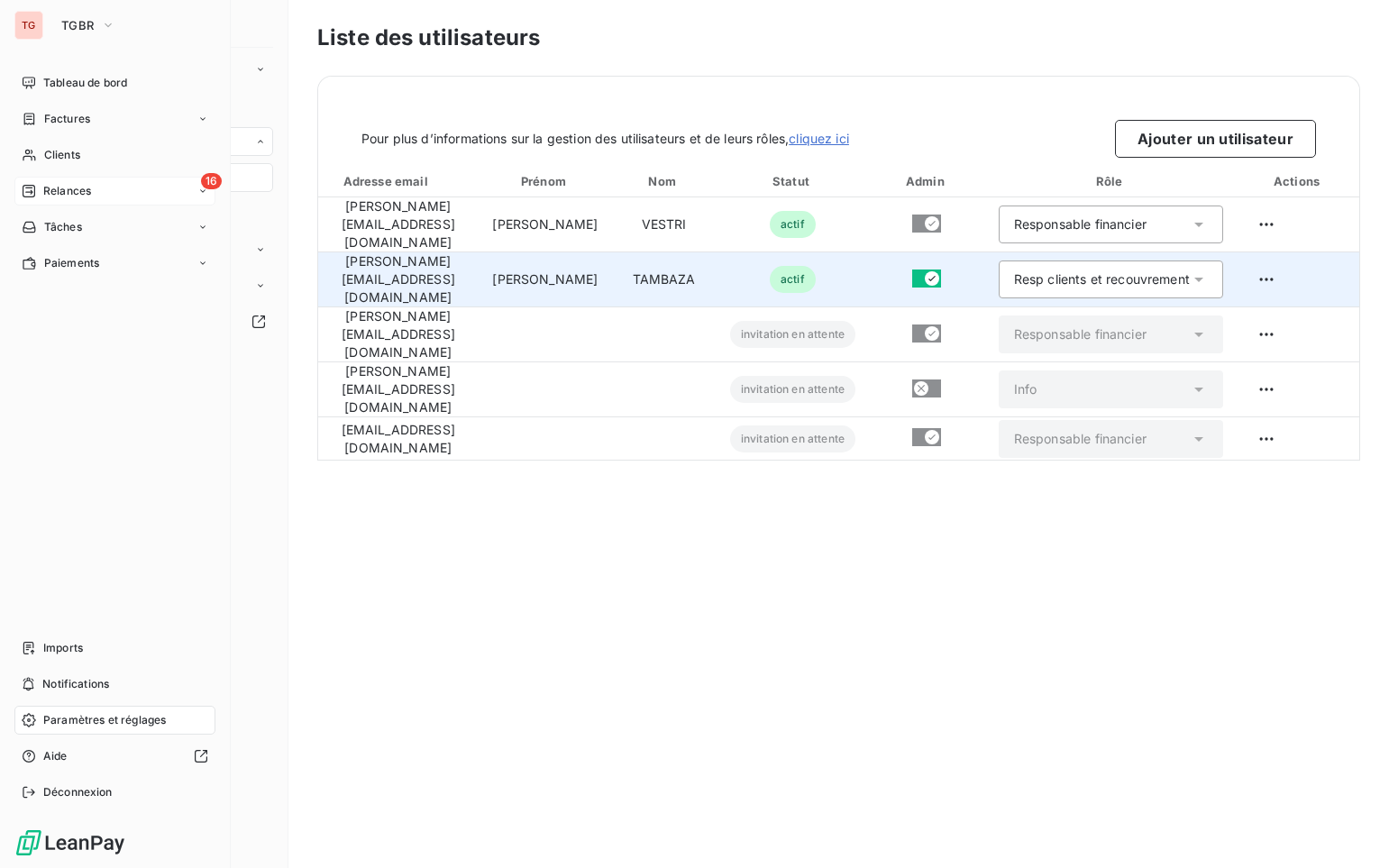
click at [19, 25] on div "TG" at bounding box center [29, 25] width 29 height 29
click at [117, 23] on button "TGBR" at bounding box center [88, 25] width 76 height 29
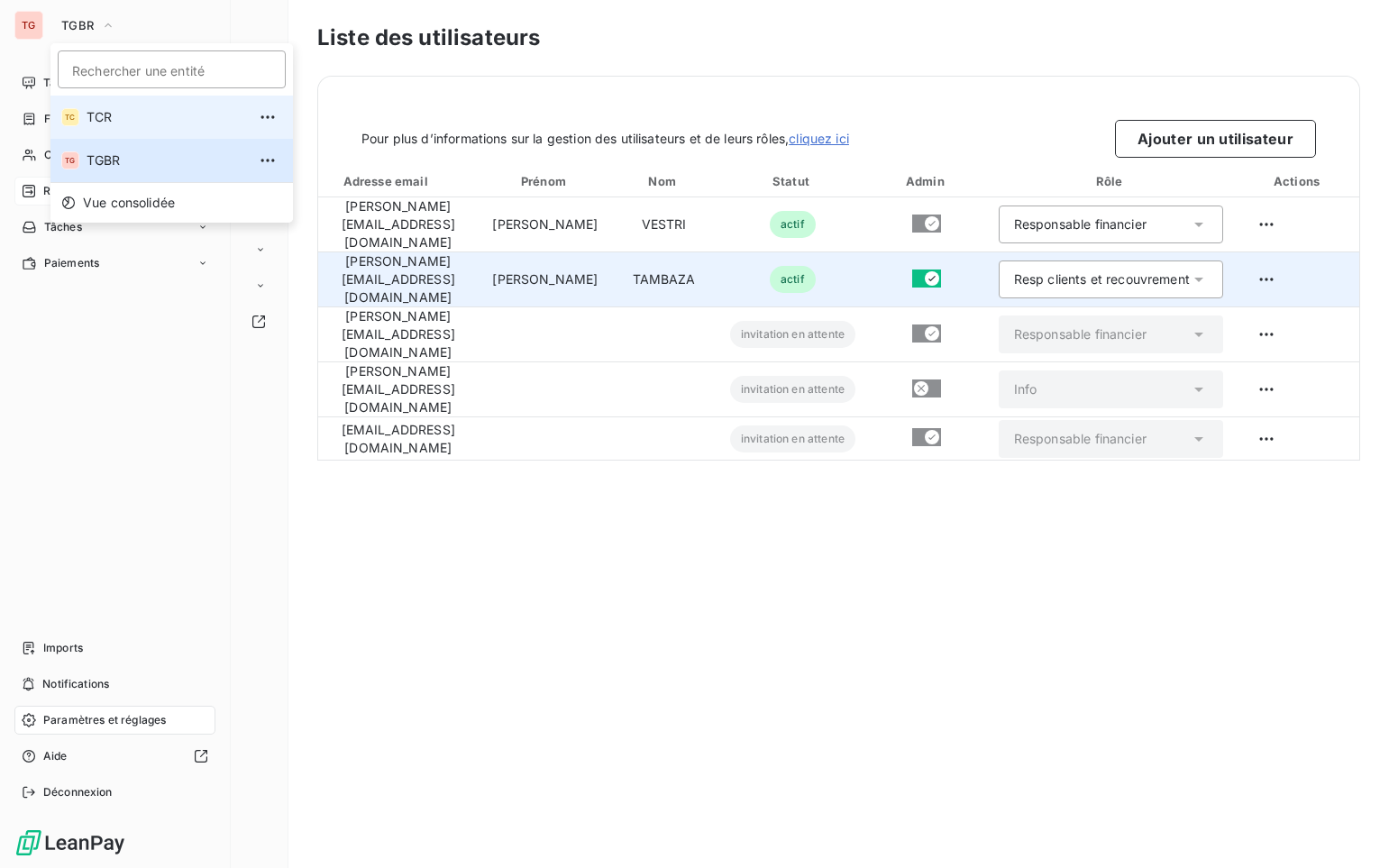
click at [112, 124] on span "TCR" at bounding box center [166, 117] width 160 height 18
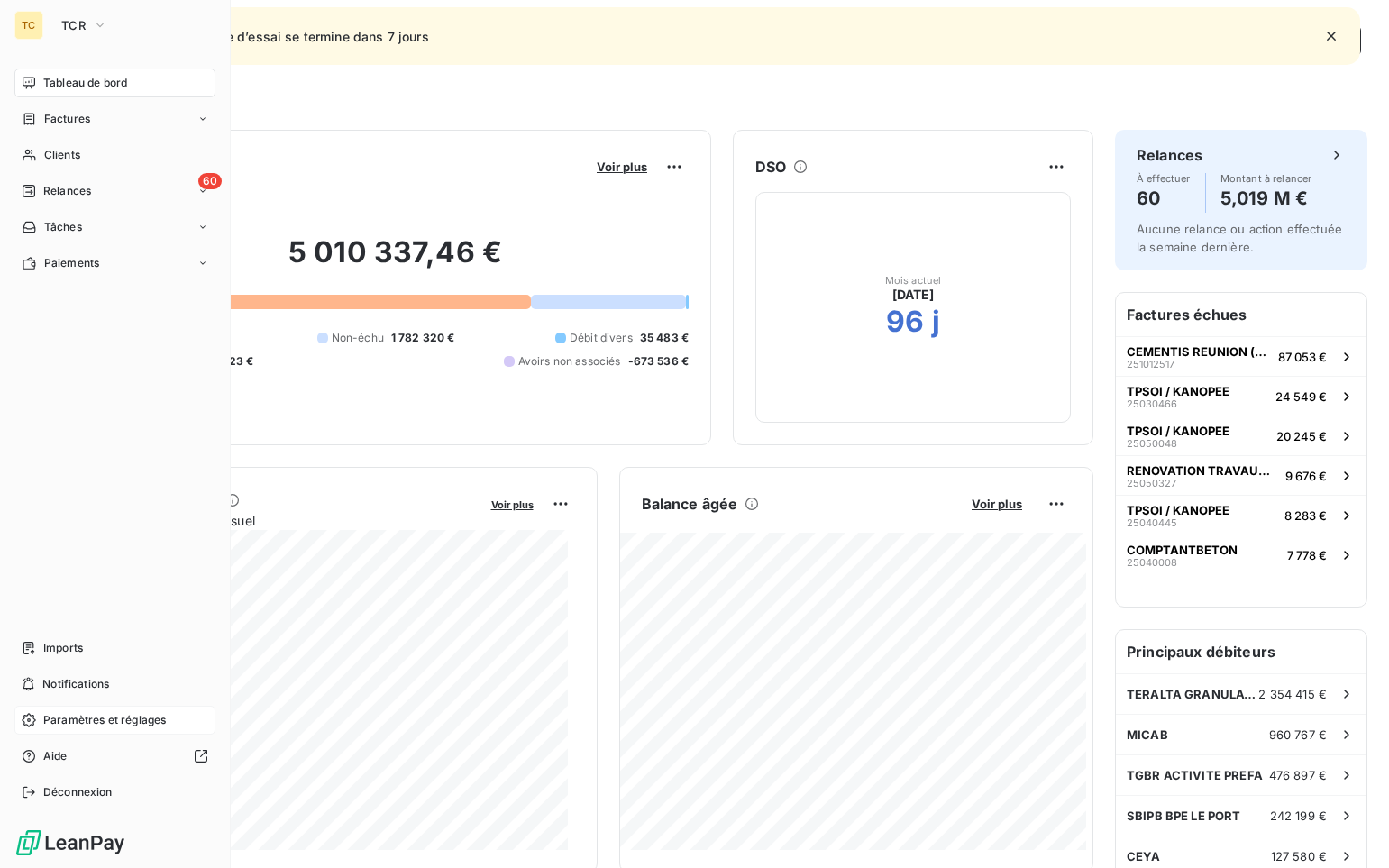
click at [70, 672] on span "Paramètres et réglages" at bounding box center [105, 720] width 123 height 16
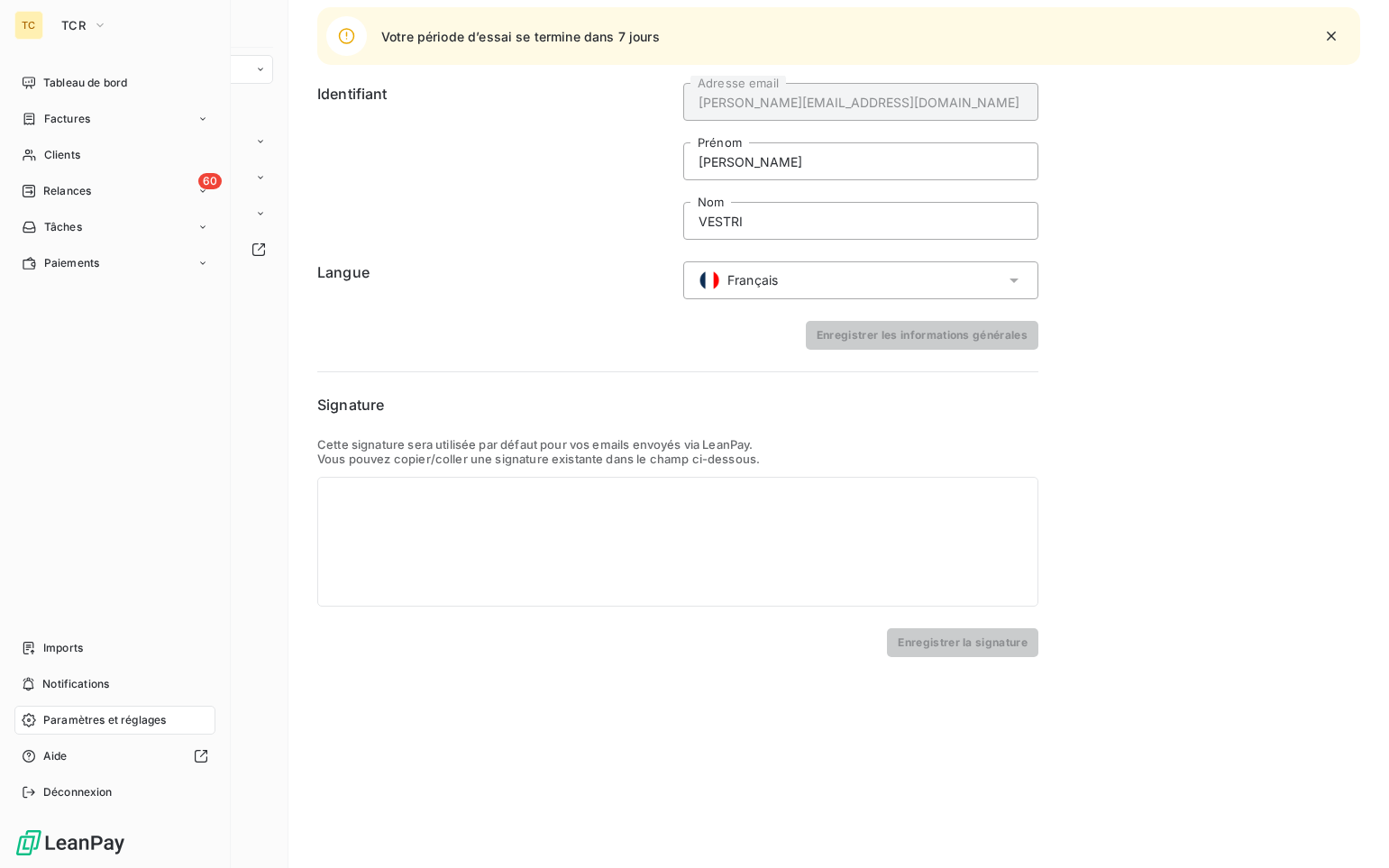
click at [126, 672] on span "Paramètres et réglages" at bounding box center [105, 720] width 123 height 16
click at [37, 672] on div "Paramètres et réglages" at bounding box center [114, 720] width 201 height 29
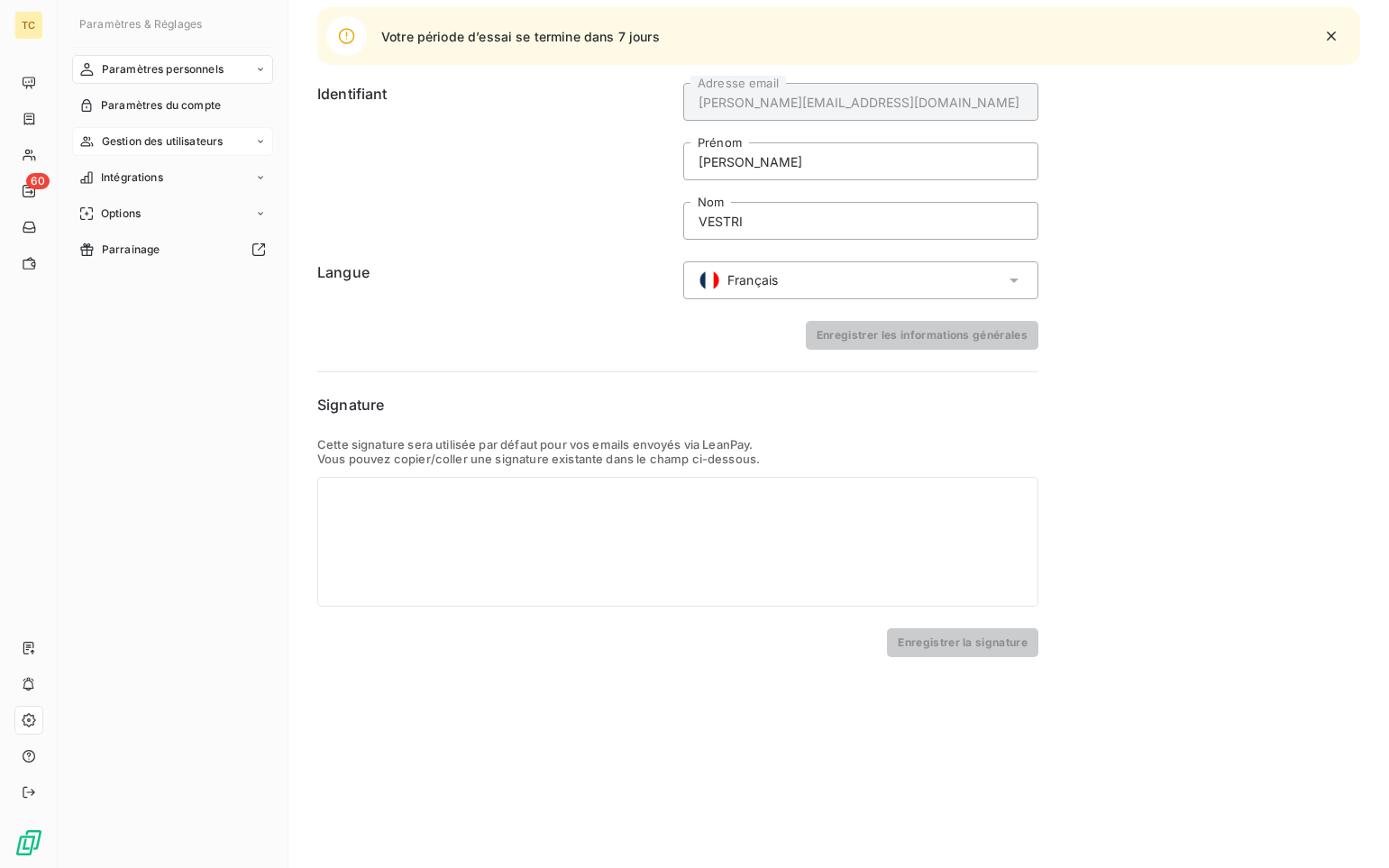
click at [136, 135] on span "Gestion des utilisateurs" at bounding box center [162, 141] width 122 height 16
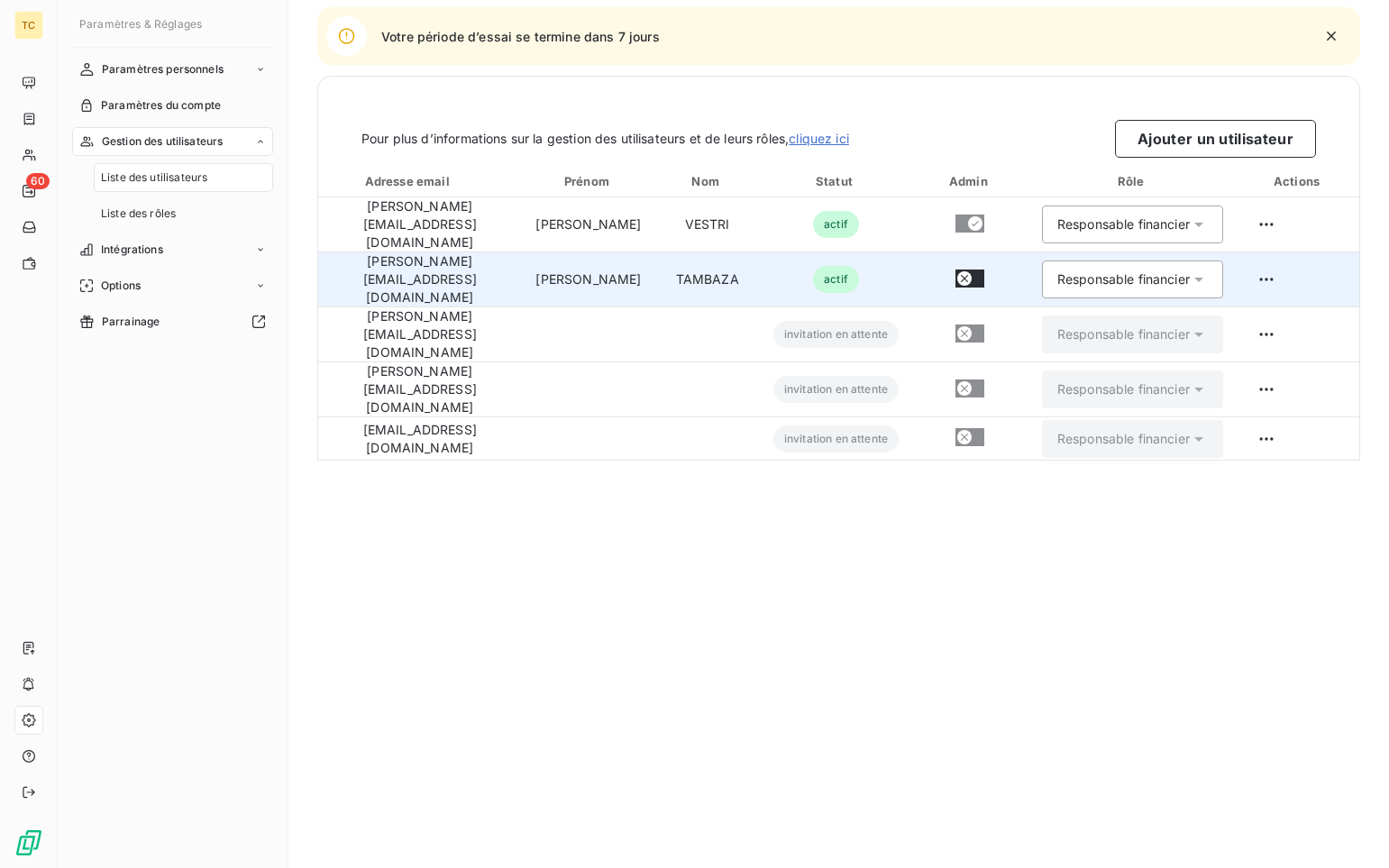
click at [984, 269] on button "button" at bounding box center [970, 278] width 29 height 18
click at [1043, 265] on div "Responsable financier" at bounding box center [1132, 279] width 181 height 37
click at [1043, 374] on span "Resp. clients" at bounding box center [1091, 383] width 77 height 18
click at [148, 242] on span "Intégrations" at bounding box center [132, 249] width 62 height 16
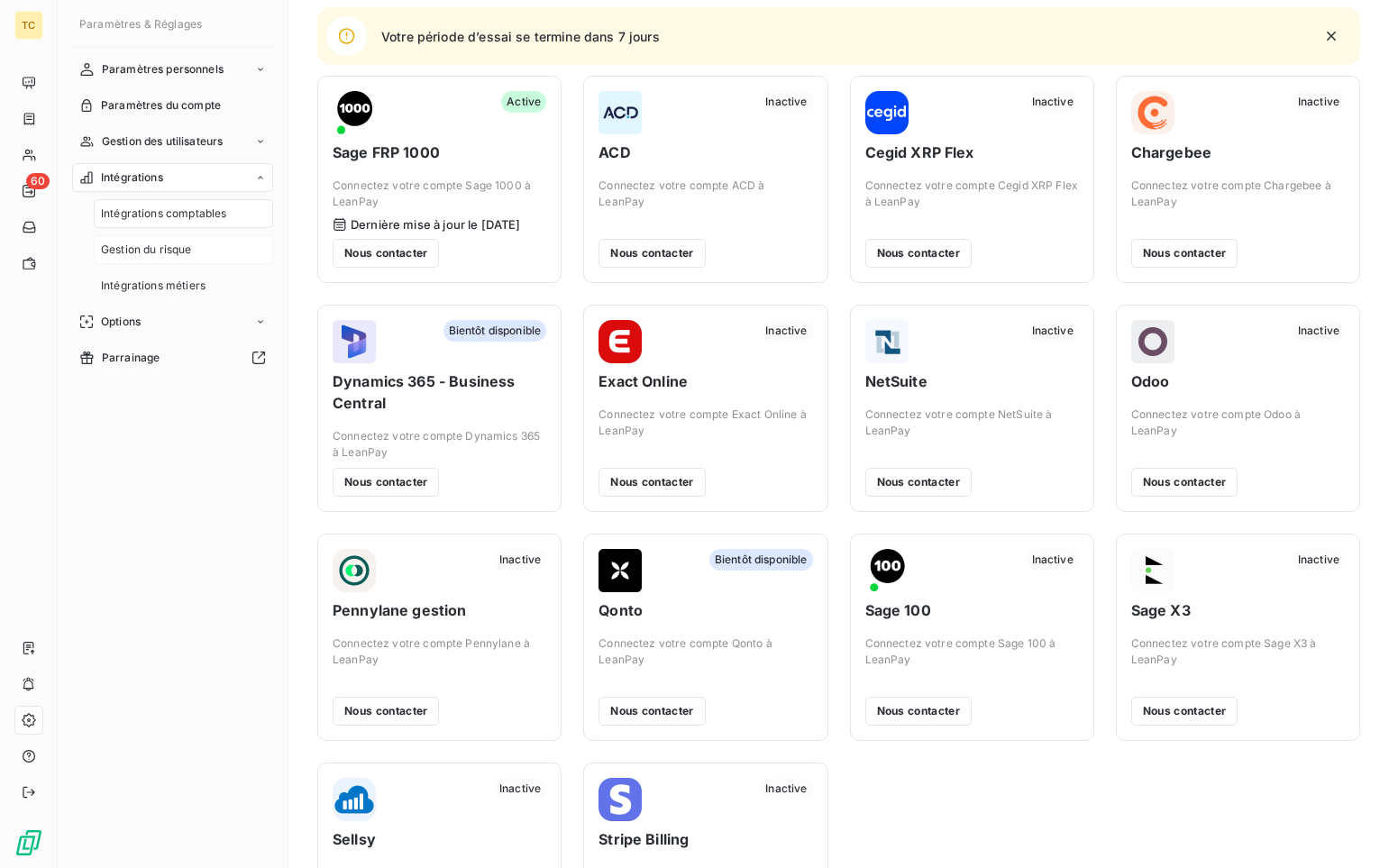
click at [184, 252] on span "Gestion du risque" at bounding box center [146, 249] width 91 height 16
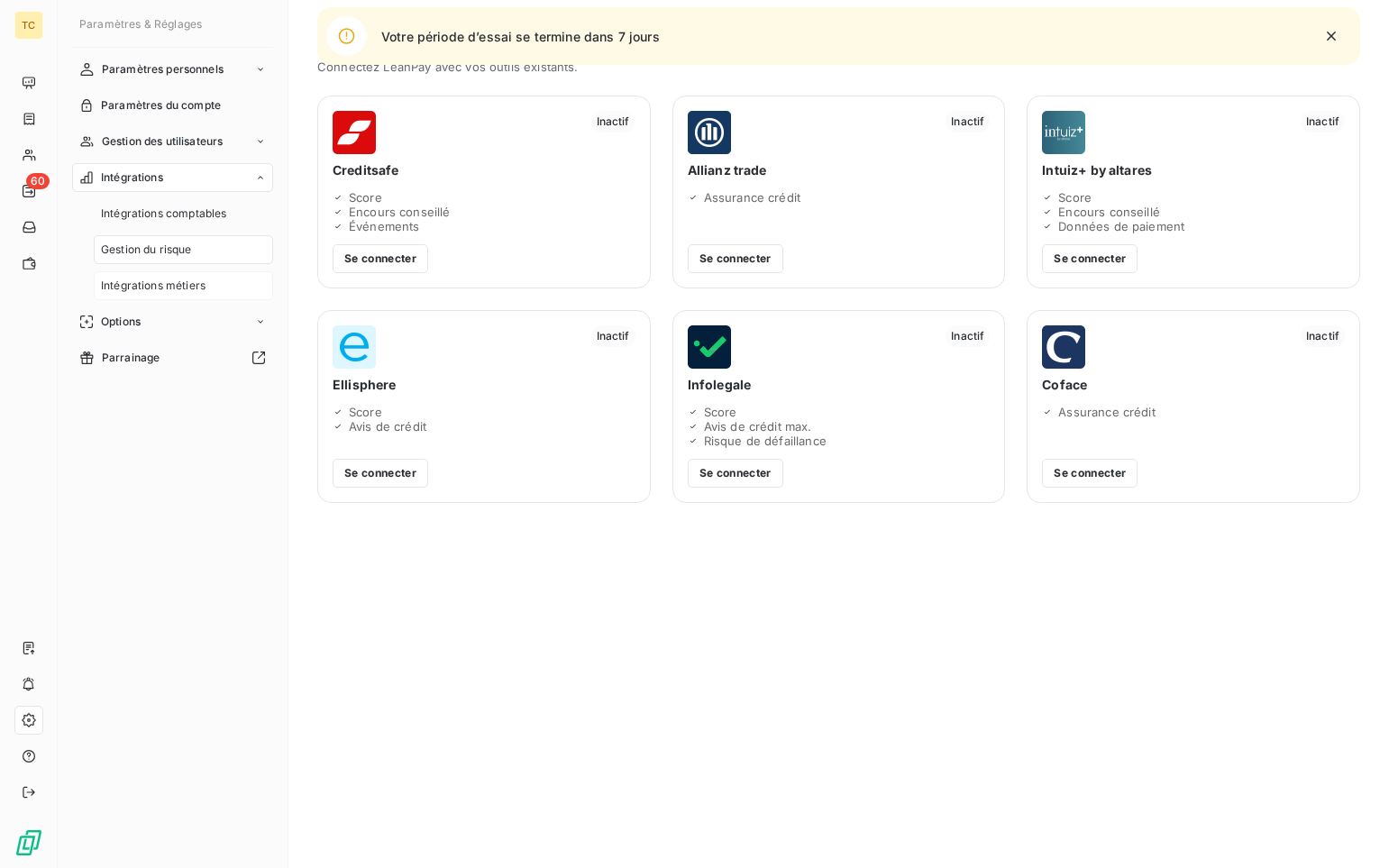
click at [170, 282] on span "Intégrations métiers" at bounding box center [153, 285] width 105 height 16
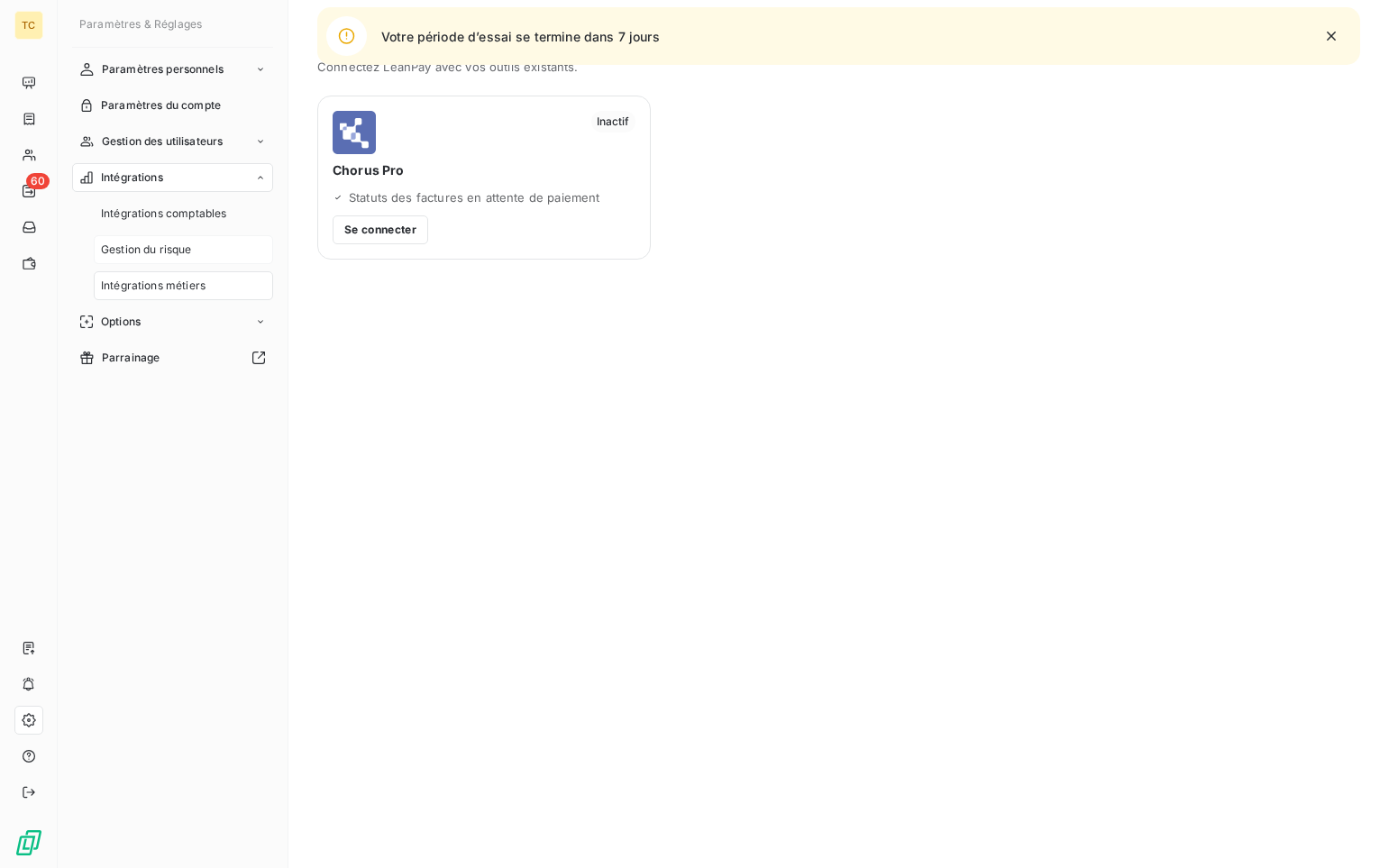
click at [156, 258] on span "Gestion du risque" at bounding box center [146, 249] width 91 height 16
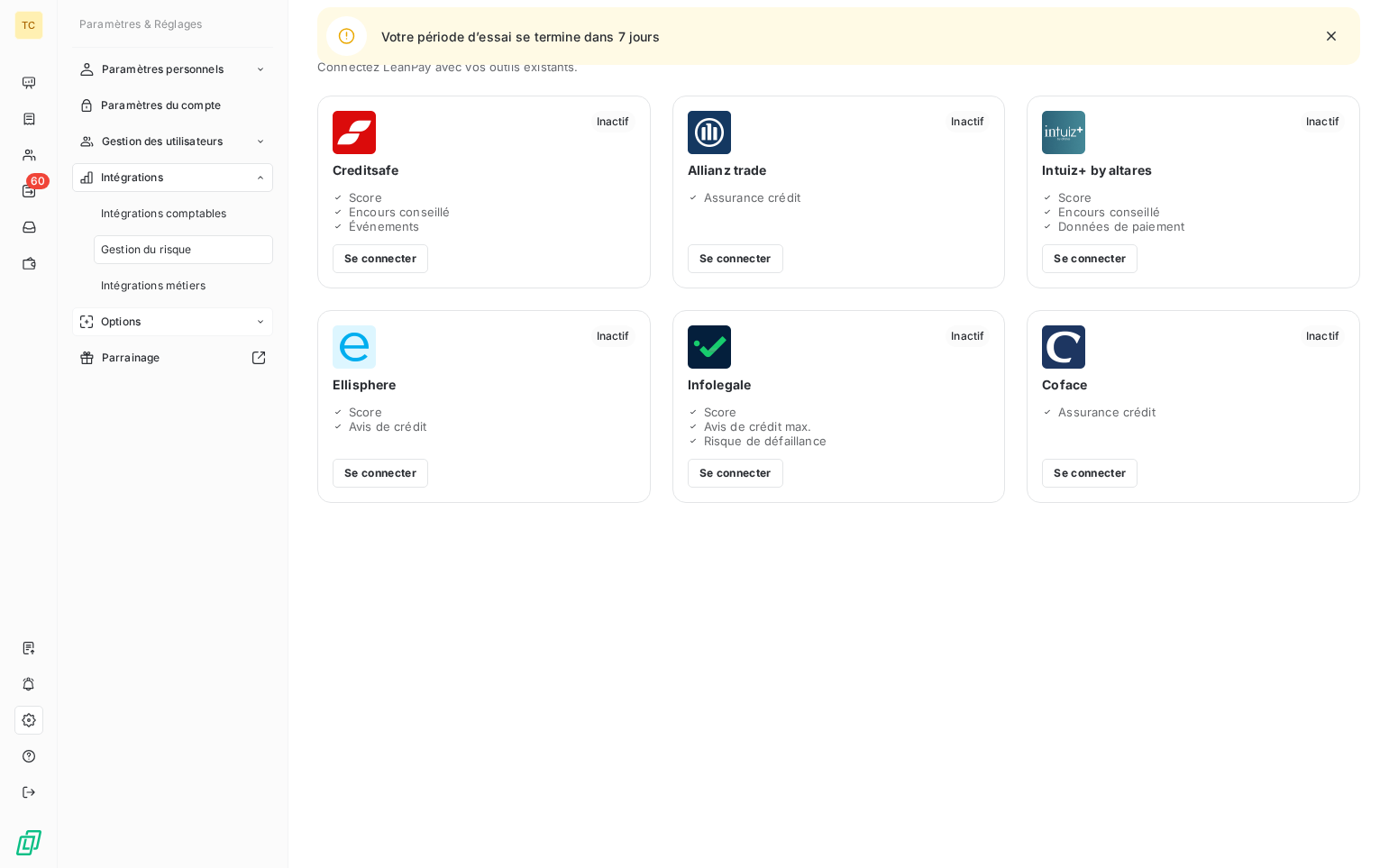
click at [122, 322] on span "Options" at bounding box center [120, 321] width 39 height 16
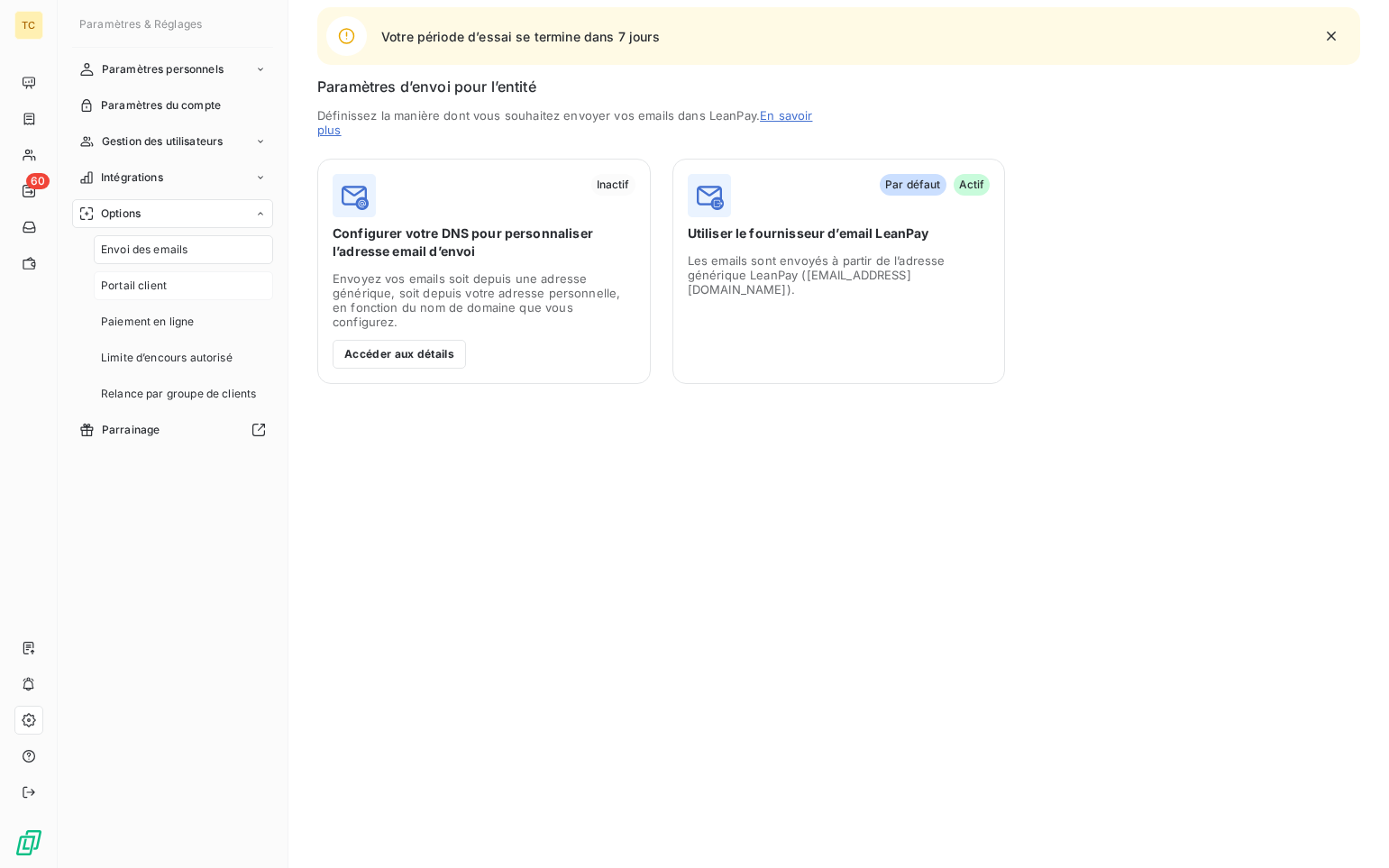
click at [114, 289] on span "Portail client" at bounding box center [134, 285] width 65 height 16
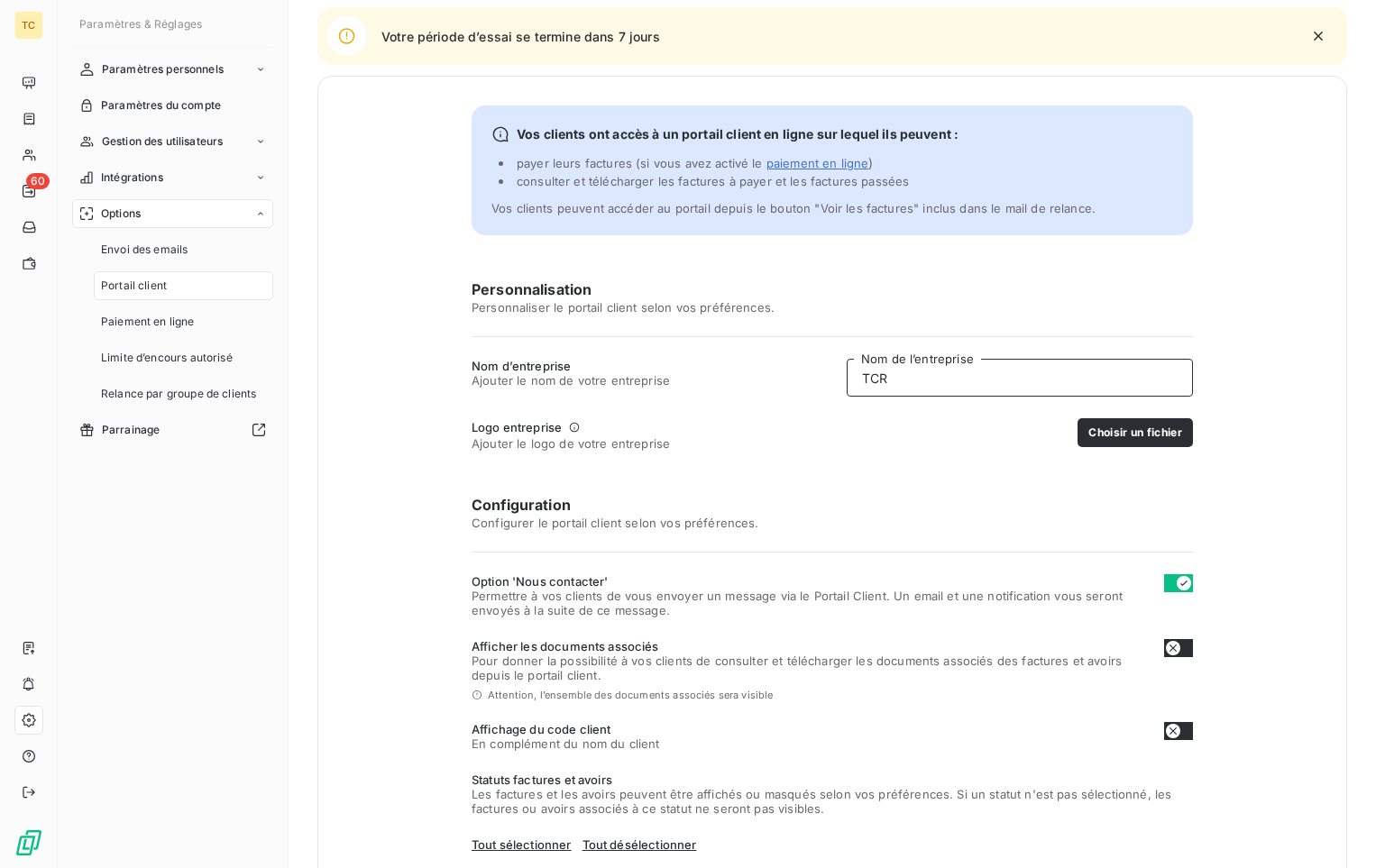
drag, startPoint x: 893, startPoint y: 379, endPoint x: 686, endPoint y: 372, distance: 207.1
click at [686, 373] on div "Nom d’entreprise Ajouter le nom de votre entreprise TCR Nom de l’entreprise" at bounding box center [832, 377] width 721 height 37
type input "Teralta Ciment Réunion - TCR"
click at [1043, 438] on button "Choisir un fichier" at bounding box center [1135, 433] width 115 height 29
click at [1043, 426] on button "Aperçu du logo" at bounding box center [1104, 433] width 106 height 29
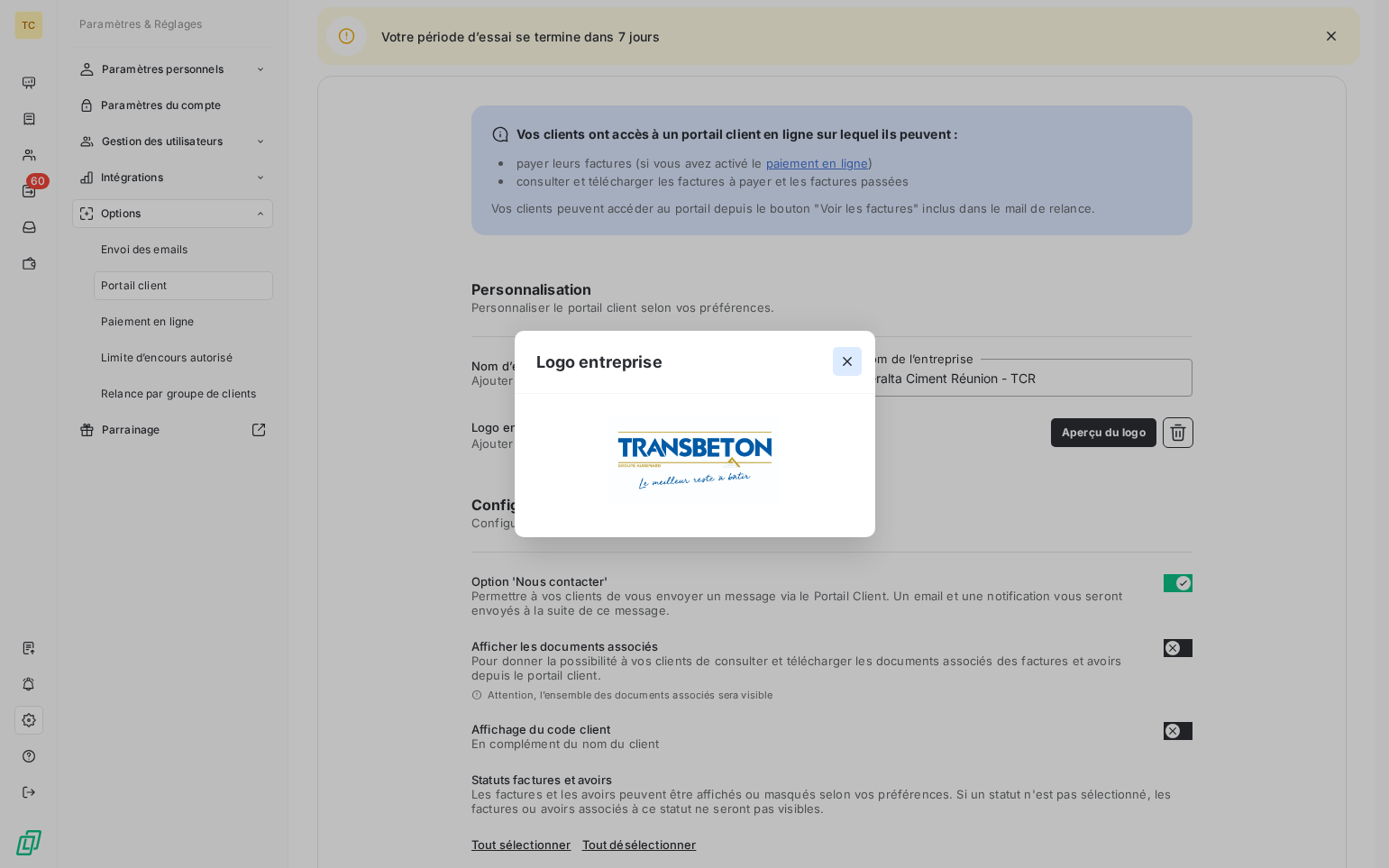
click at [854, 355] on icon "button" at bounding box center [847, 361] width 18 height 18
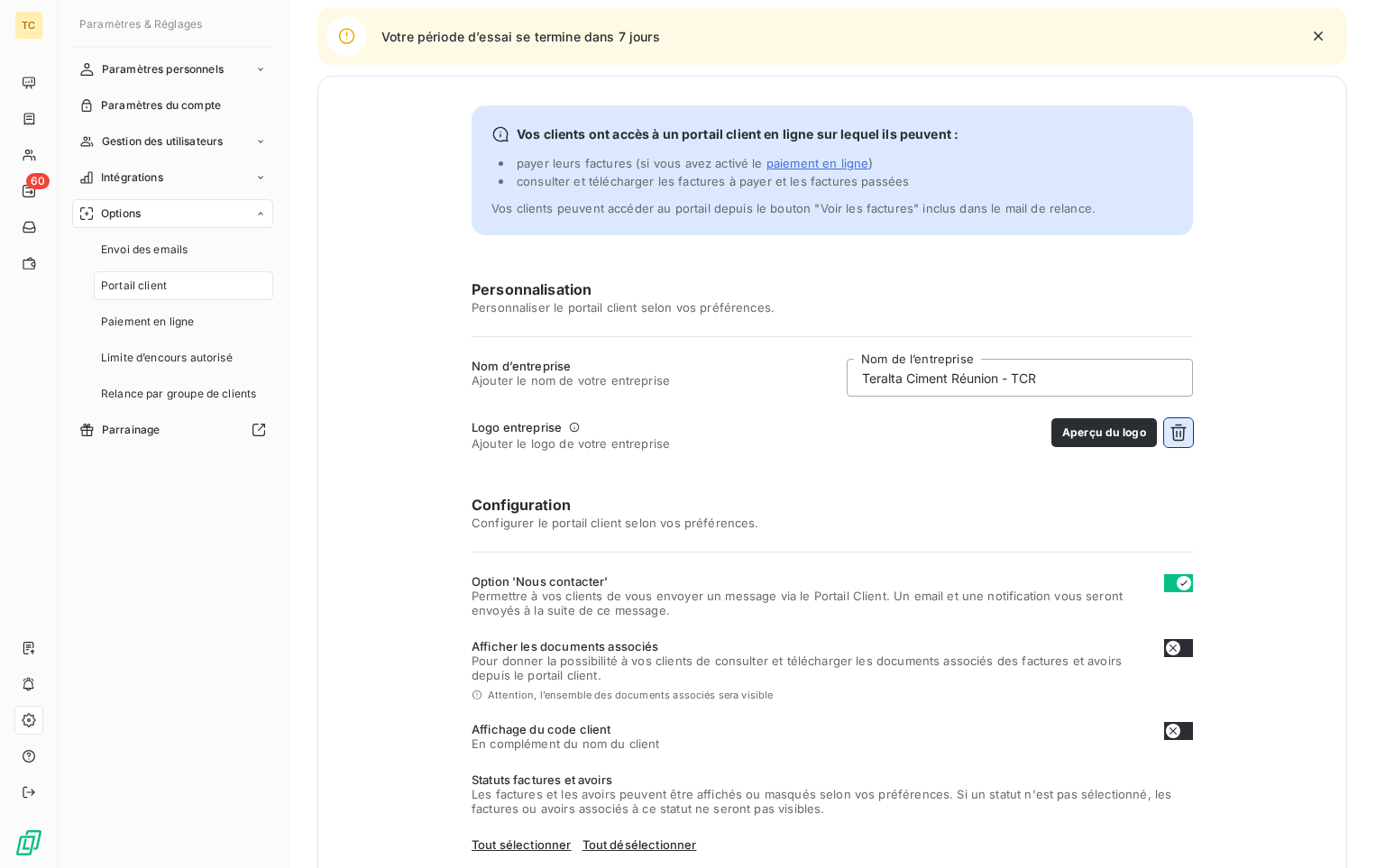
click at [1043, 435] on icon "button" at bounding box center [1178, 433] width 18 height 18
click at [1043, 435] on button "Choisir un fichier" at bounding box center [1135, 433] width 115 height 29
click at [1043, 426] on button "Aperçu du logo" at bounding box center [1104, 433] width 106 height 29
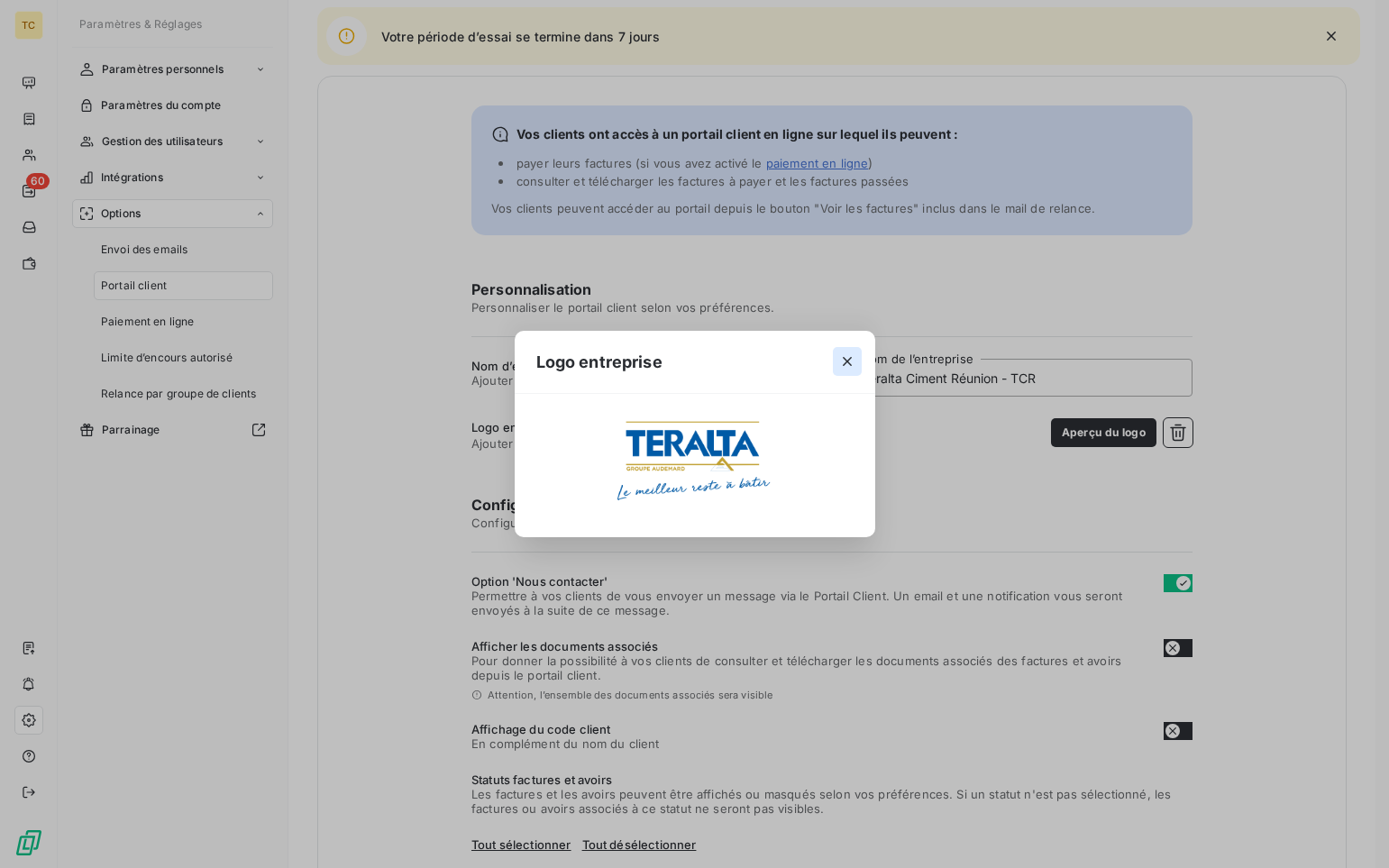
click at [849, 356] on icon "button" at bounding box center [847, 361] width 18 height 18
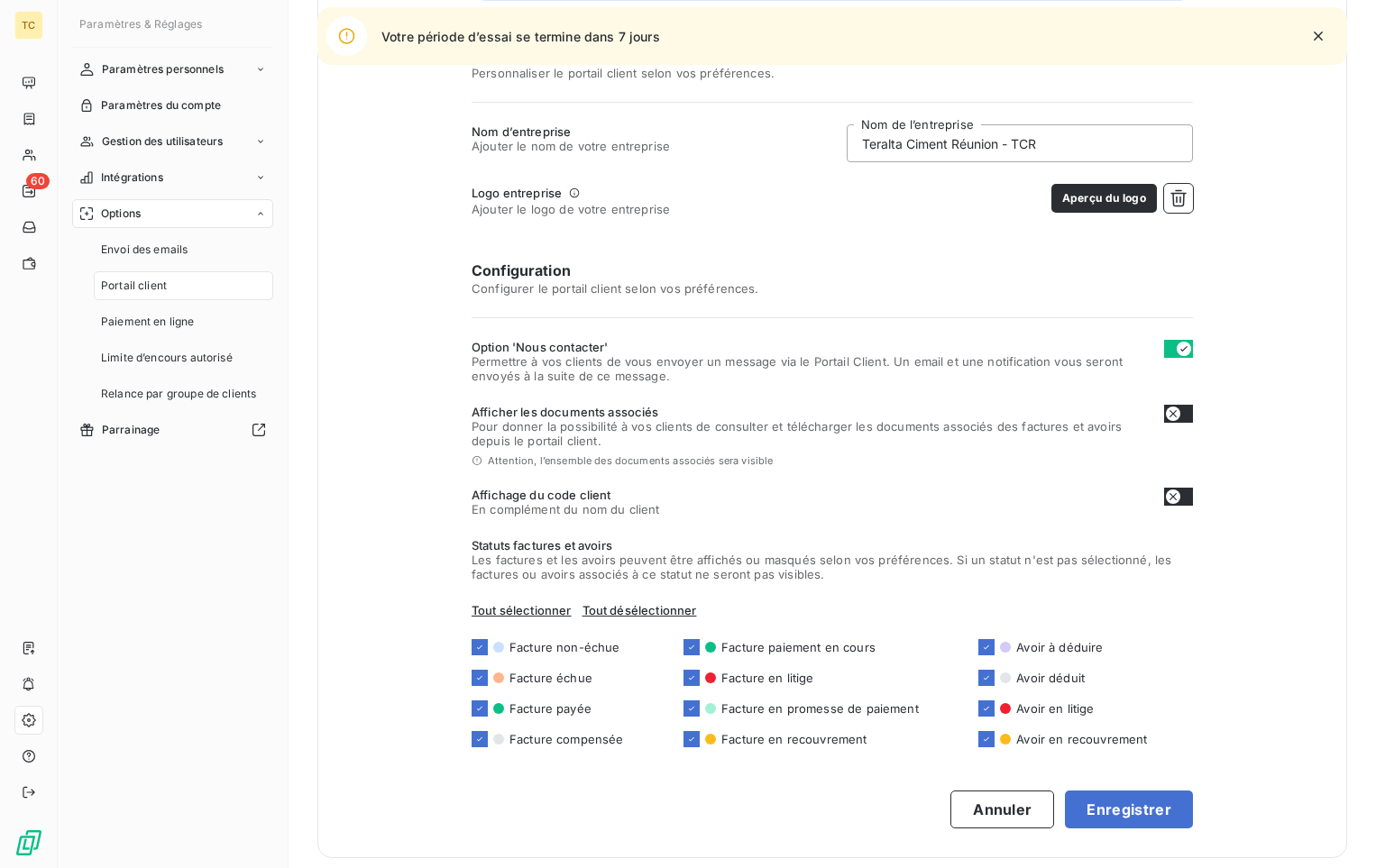
scroll to position [246, 0]
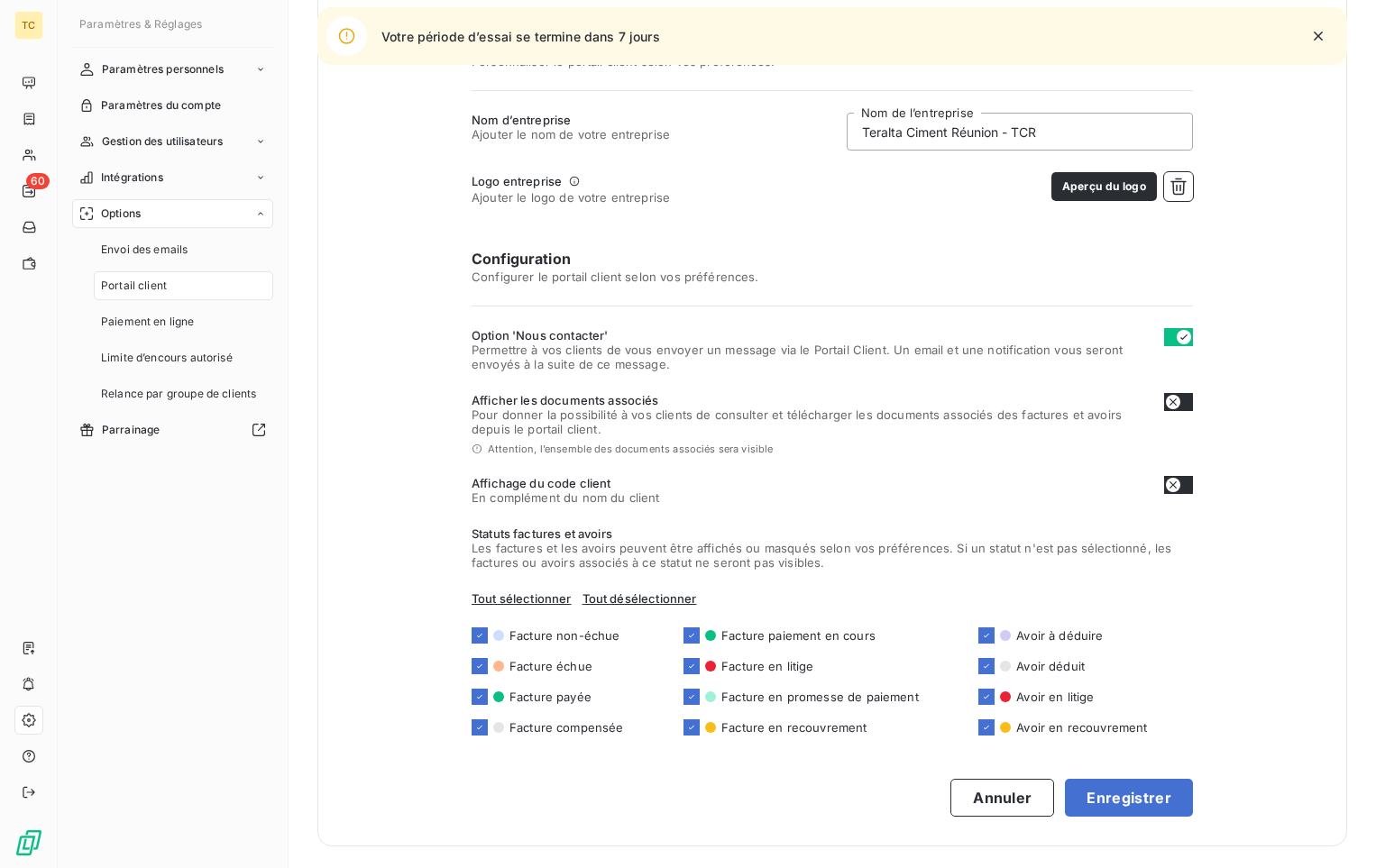
click at [1043, 397] on icon "button" at bounding box center [1172, 402] width 14 height 14
checkbox input "true"
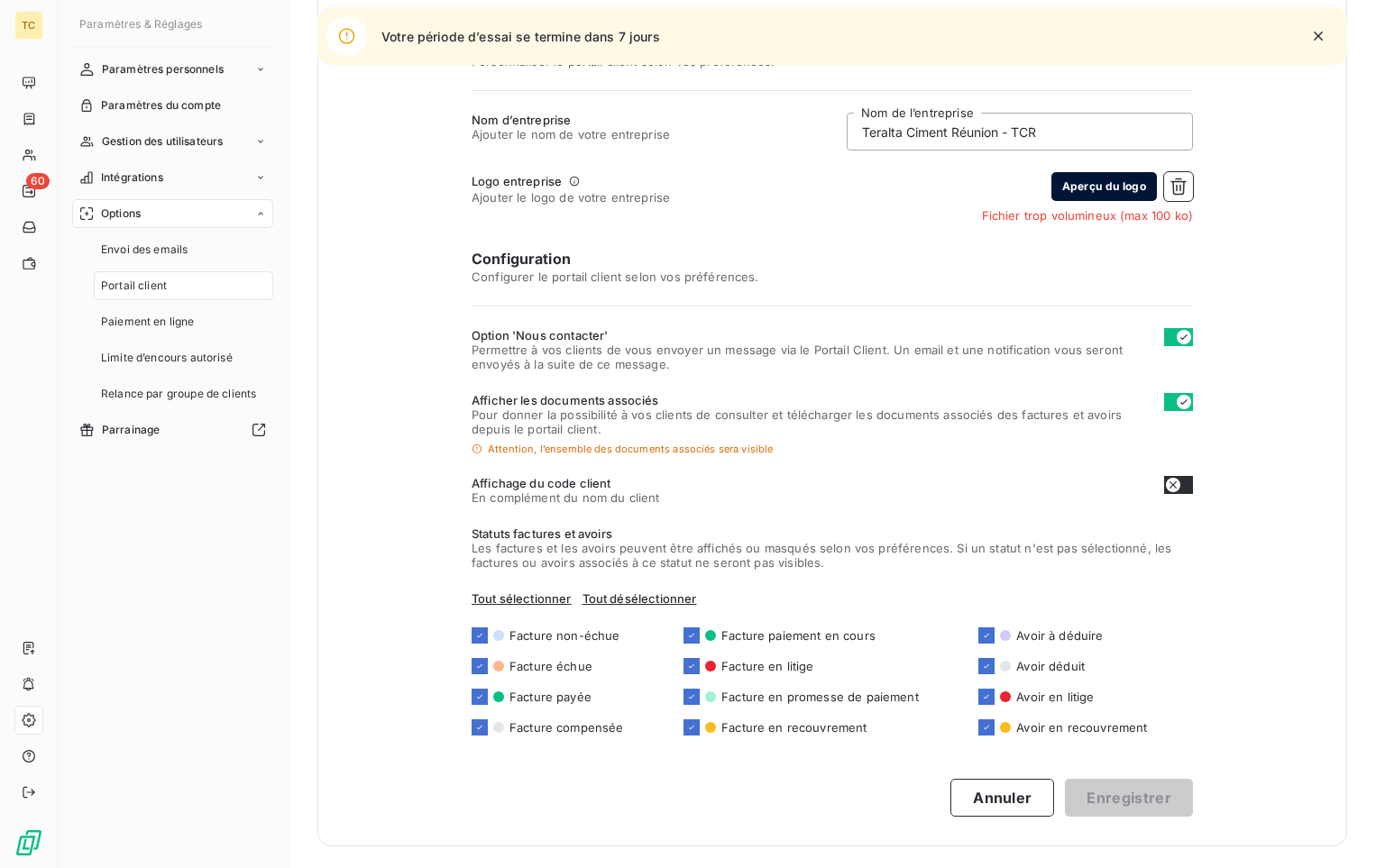
click at [1043, 186] on button "Aperçu du logo" at bounding box center [1104, 186] width 106 height 29
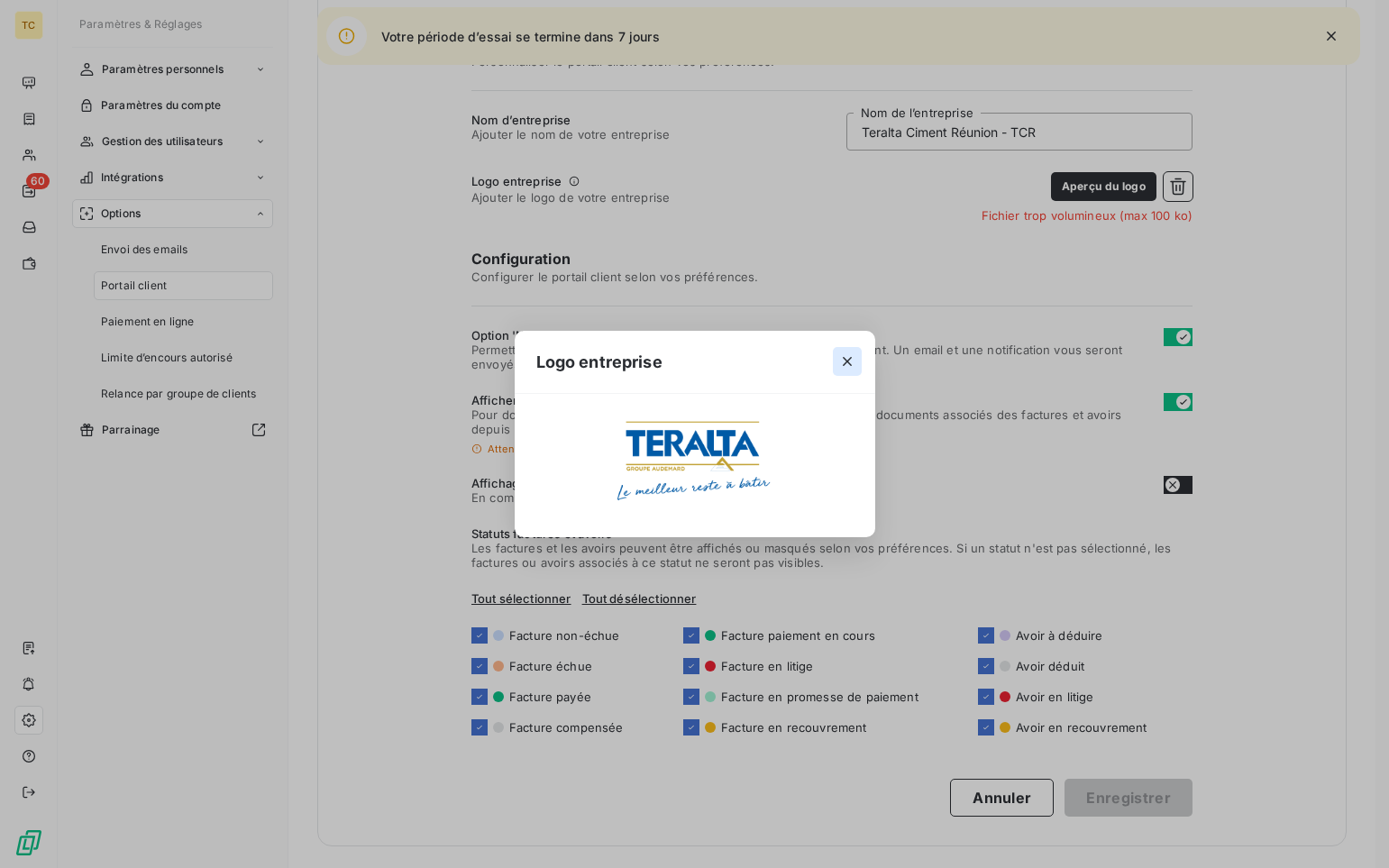
click at [855, 356] on icon "button" at bounding box center [847, 361] width 18 height 18
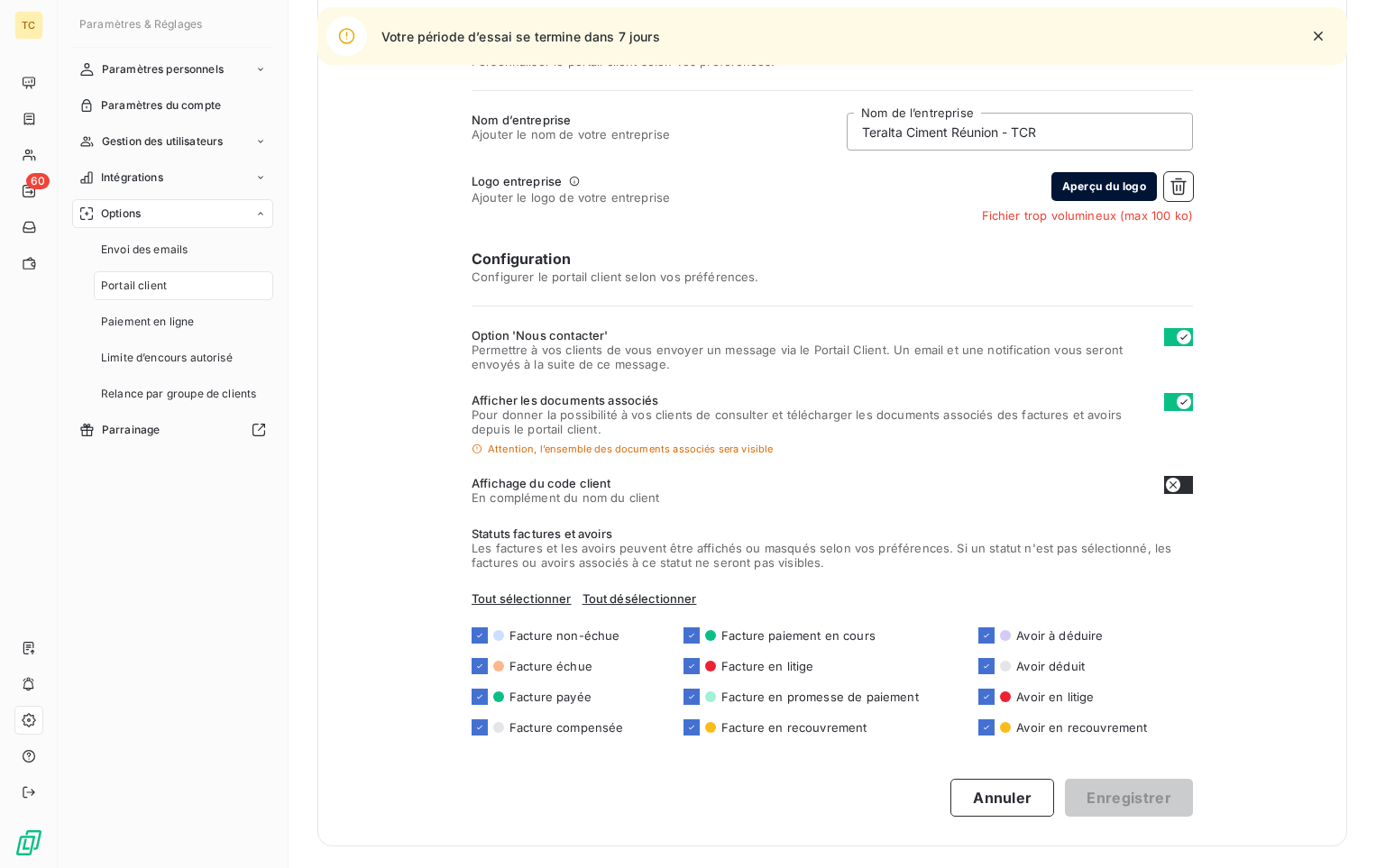
click at [1043, 189] on button "Aperçu du logo" at bounding box center [1104, 186] width 106 height 29
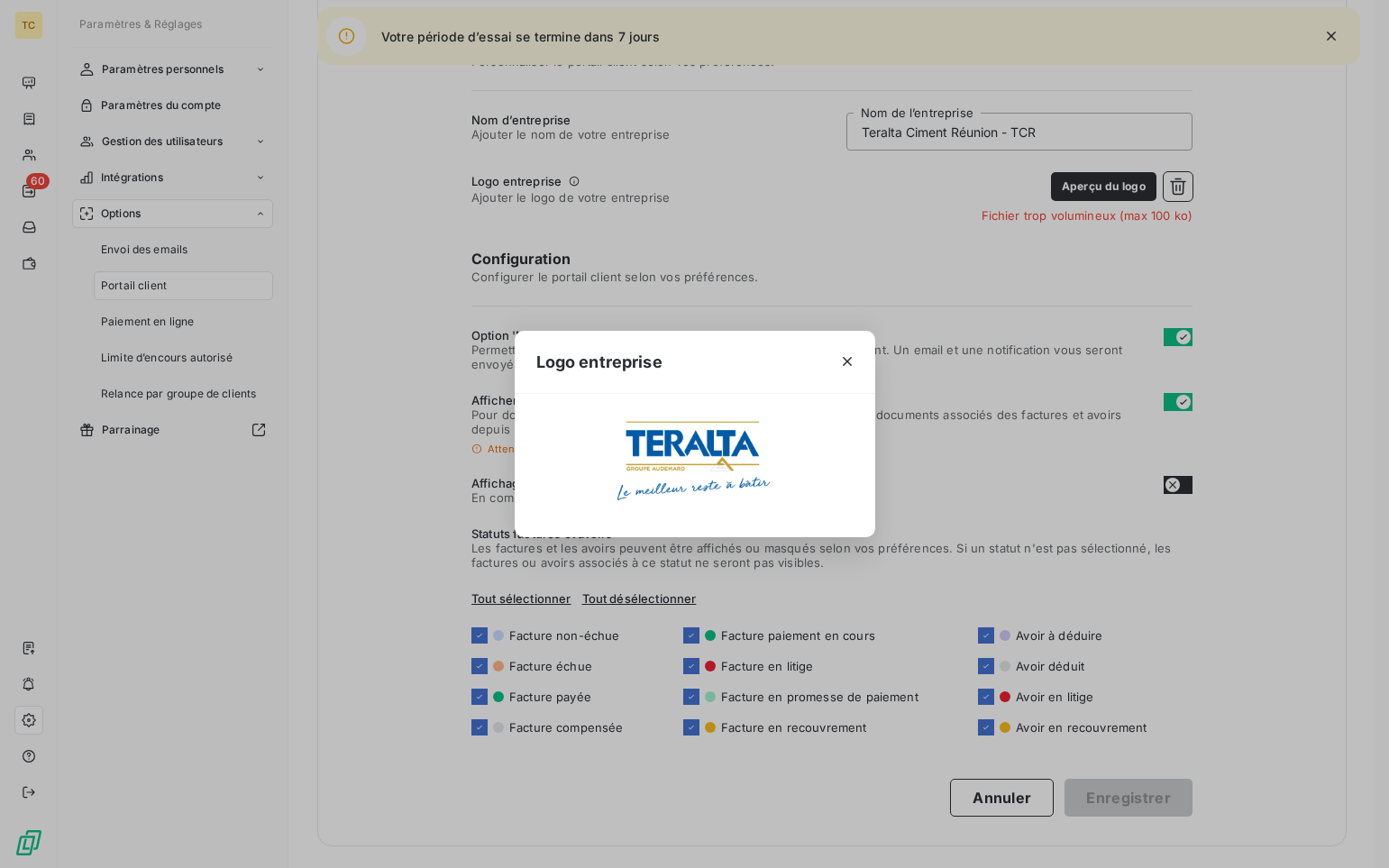
drag, startPoint x: 717, startPoint y: 449, endPoint x: 866, endPoint y: 313, distance: 201.7
click at [719, 449] on img at bounding box center [694, 460] width 161 height 90
click at [857, 364] on button "button" at bounding box center [847, 361] width 29 height 29
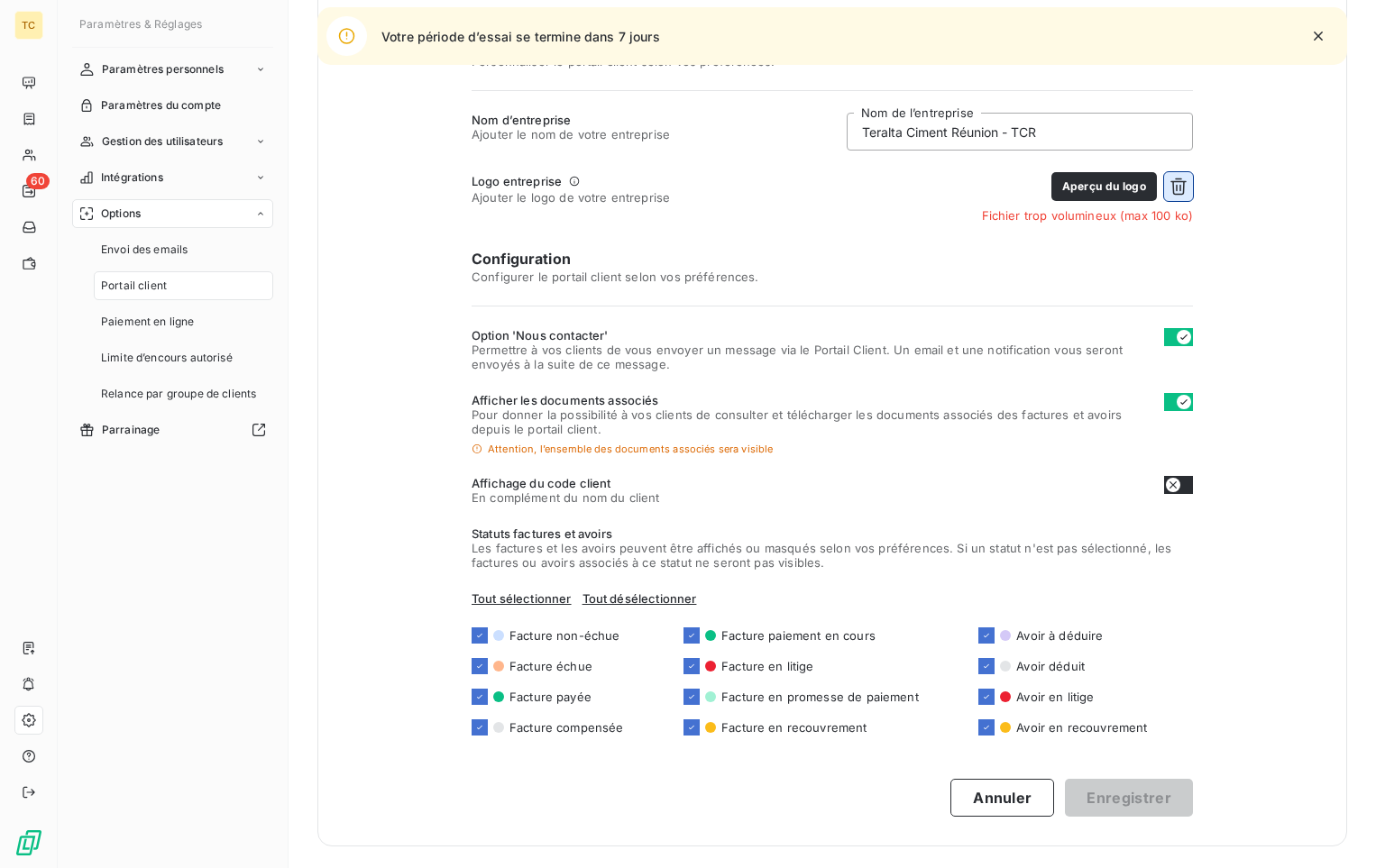
click at [1043, 185] on icon "button" at bounding box center [1178, 187] width 16 height 17
click at [1043, 188] on button "Choisir un fichier" at bounding box center [1135, 186] width 115 height 29
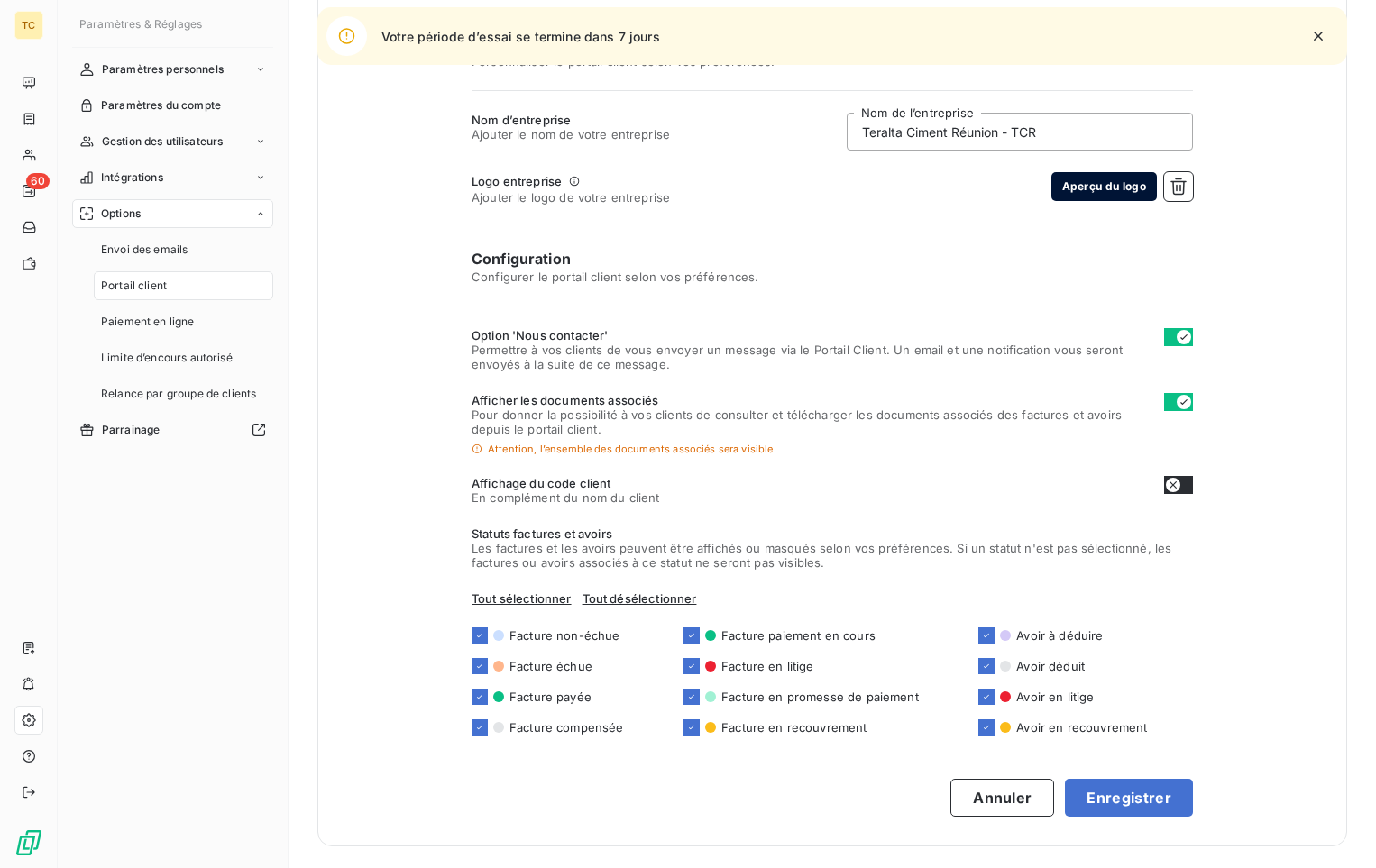
click at [1043, 188] on button "Aperçu du logo" at bounding box center [1104, 186] width 106 height 29
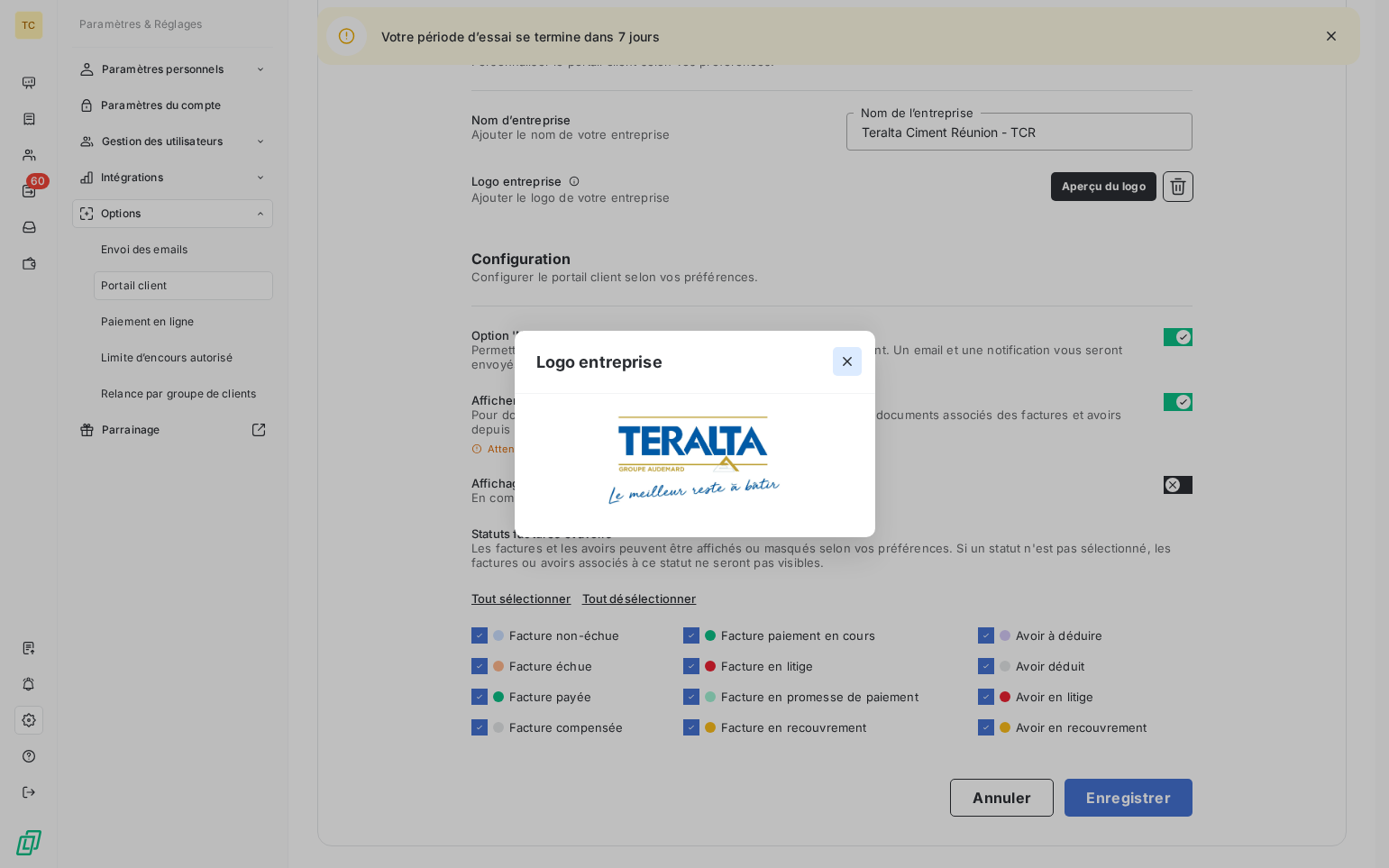
click at [848, 360] on icon "button" at bounding box center [847, 360] width 9 height 9
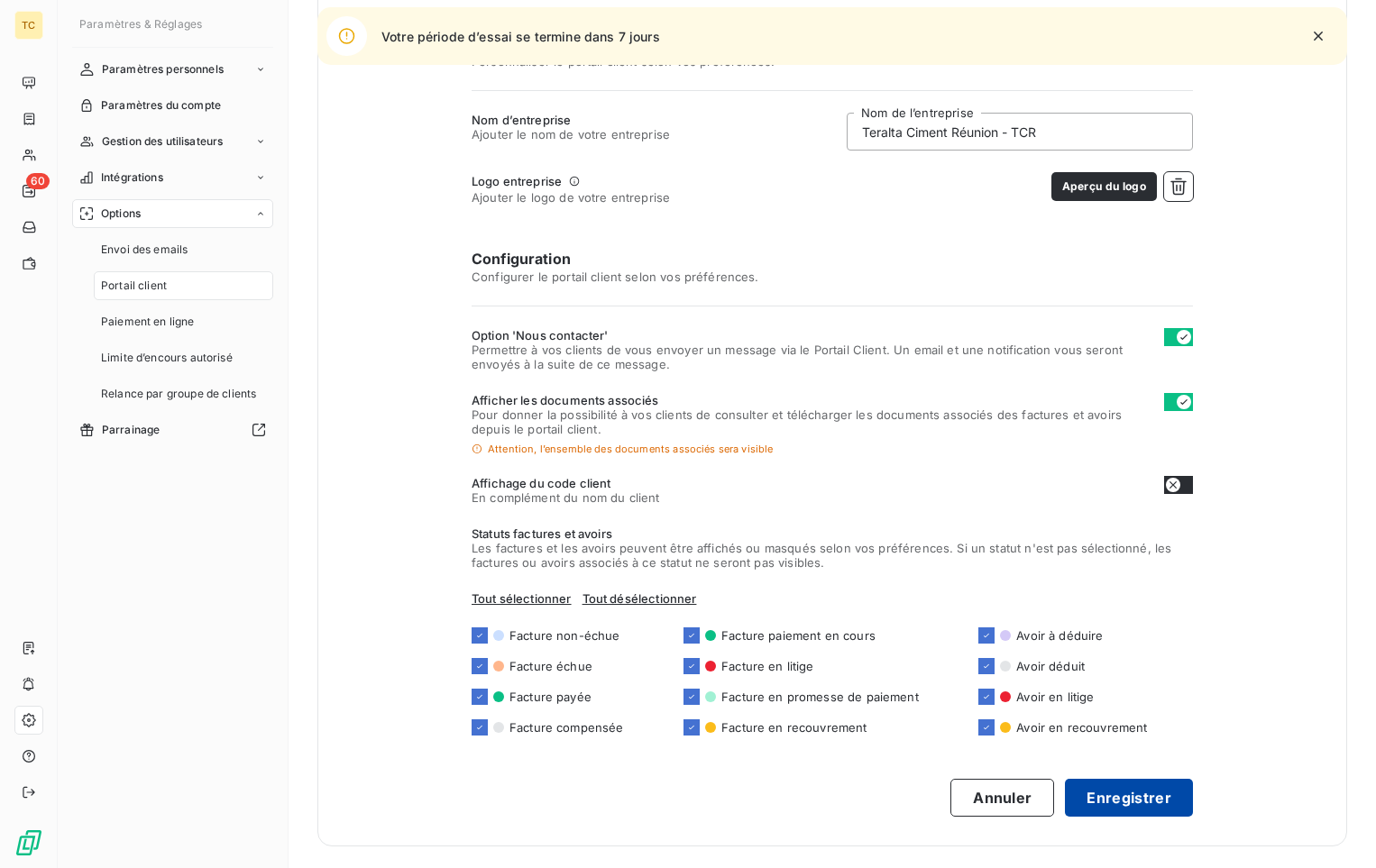
click at [1043, 672] on button "Enregistrer" at bounding box center [1128, 797] width 128 height 37
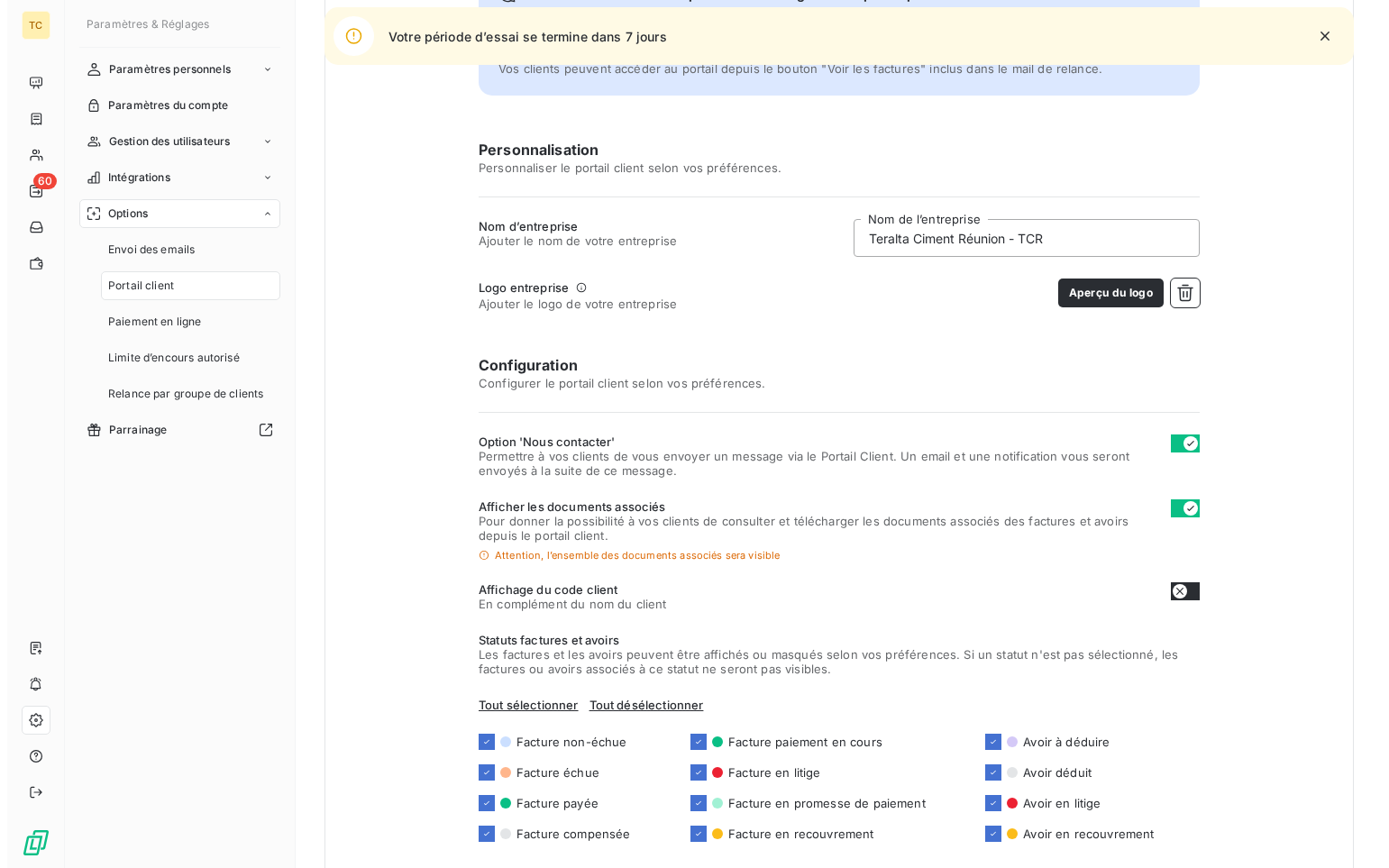
scroll to position [0, 0]
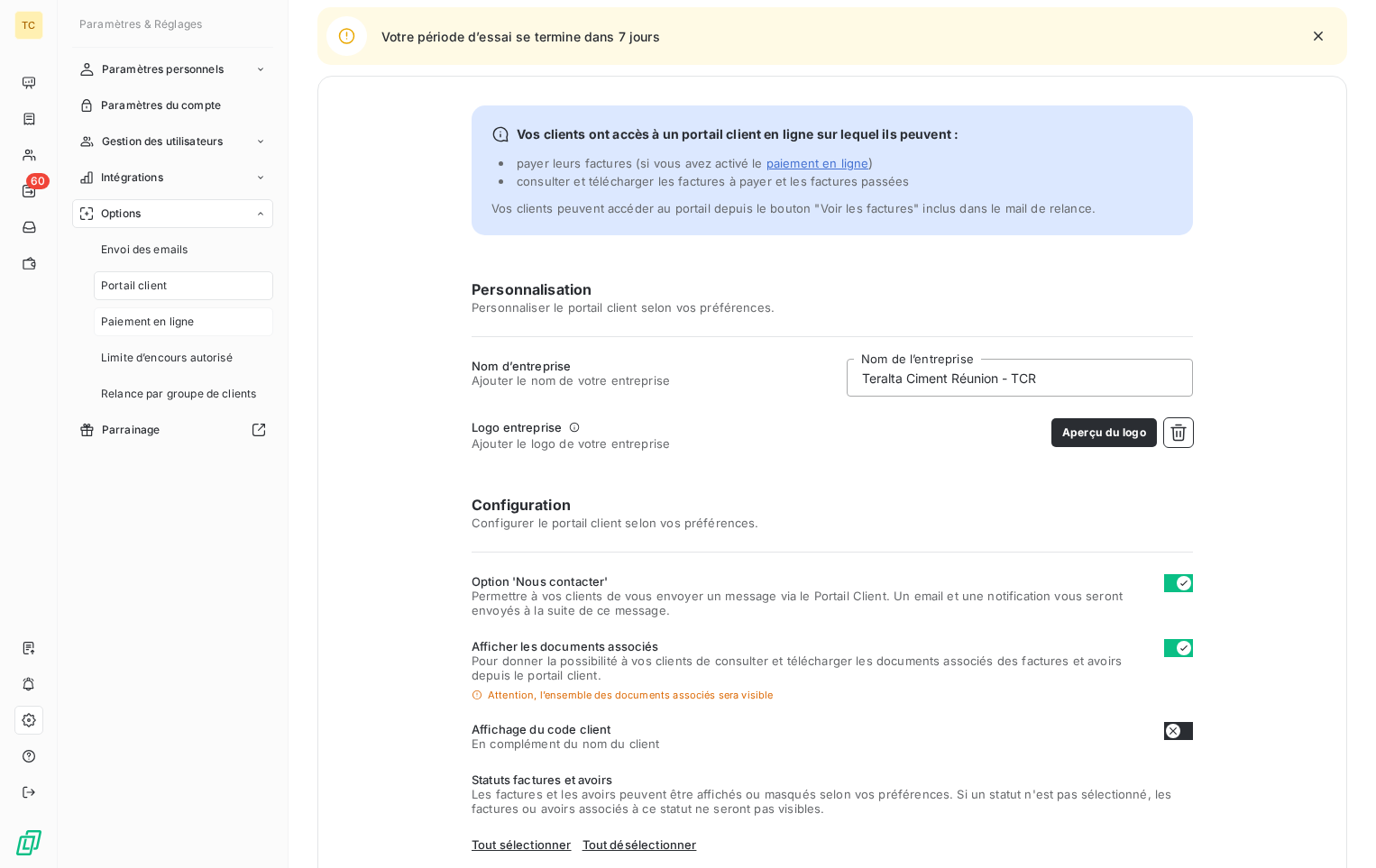
click at [172, 310] on div "Paiement en ligne" at bounding box center [184, 322] width 180 height 29
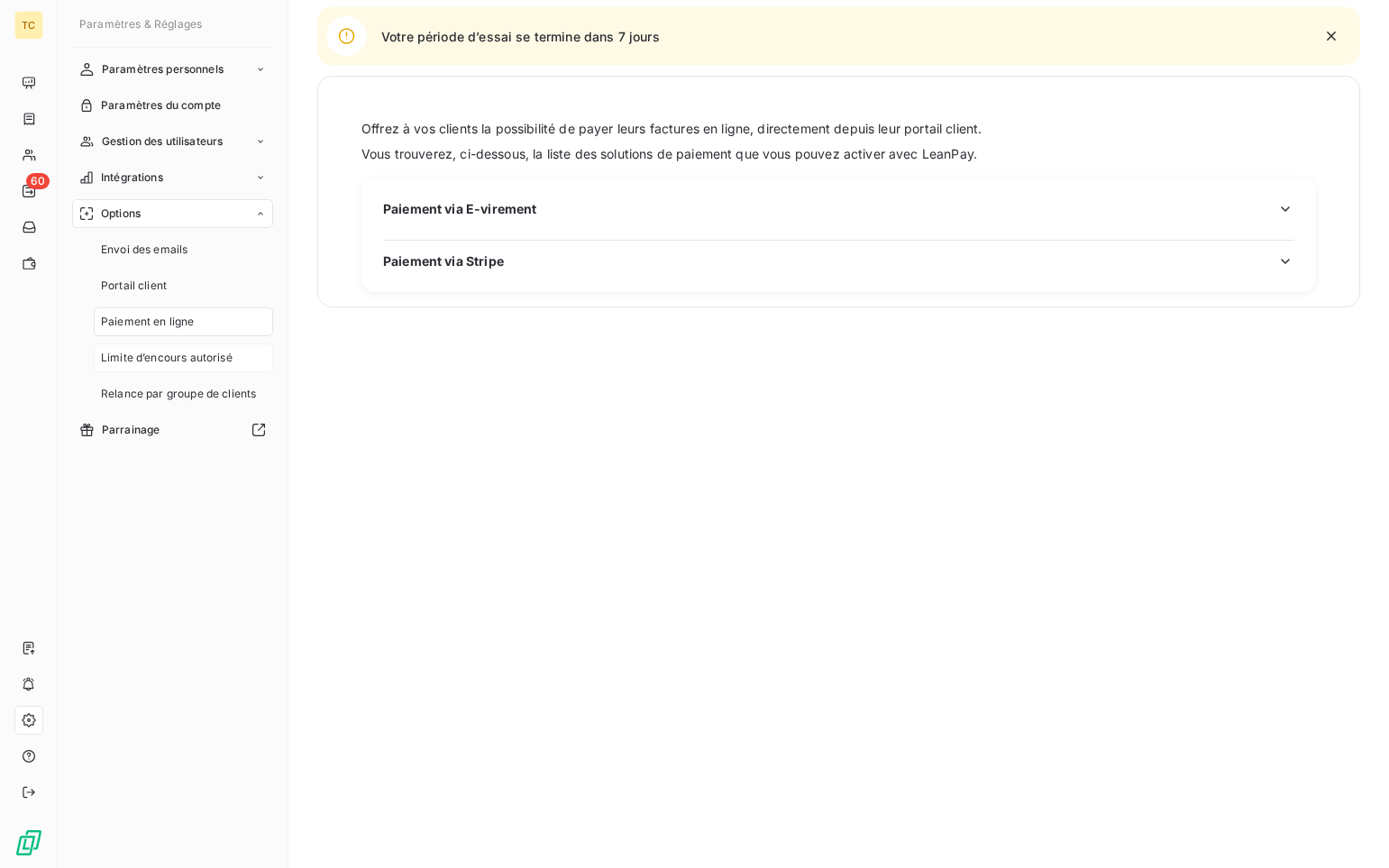
click at [159, 351] on span "Limite d’encours autorisé" at bounding box center [166, 358] width 132 height 16
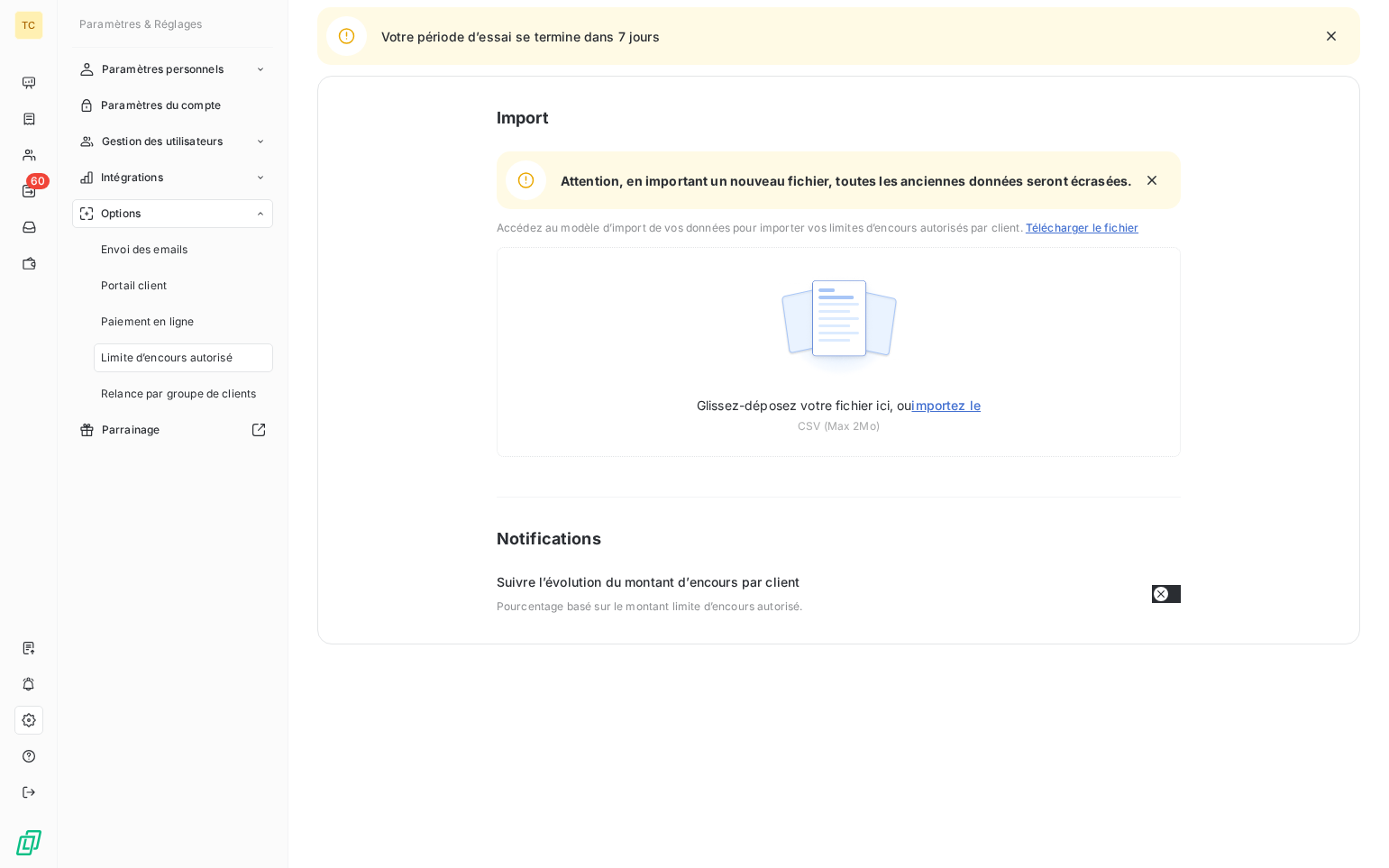
click at [170, 214] on div "Options" at bounding box center [172, 213] width 201 height 29
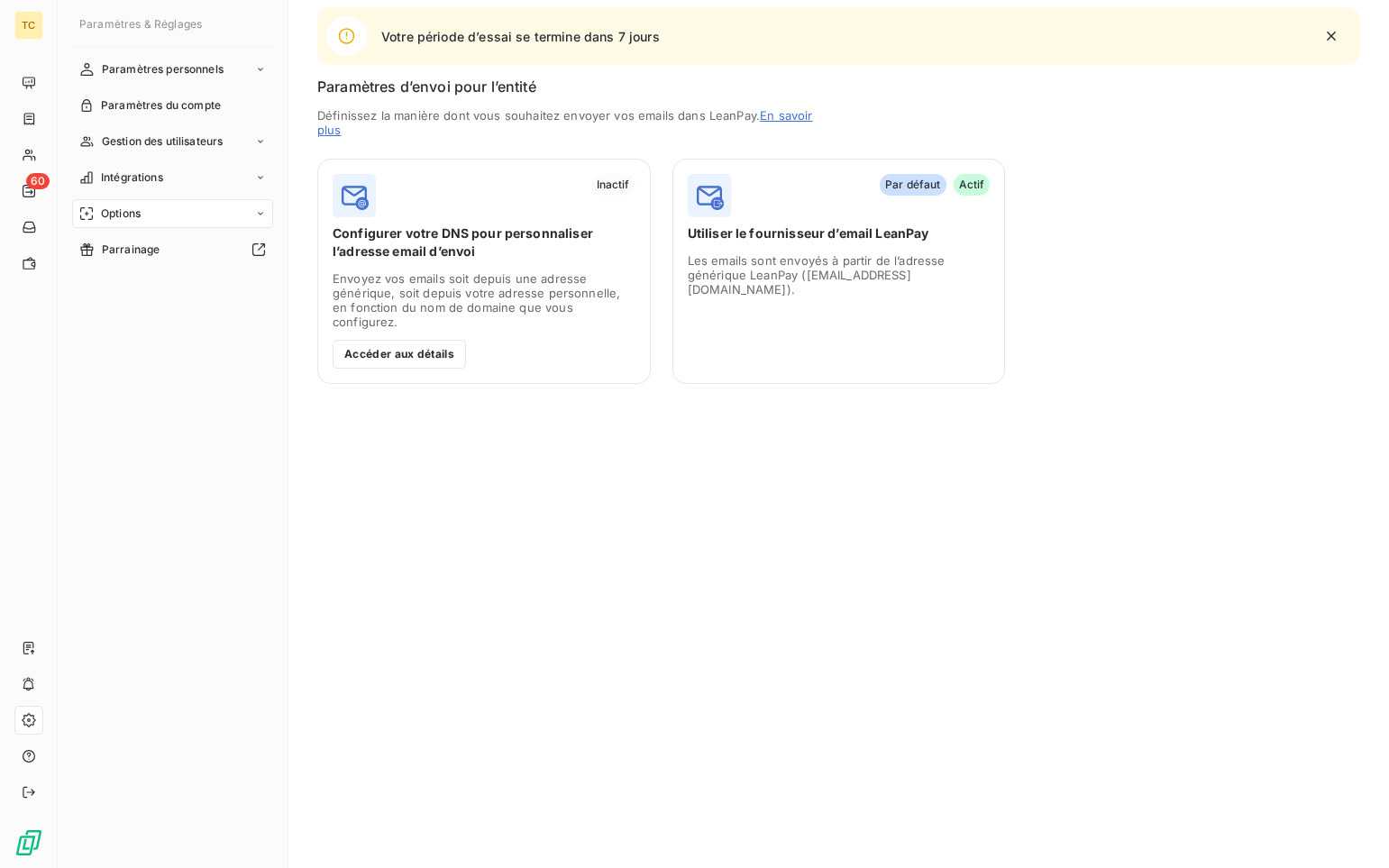
click at [170, 214] on div "Options" at bounding box center [172, 213] width 201 height 29
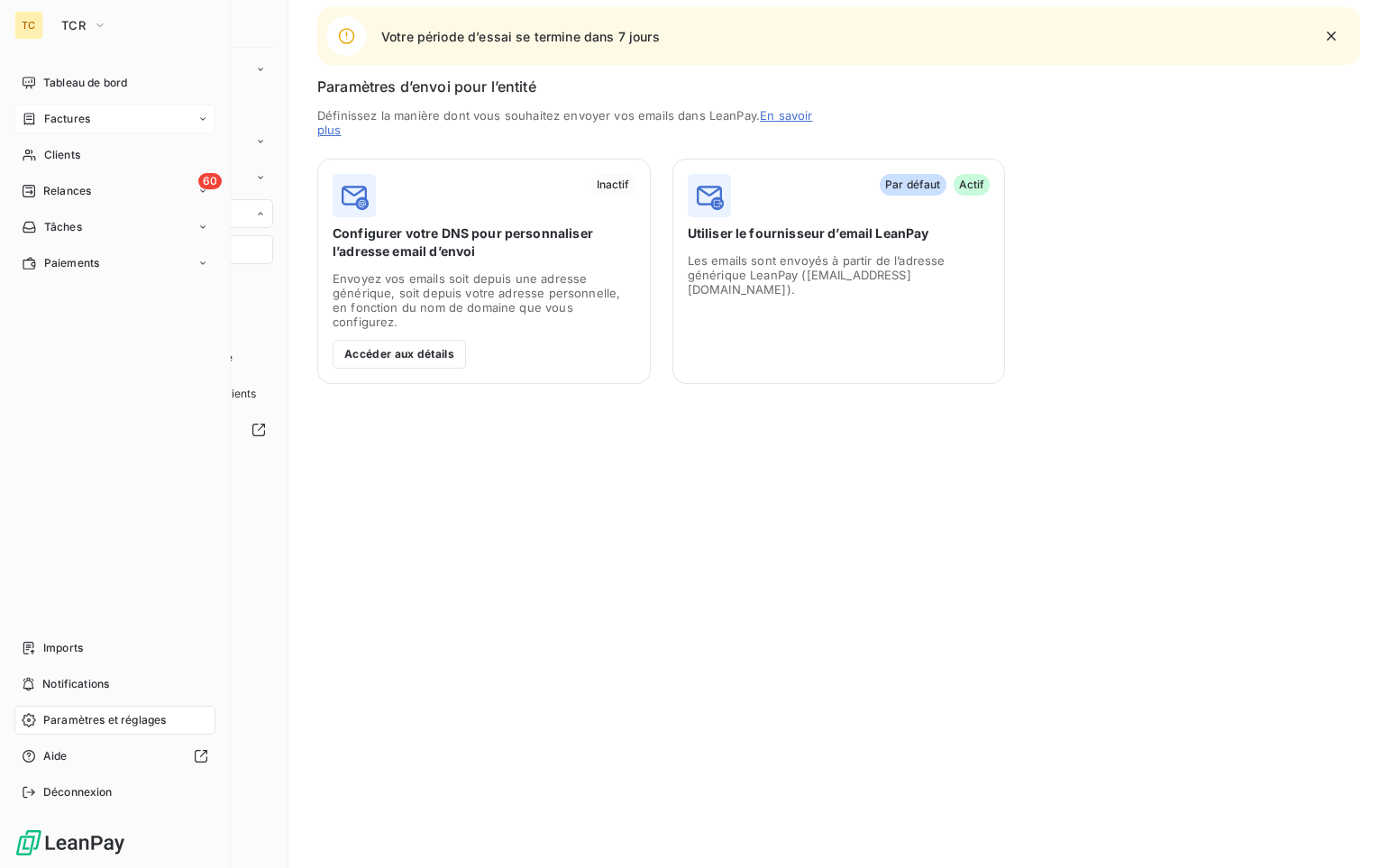
click at [65, 111] on span "Factures" at bounding box center [67, 118] width 46 height 16
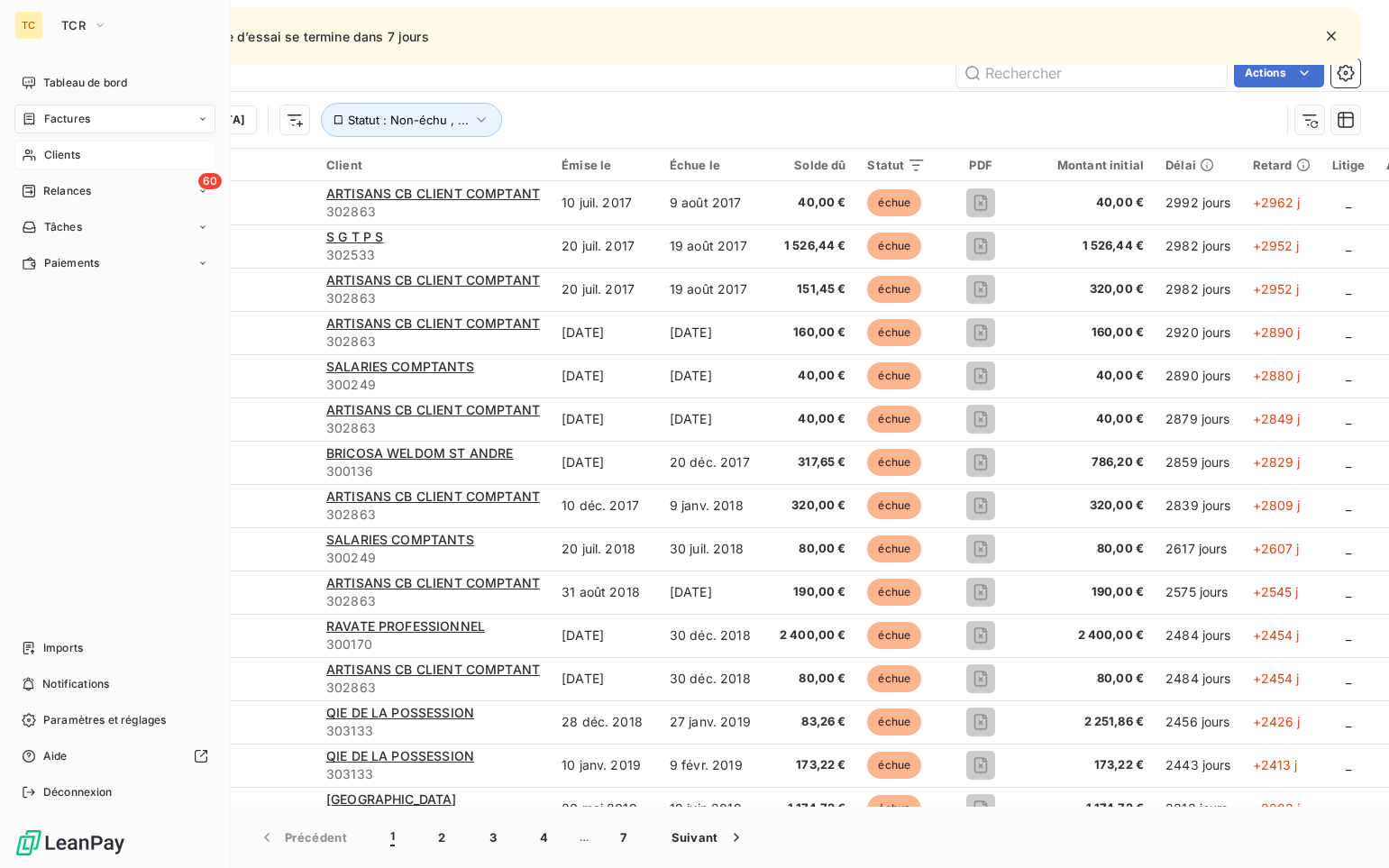
click at [71, 153] on span "Clients" at bounding box center [62, 155] width 37 height 16
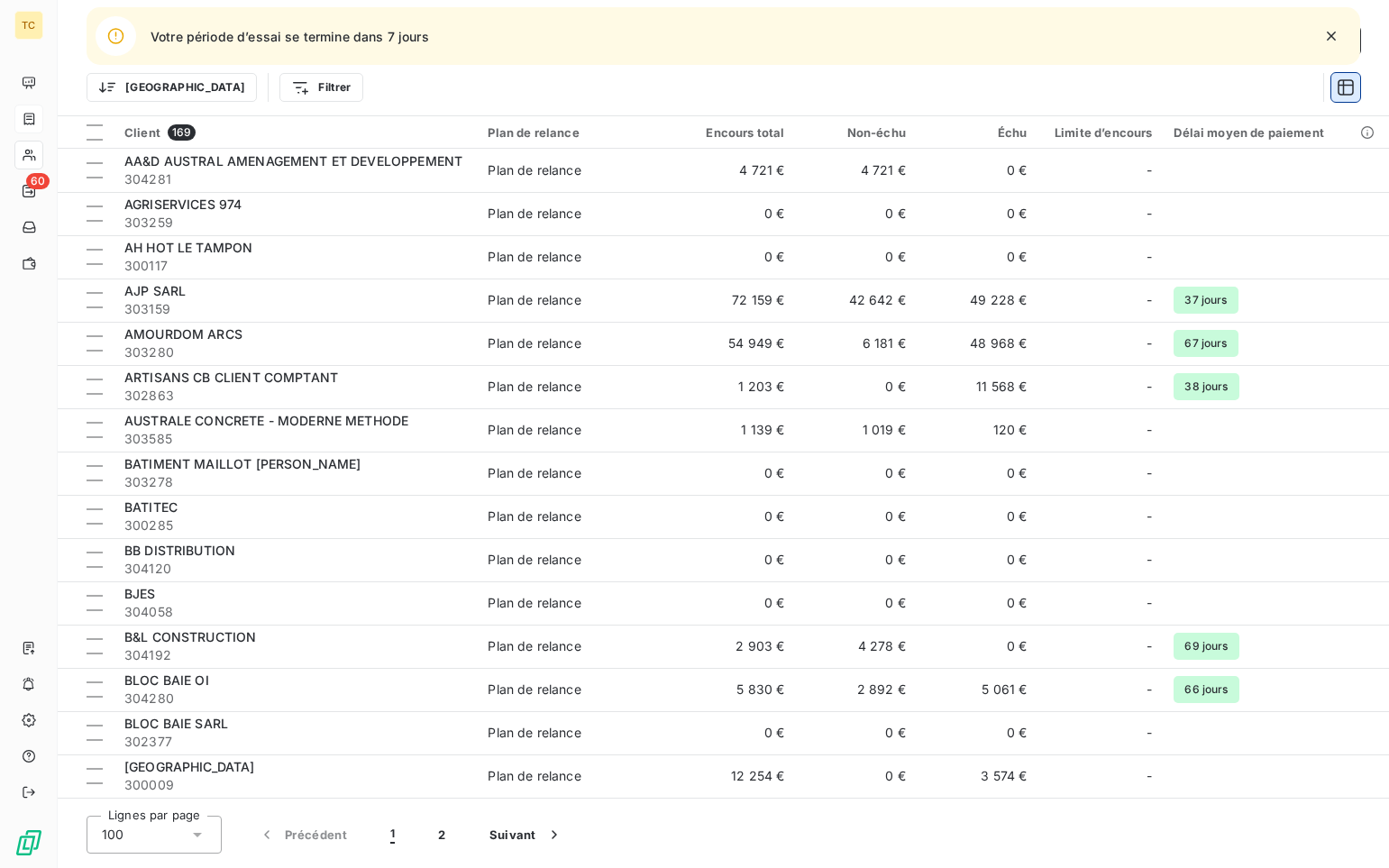
click at [1043, 87] on icon "button" at bounding box center [1345, 87] width 18 height 18
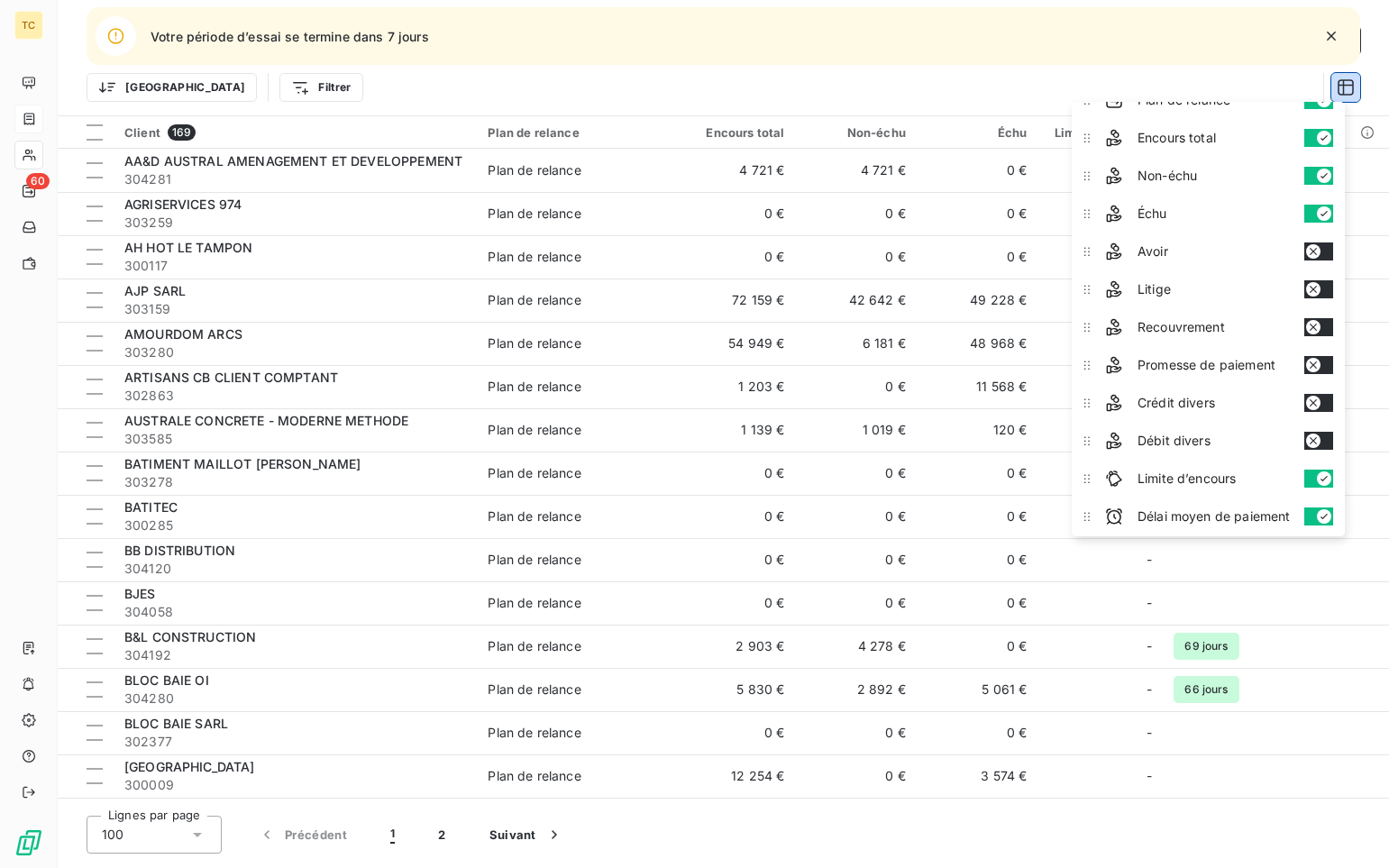
scroll to position [90, 0]
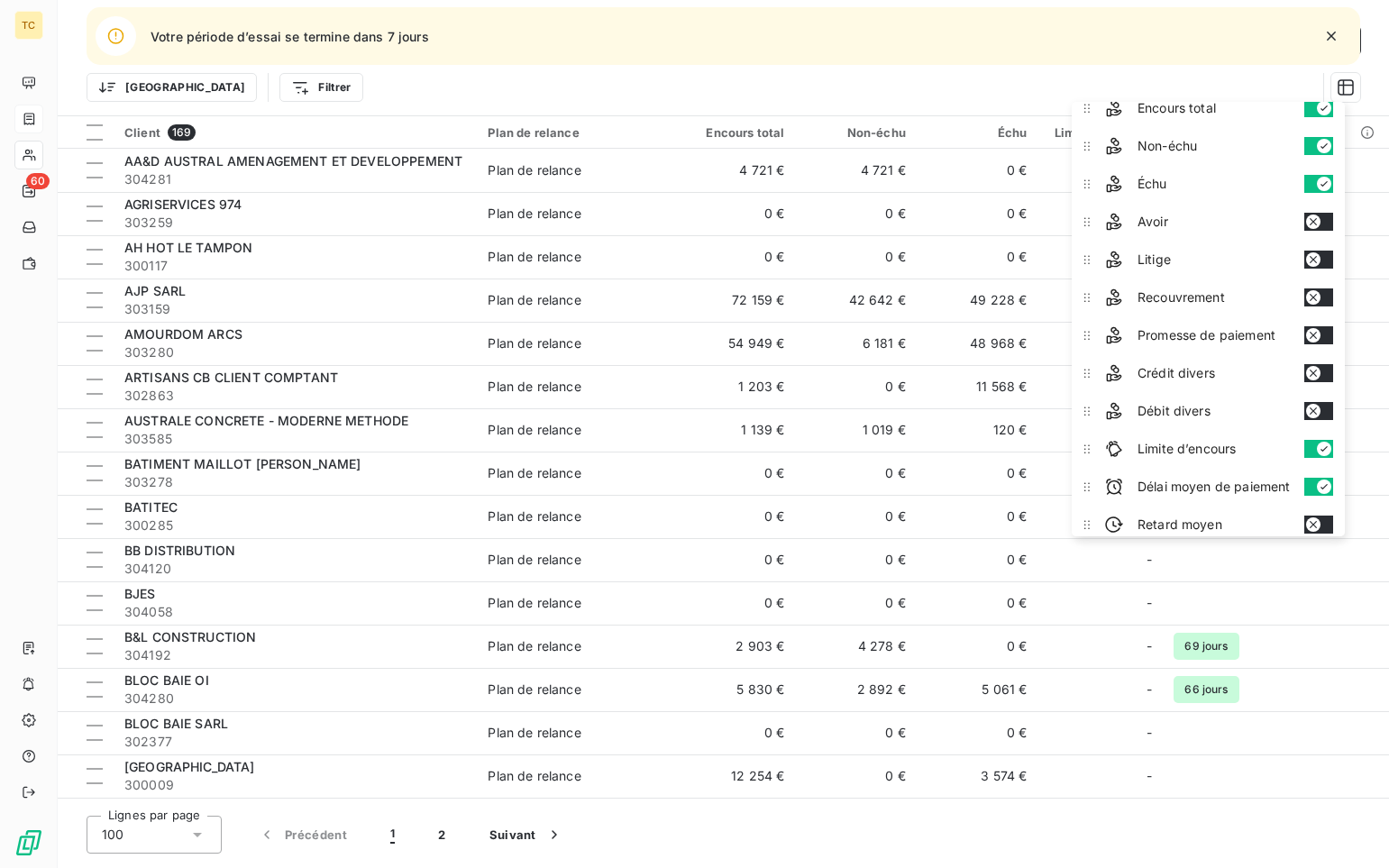
click at [1043, 217] on button "button" at bounding box center [1319, 221] width 29 height 18
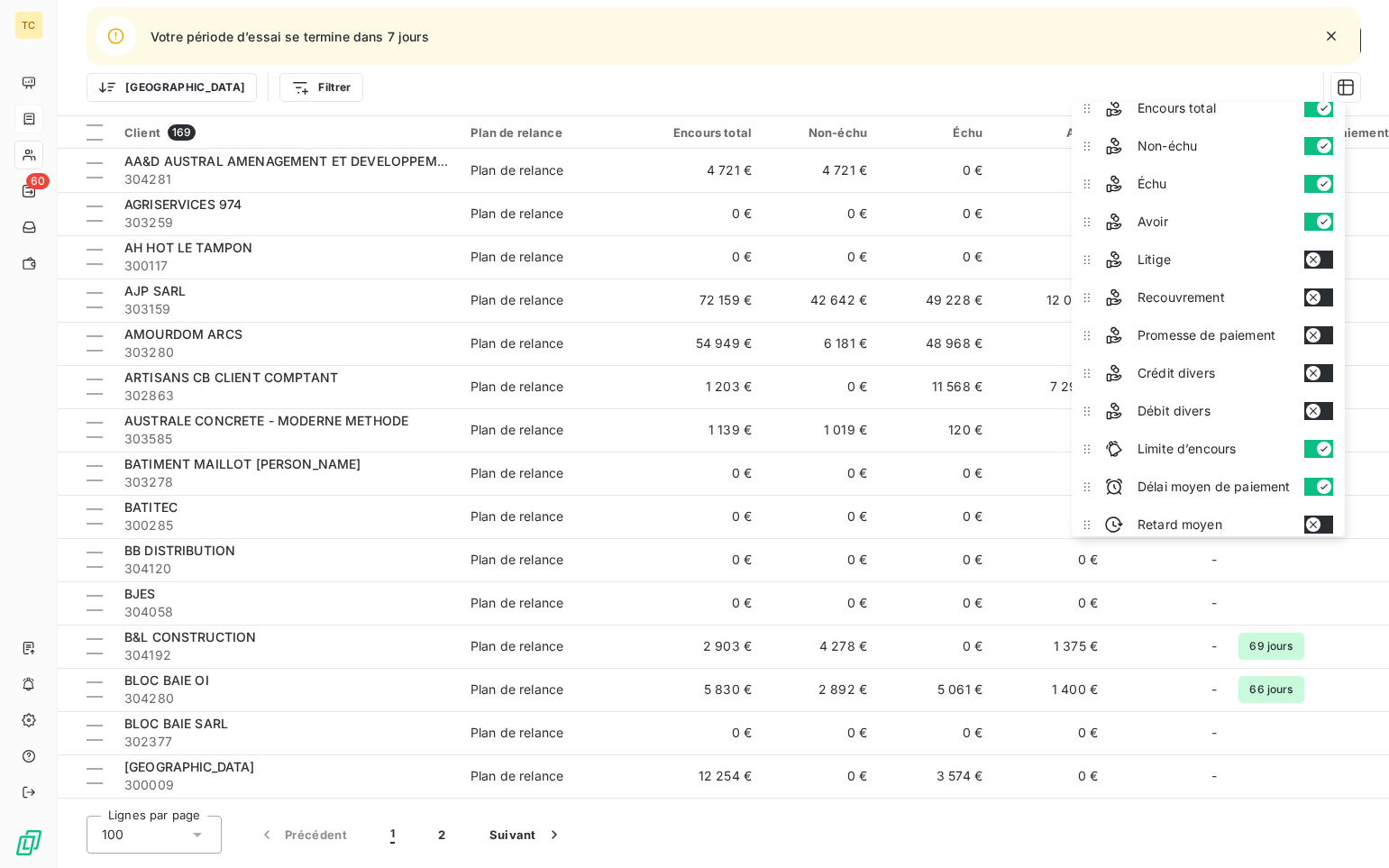
click at [1043, 219] on button "button" at bounding box center [1319, 221] width 29 height 18
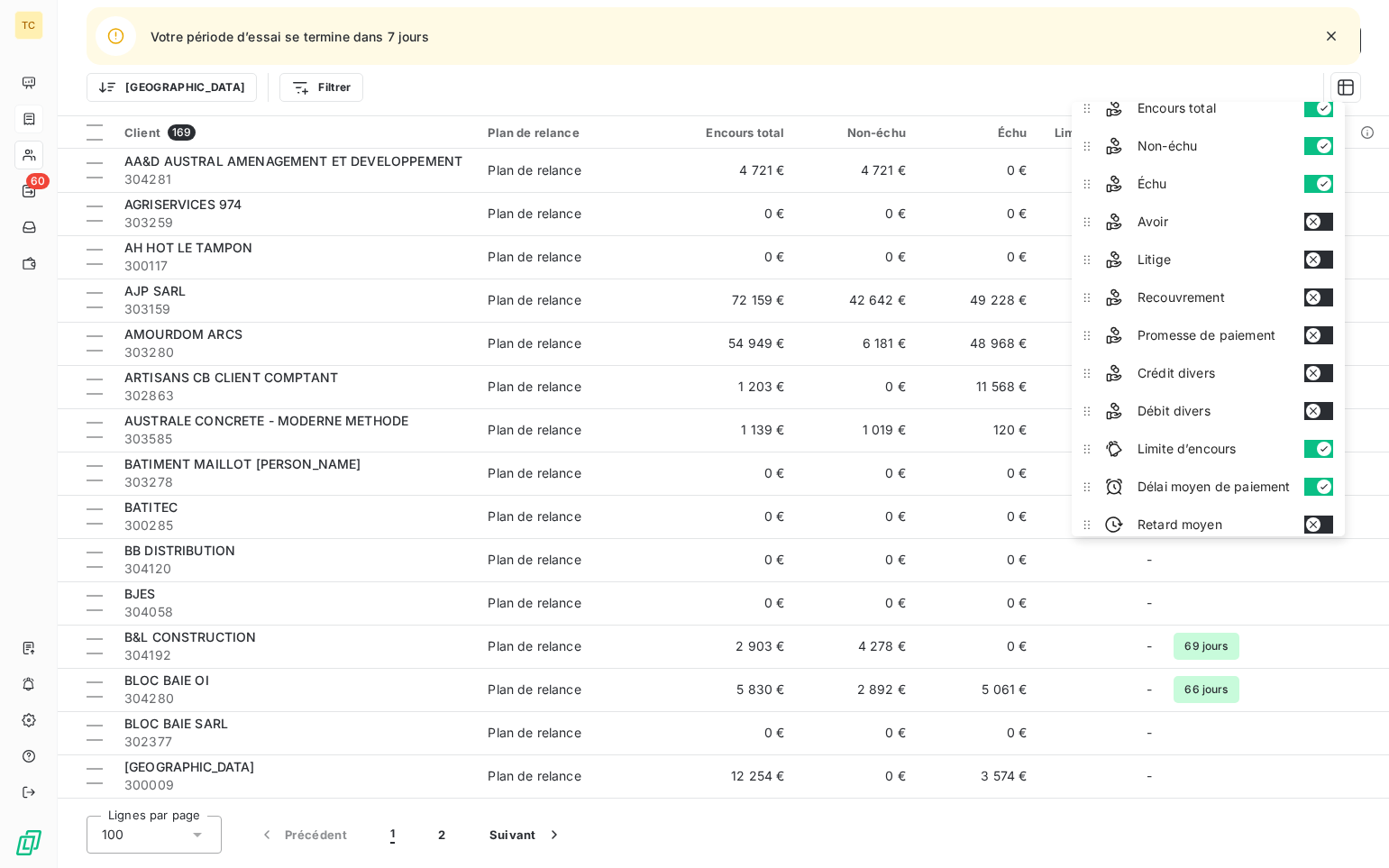
click at [1043, 257] on button "button" at bounding box center [1319, 260] width 29 height 18
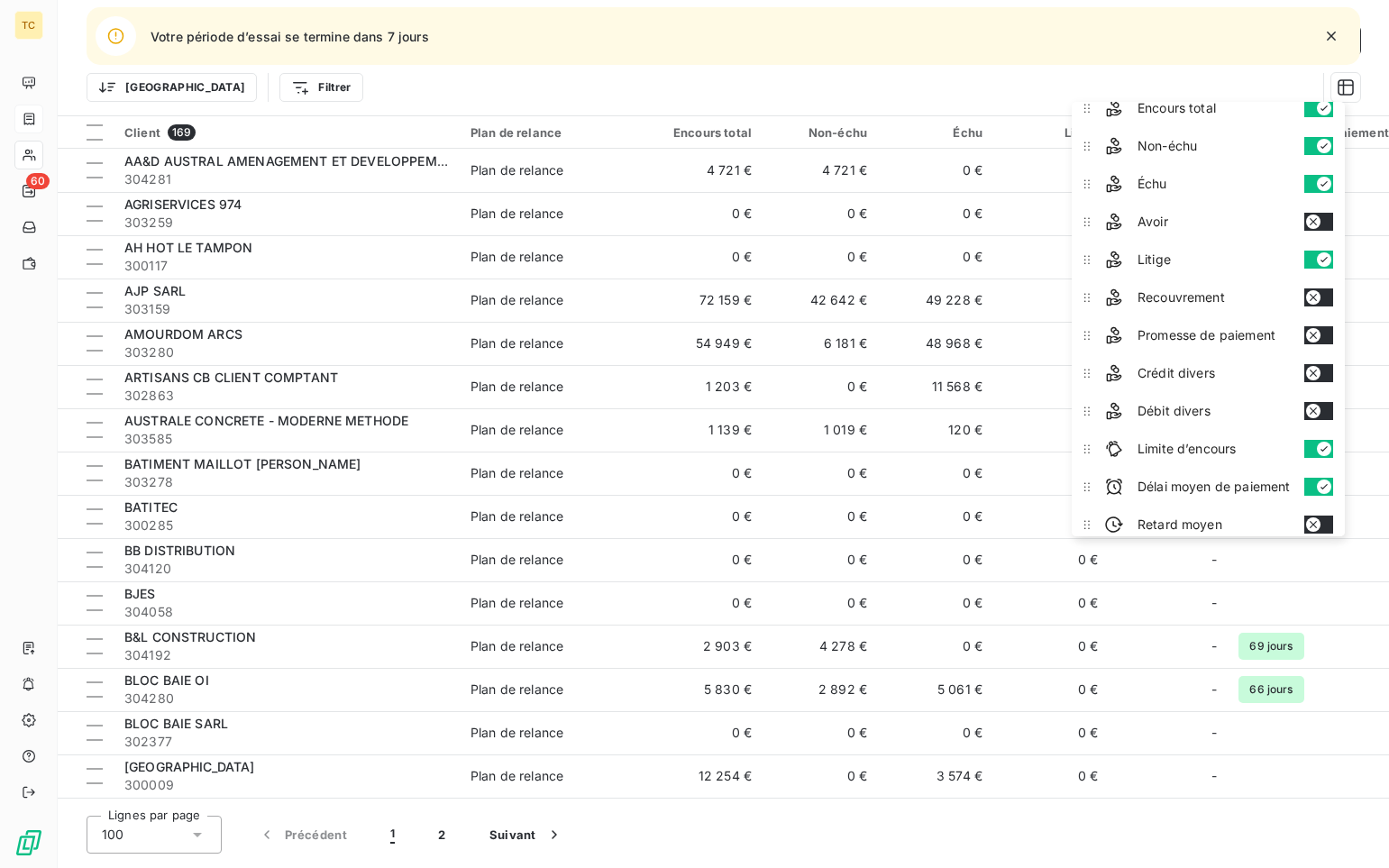
click at [1043, 303] on button "button" at bounding box center [1319, 297] width 29 height 18
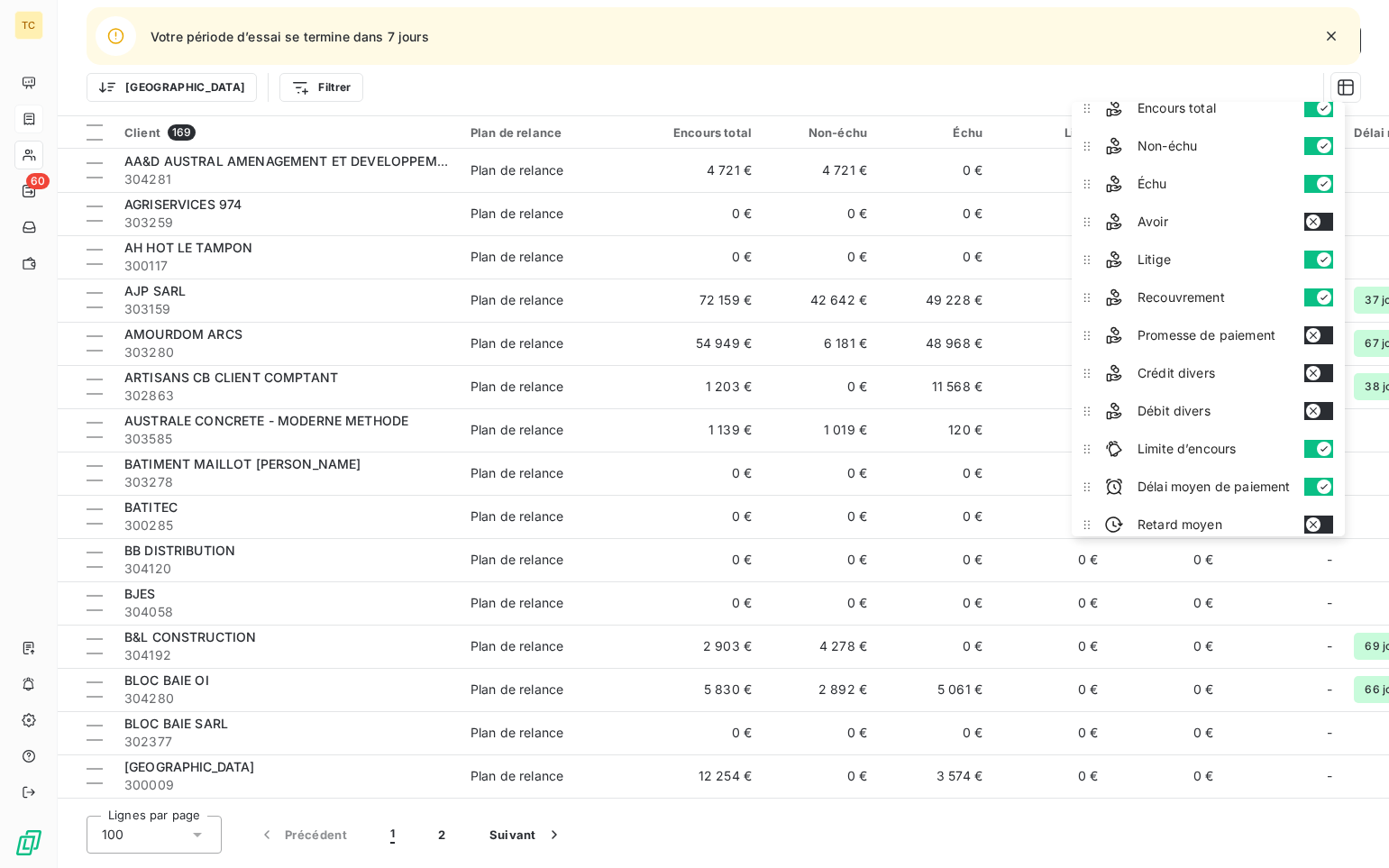
click at [1043, 336] on button "button" at bounding box center [1319, 335] width 29 height 18
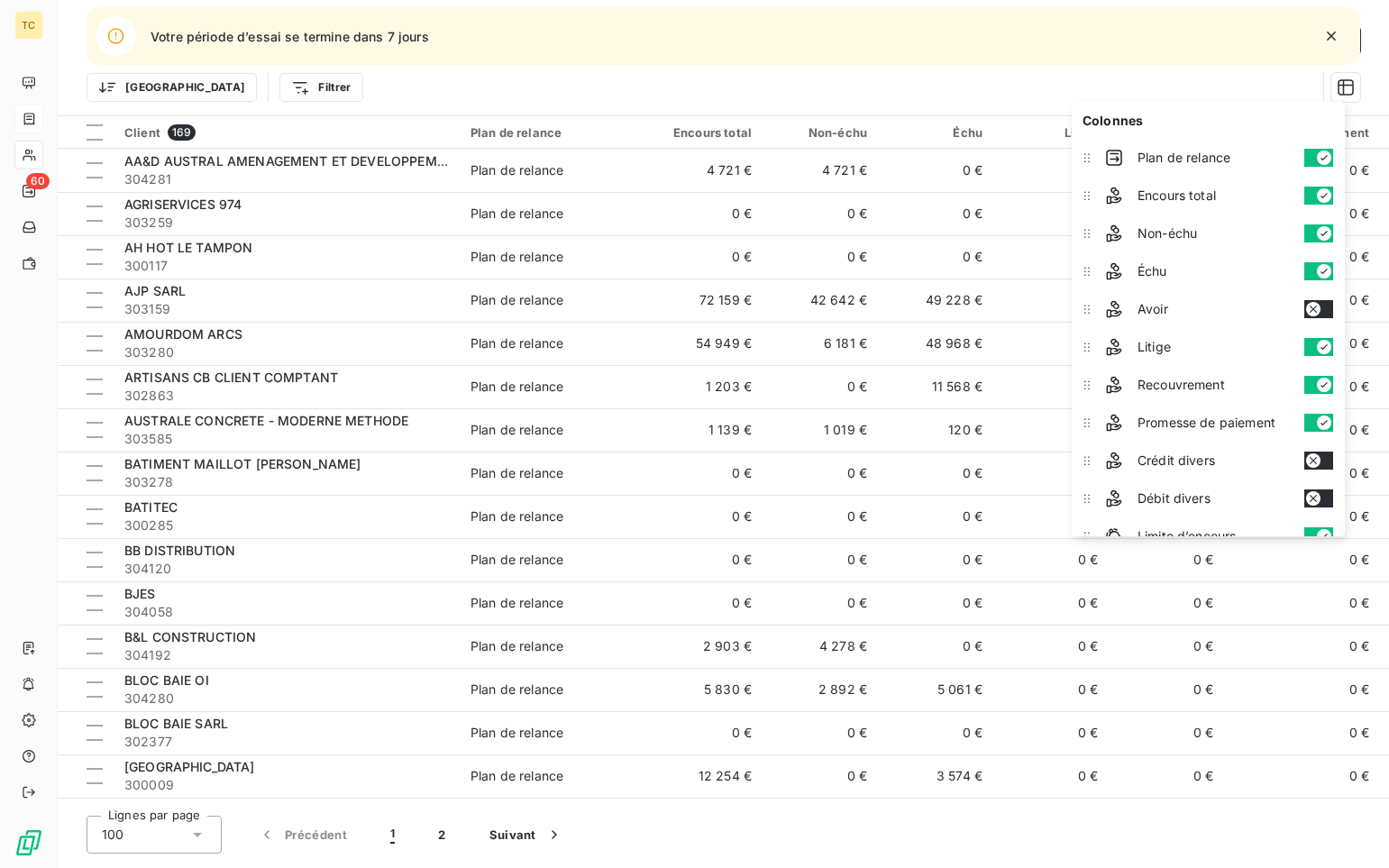
scroll to position [0, 0]
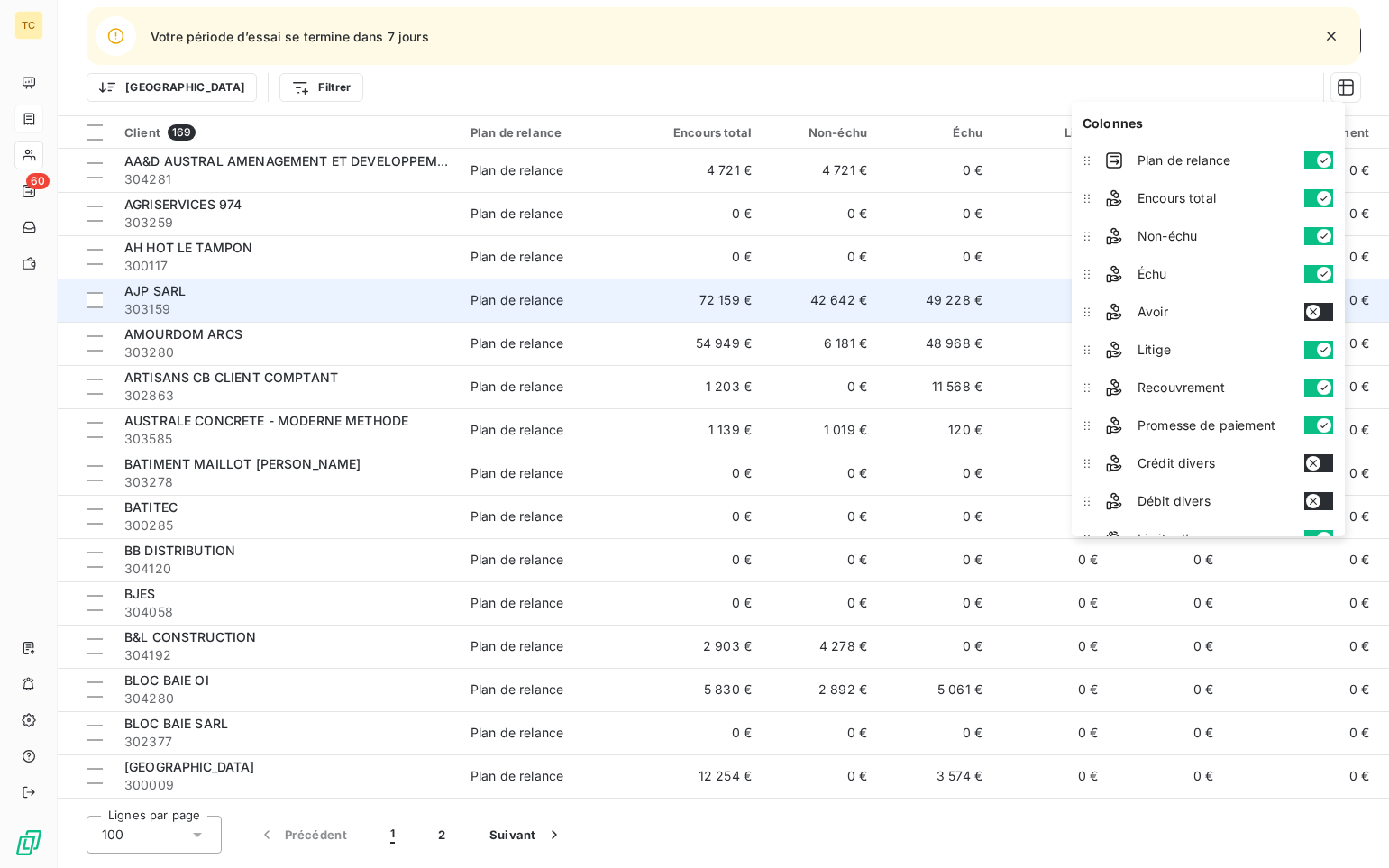
click at [947, 285] on td "49 228 €" at bounding box center [935, 300] width 115 height 43
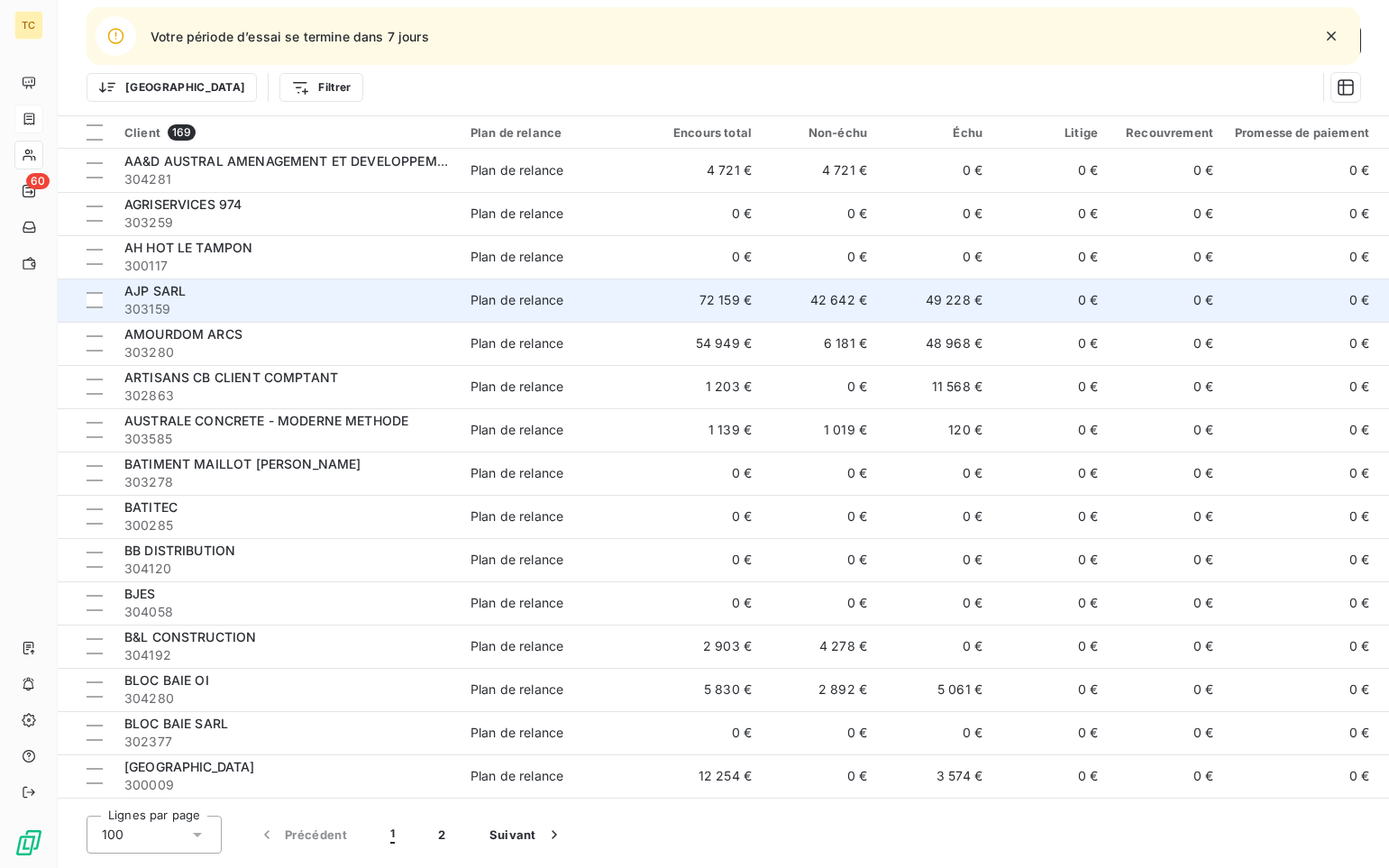
click at [671, 303] on td "72 159 €" at bounding box center [705, 300] width 115 height 43
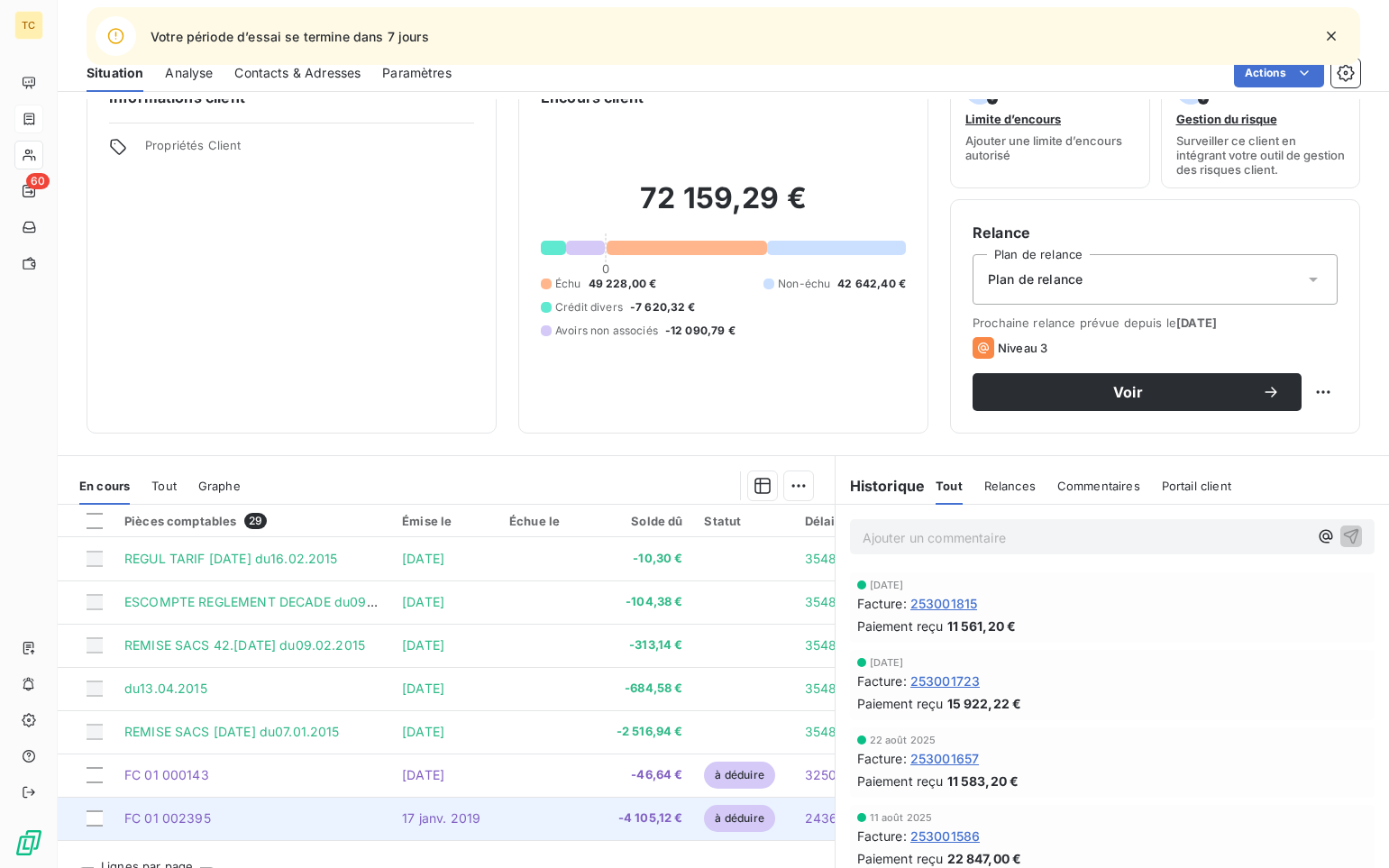
scroll to position [84, 0]
